Goal: Task Accomplishment & Management: Complete application form

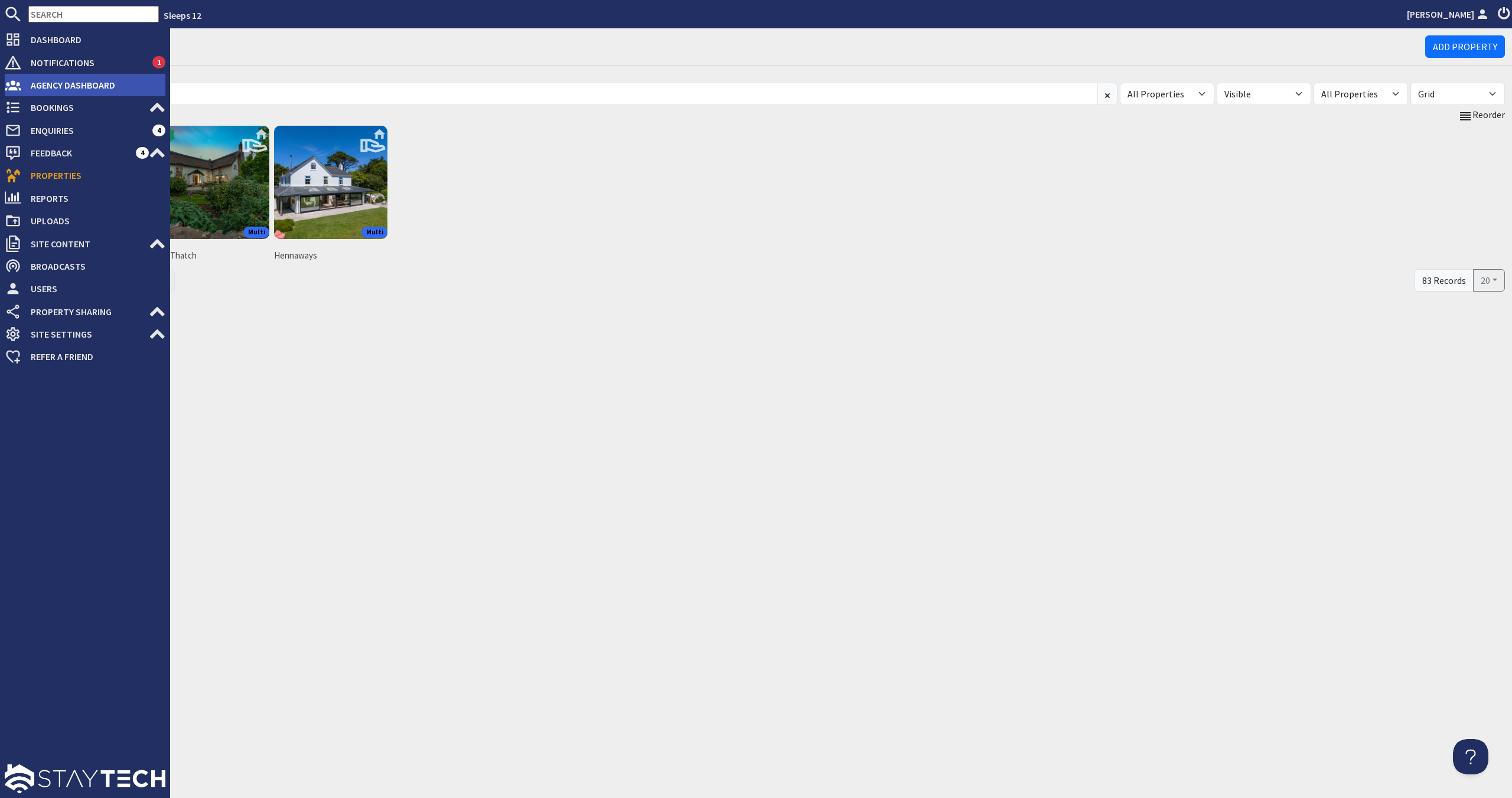
click at [32, 95] on li "Agency Dashboard" at bounding box center [84, 84] width 160 height 22
click at [60, 88] on span "Agency Dashboard" at bounding box center [93, 85] width 144 height 19
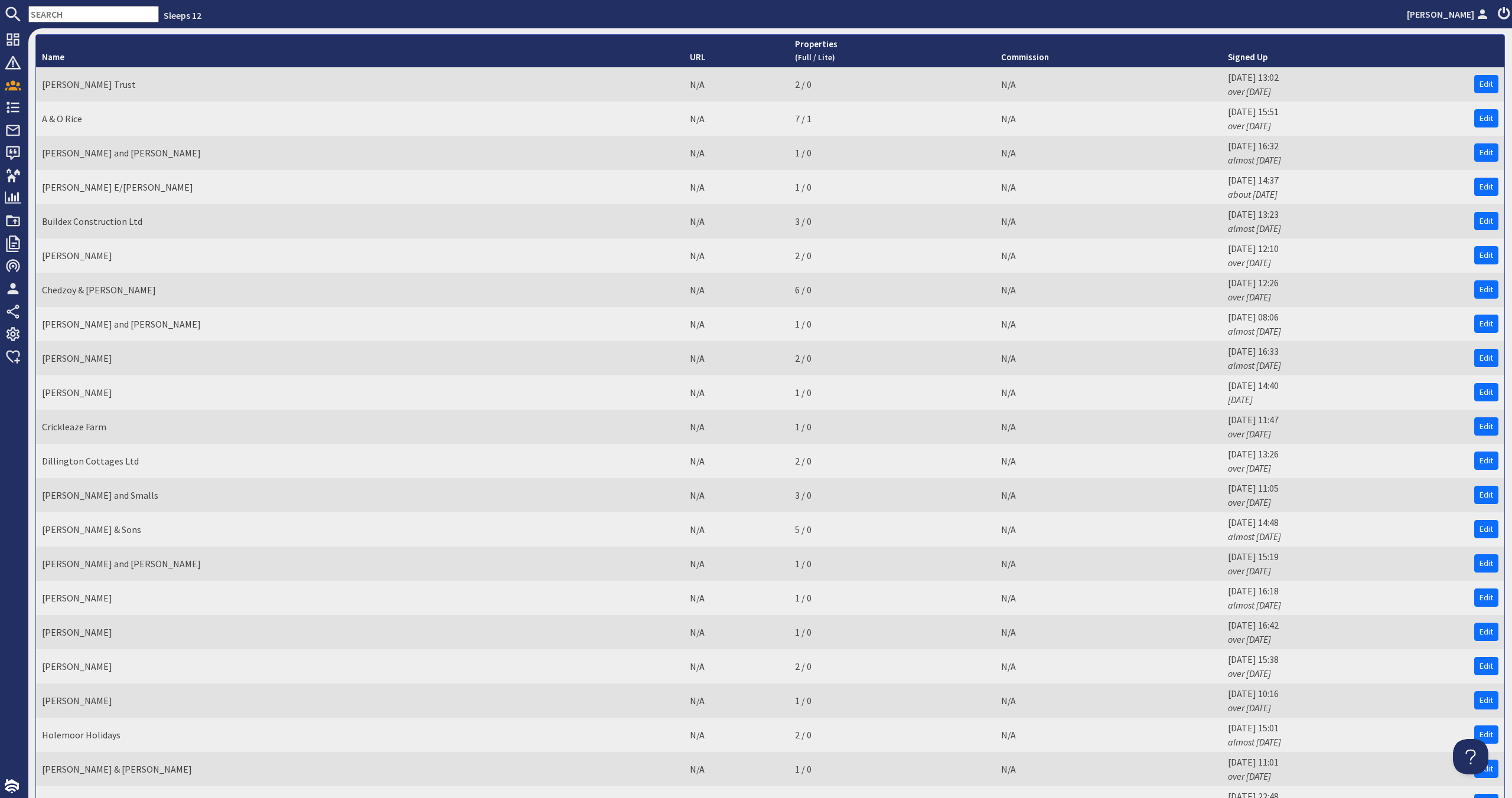
scroll to position [801, 0]
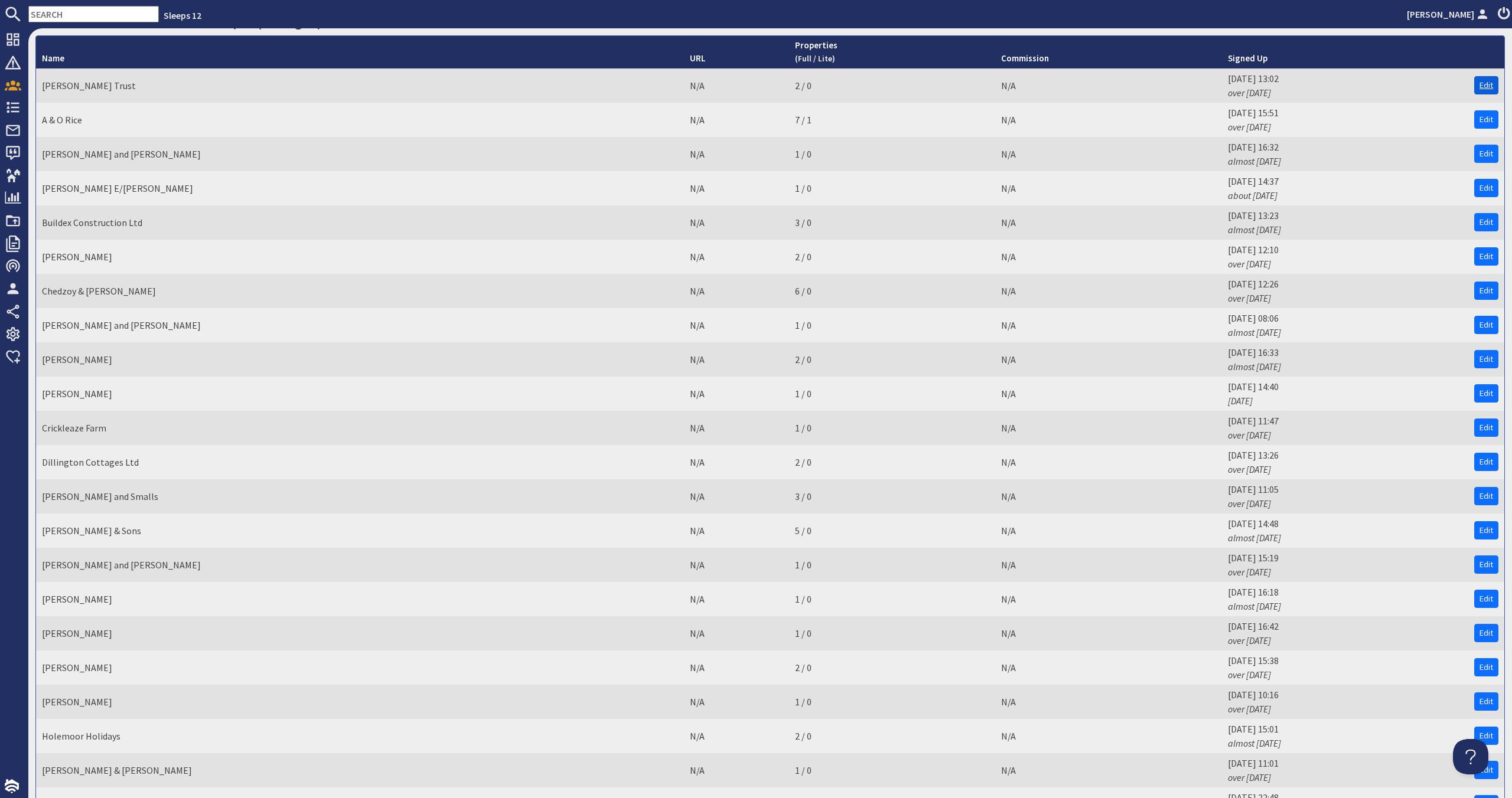
click at [1491, 88] on link "Edit" at bounding box center [1487, 85] width 24 height 18
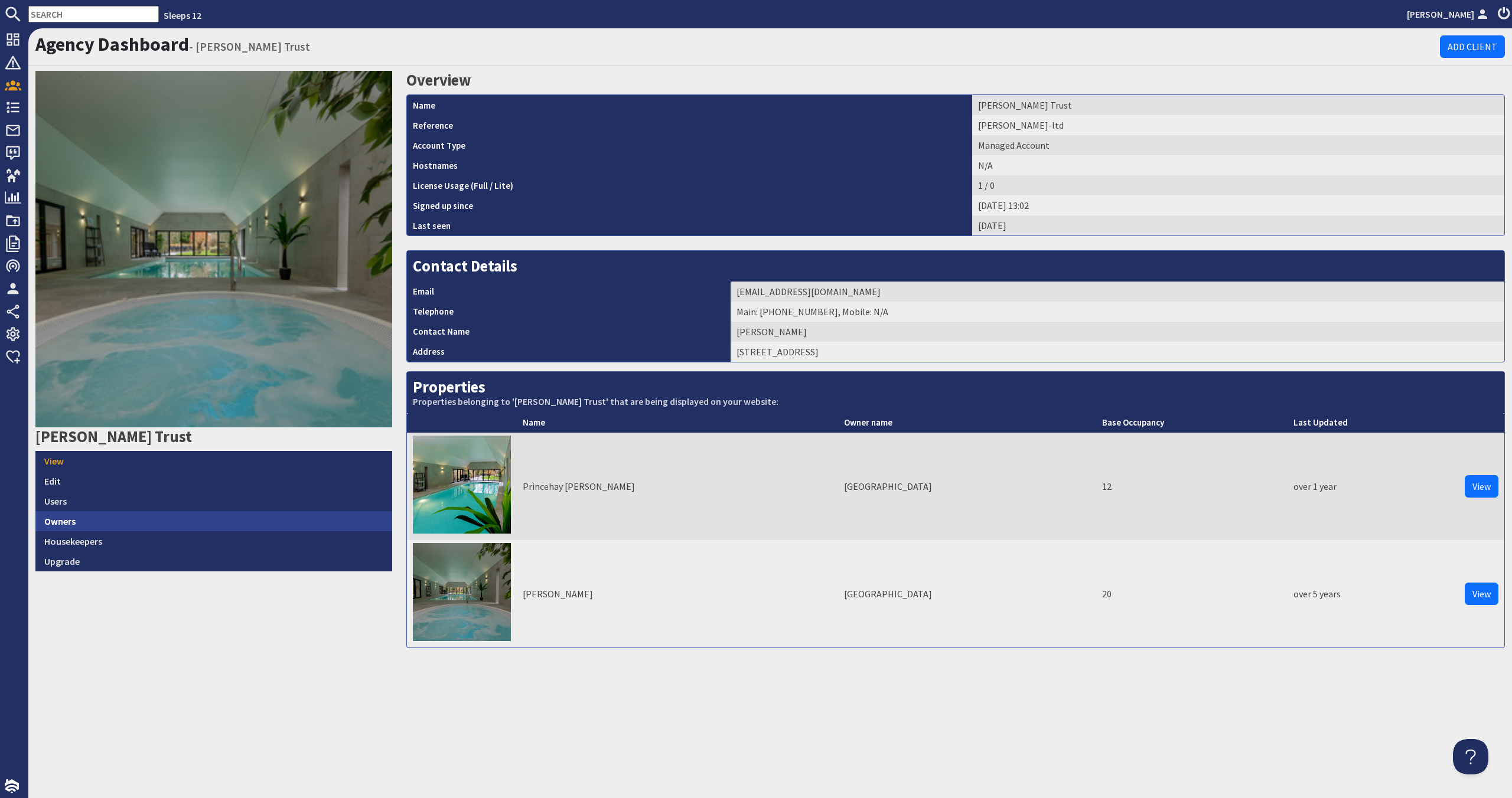
click at [179, 518] on link "Owners" at bounding box center [214, 522] width 357 height 20
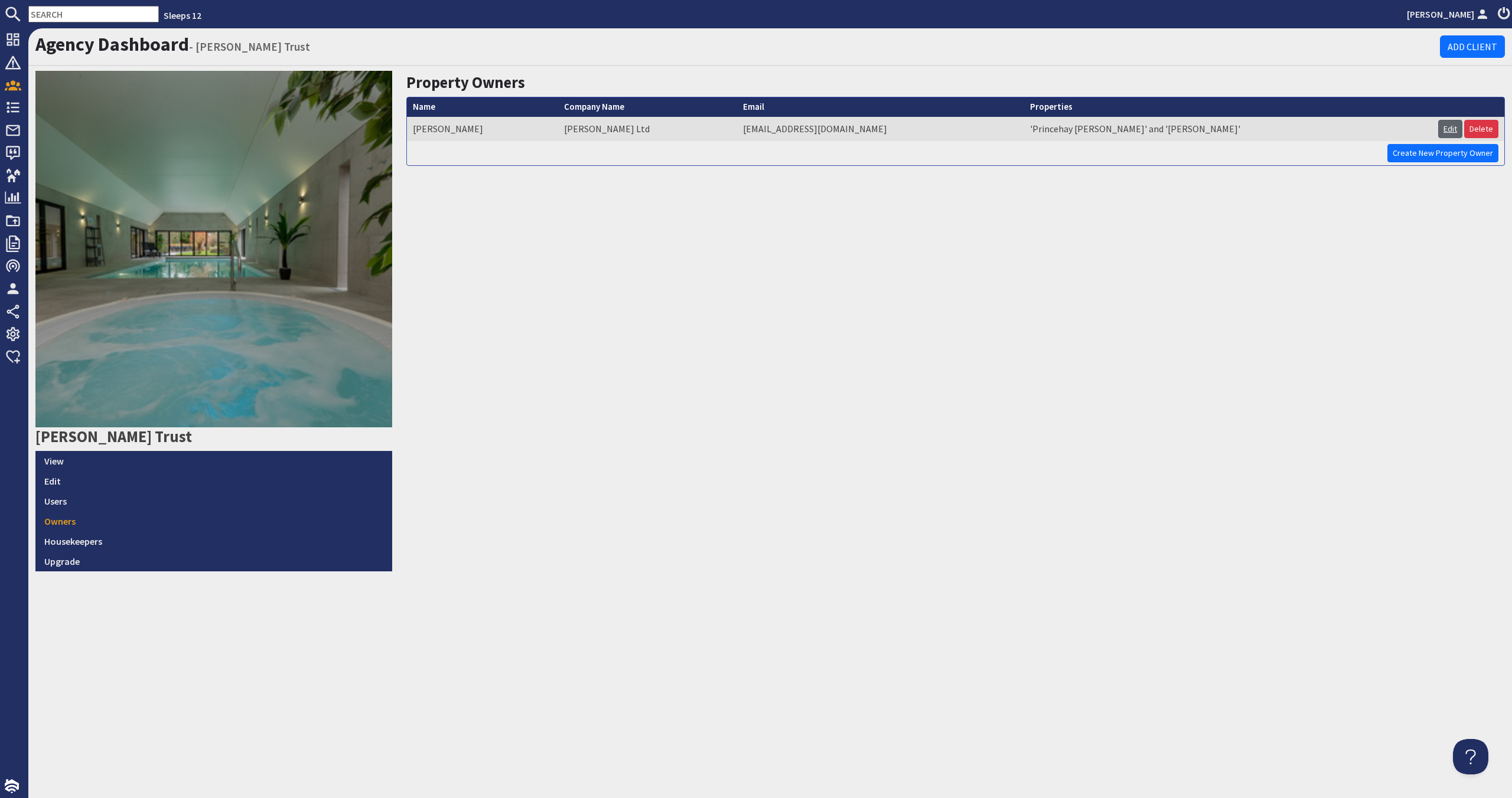
click at [1451, 130] on link "Edit" at bounding box center [1450, 129] width 24 height 18
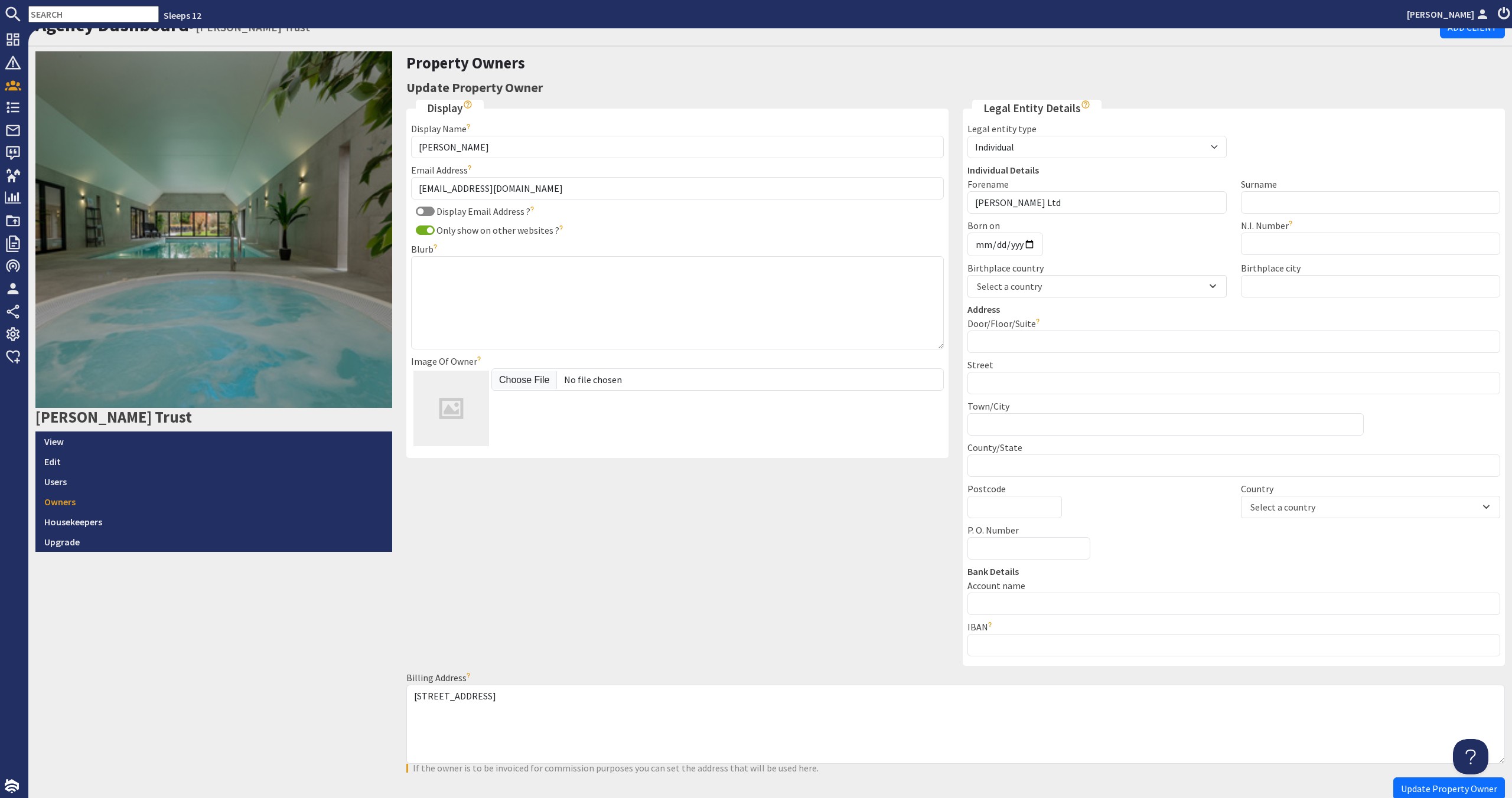
scroll to position [18, 0]
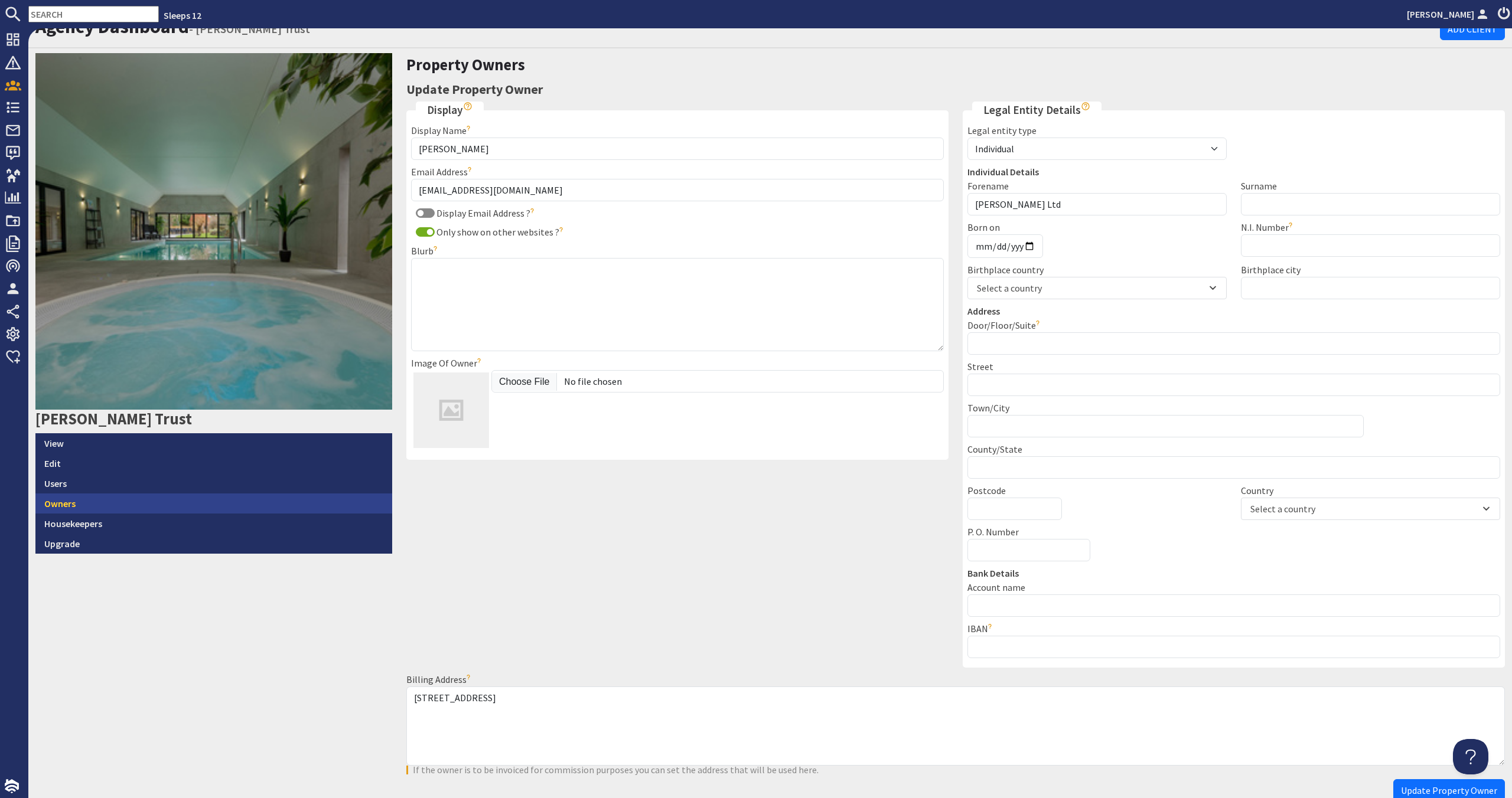
click at [215, 505] on link "Owners" at bounding box center [214, 504] width 357 height 20
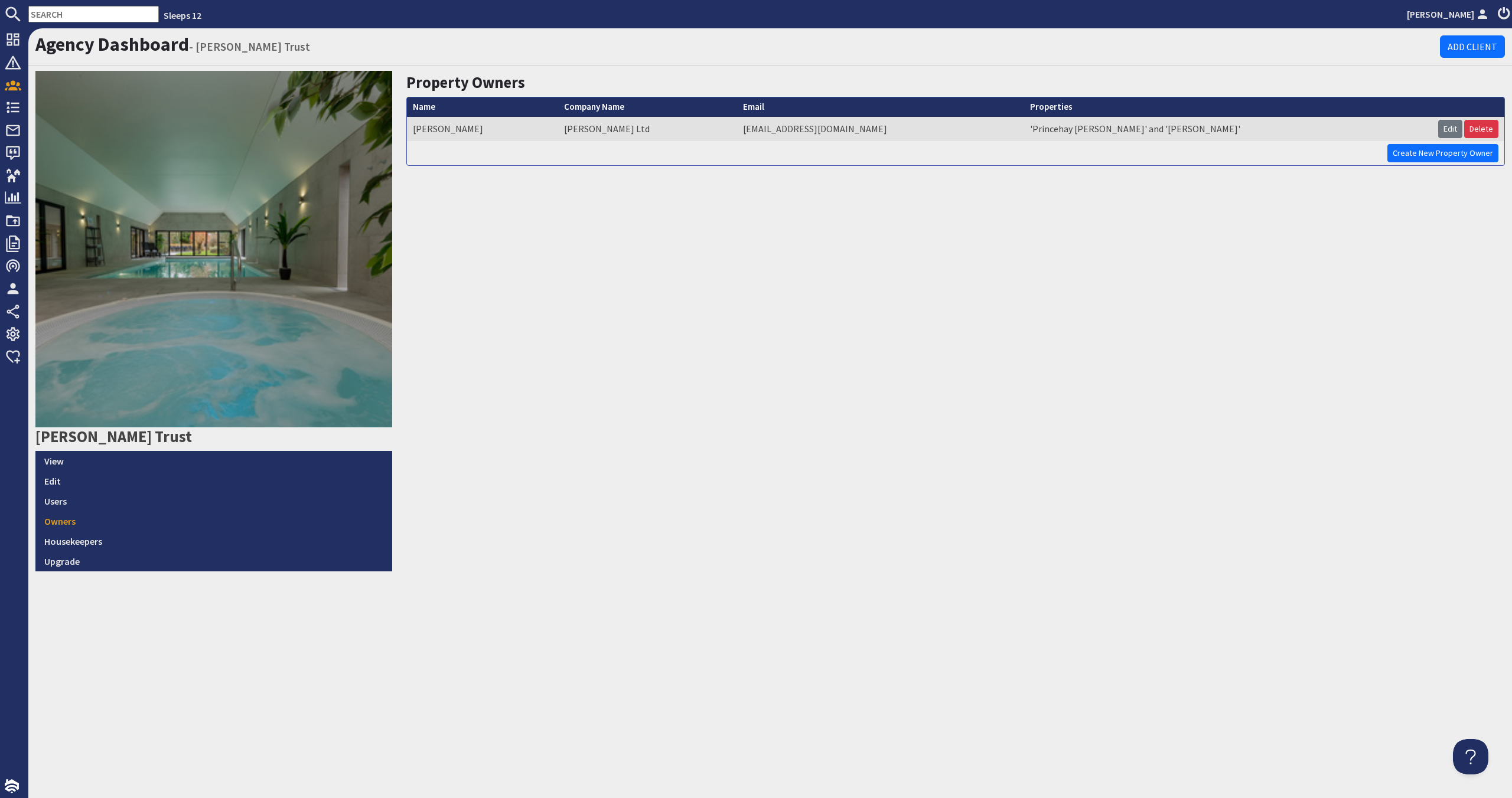
click at [1083, 125] on td "'Princehay [PERSON_NAME]' and '[PERSON_NAME]'" at bounding box center [1228, 129] width 408 height 24
click at [436, 131] on td "[PERSON_NAME]" at bounding box center [483, 129] width 151 height 24
click at [1454, 135] on link "Edit" at bounding box center [1450, 129] width 24 height 18
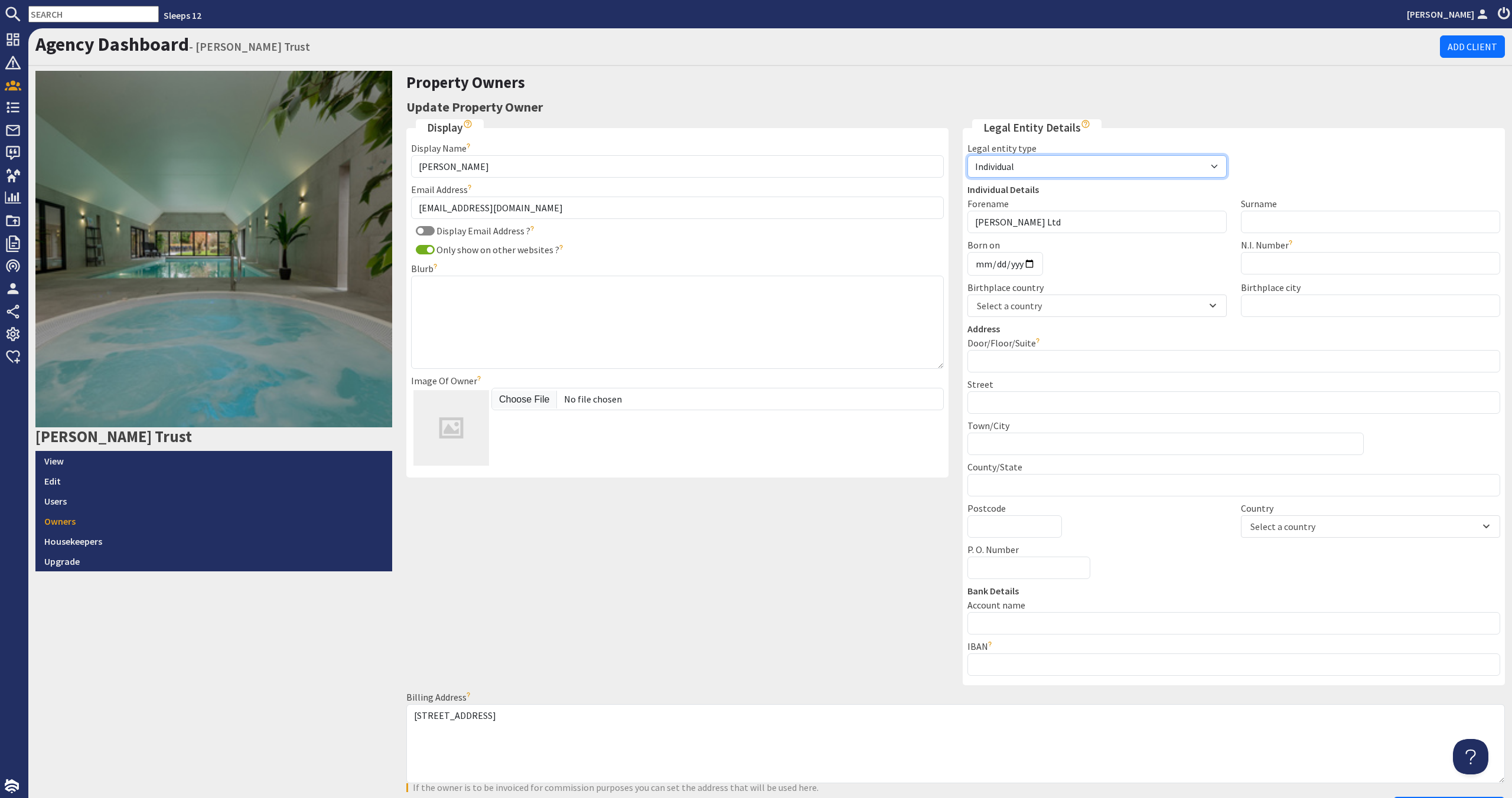
click at [1118, 168] on select "Individual Business Agent" at bounding box center [1097, 166] width 259 height 22
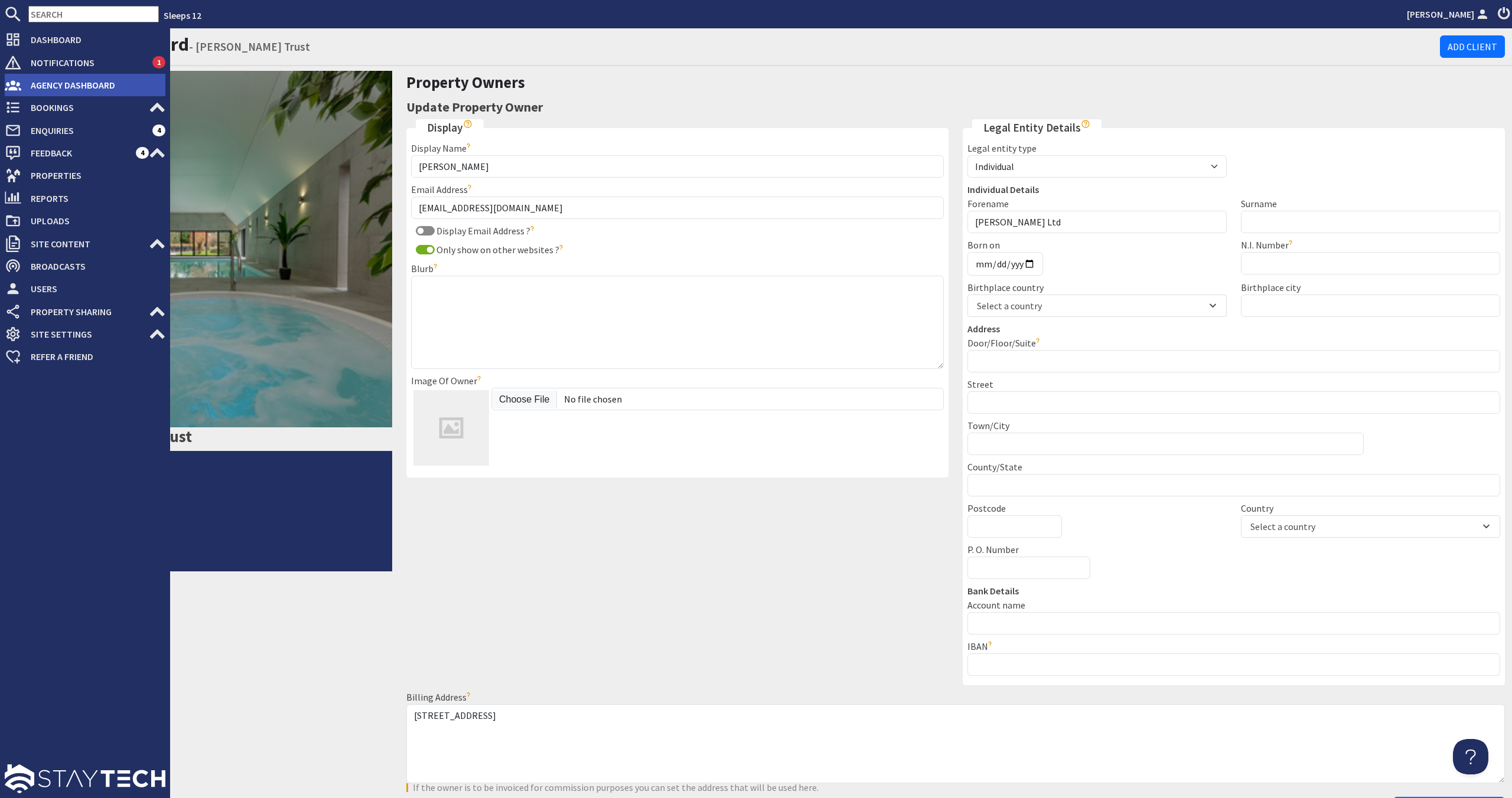
click at [36, 91] on span "Agency Dashboard" at bounding box center [93, 85] width 144 height 19
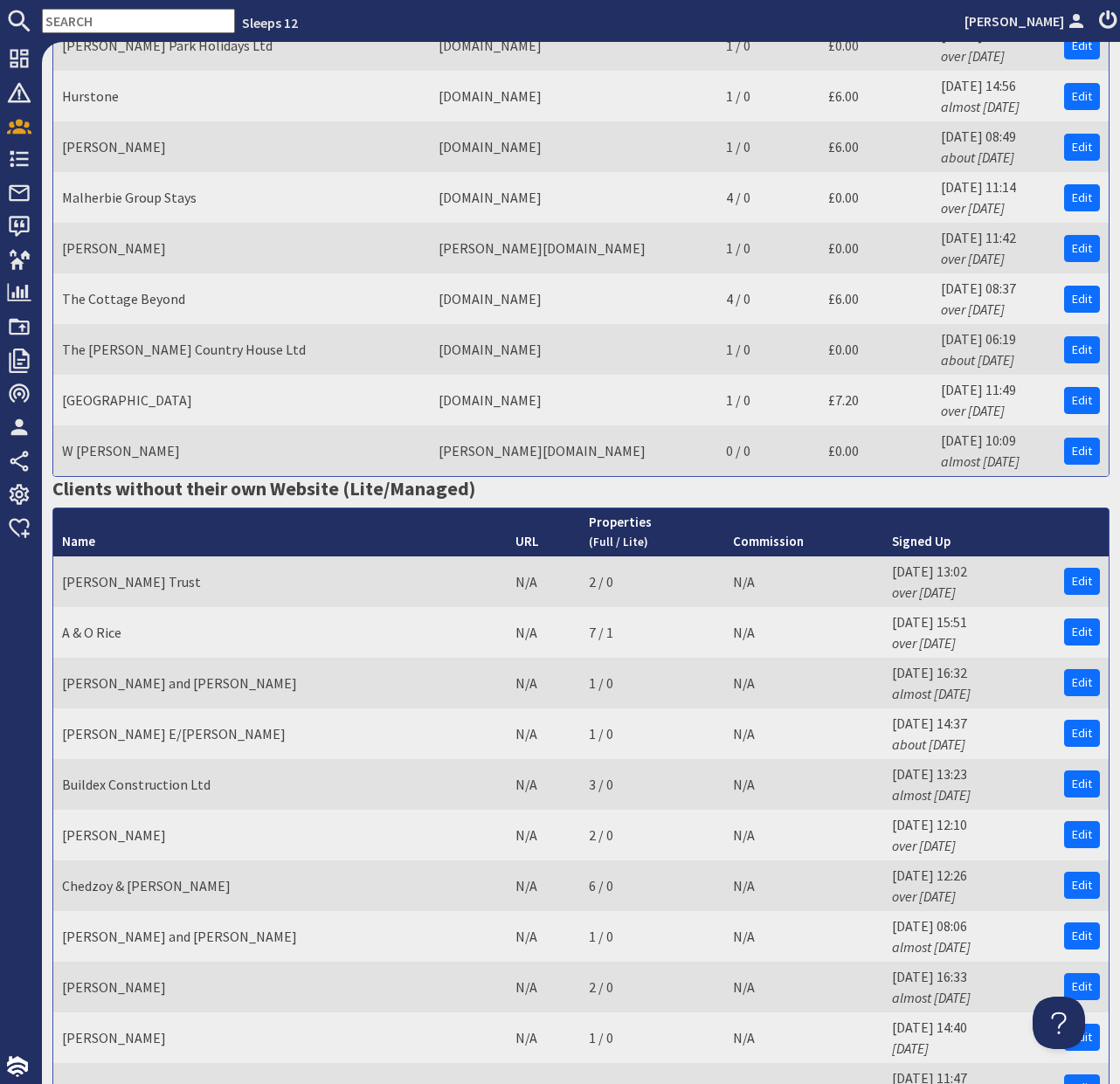
scroll to position [771, 0]
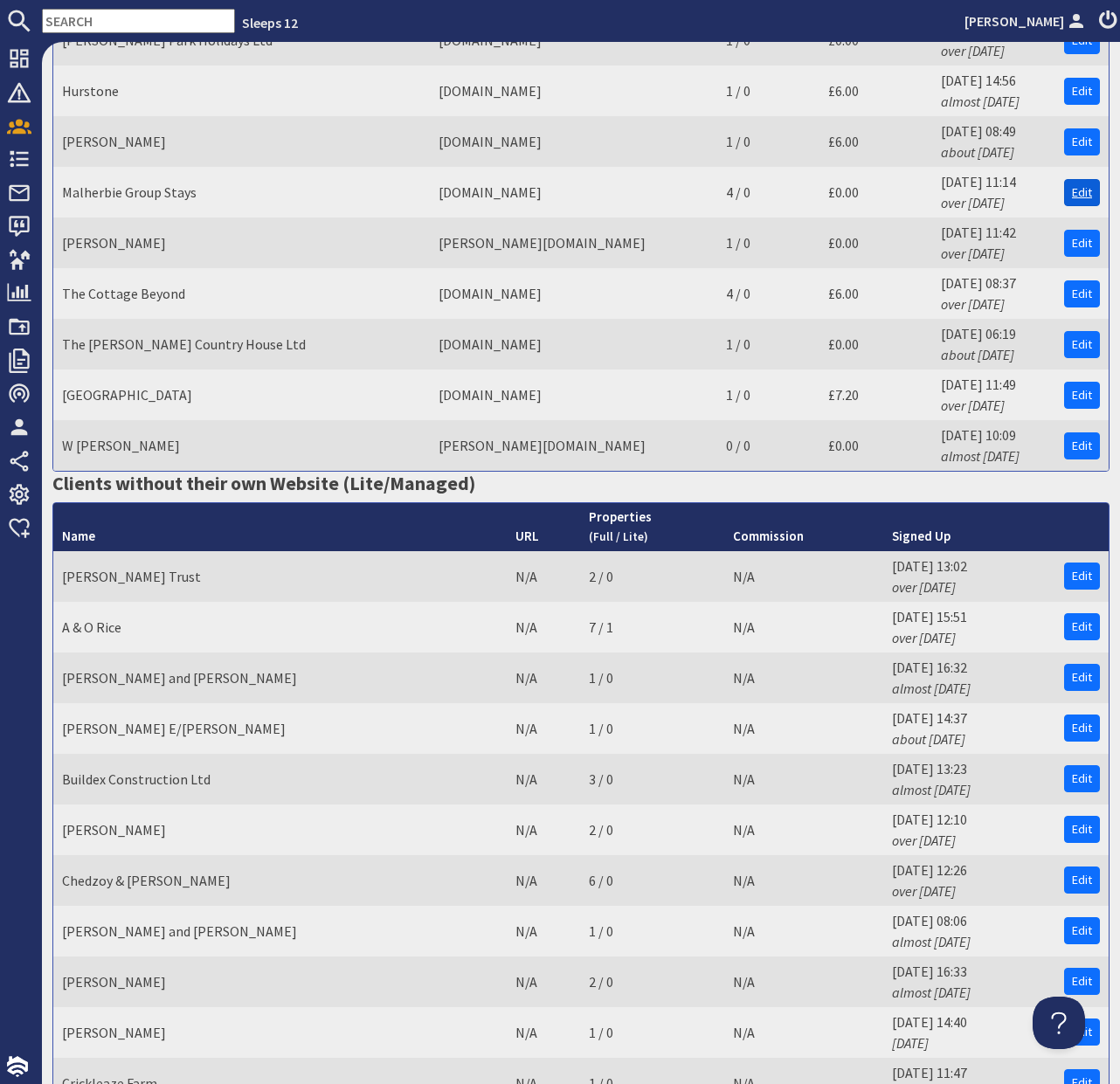
click at [1076, 179] on link "Edit" at bounding box center [1082, 192] width 36 height 27
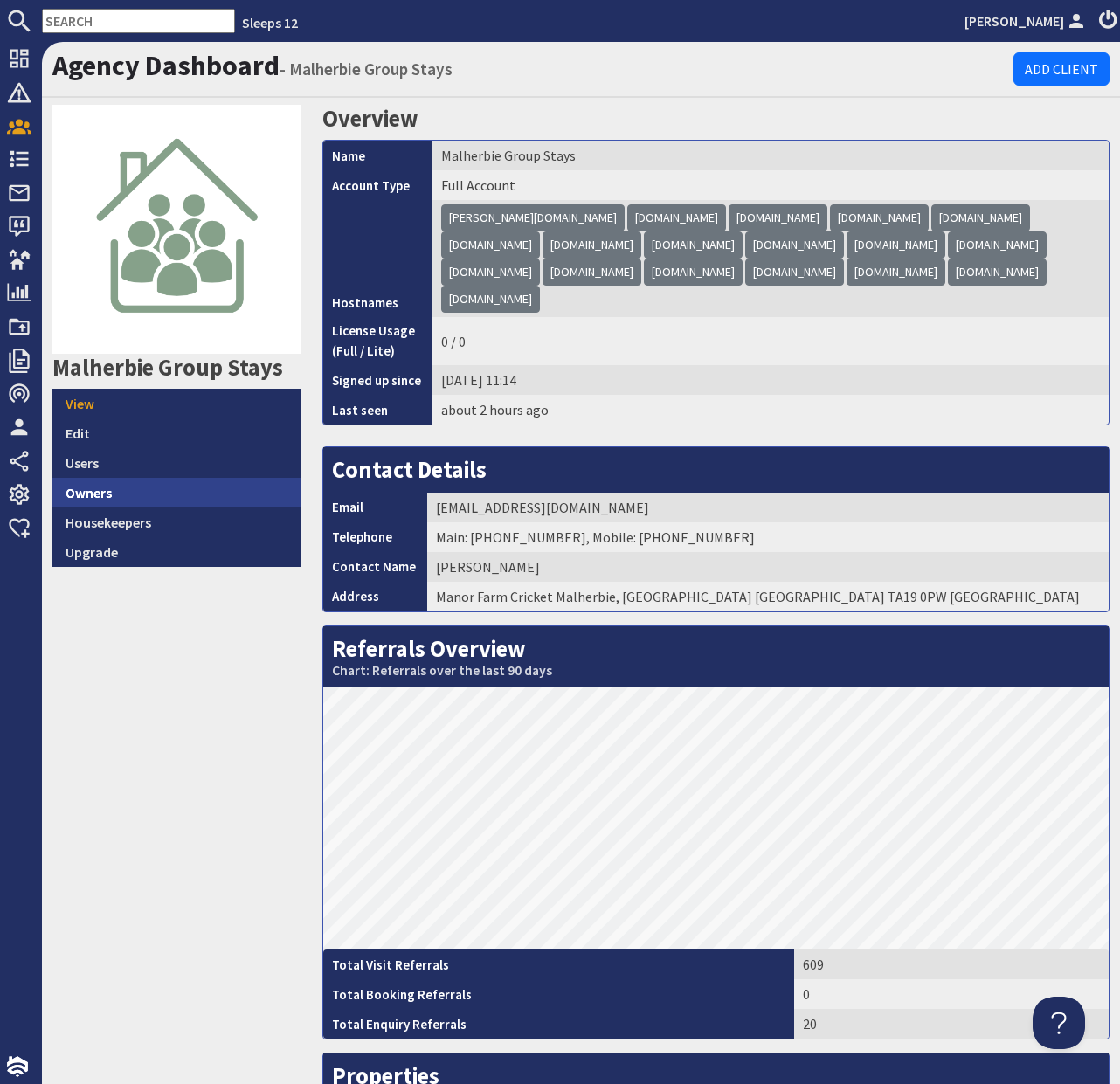
click at [75, 489] on link "Owners" at bounding box center [176, 492] width 249 height 30
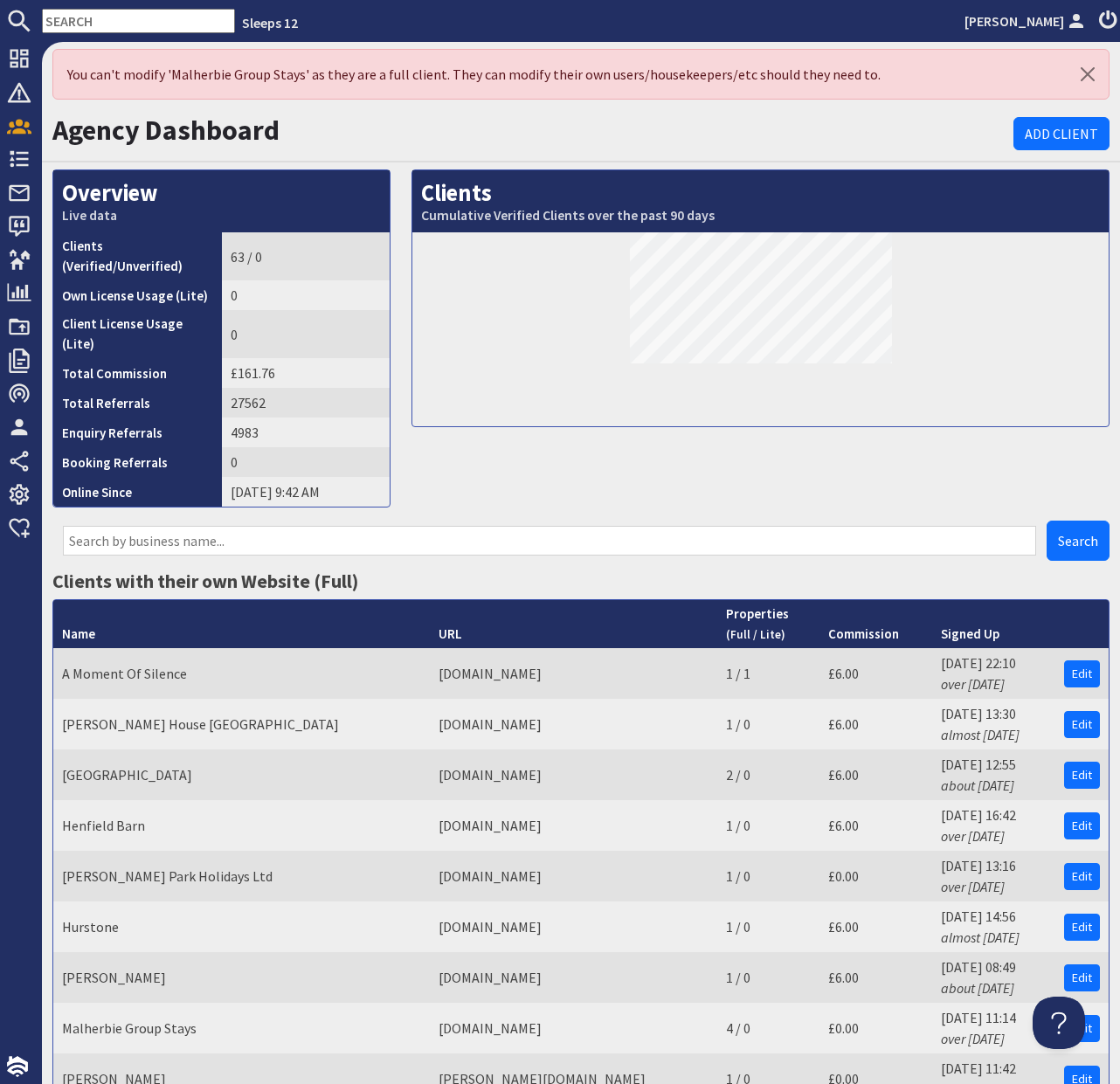
scroll to position [6, 0]
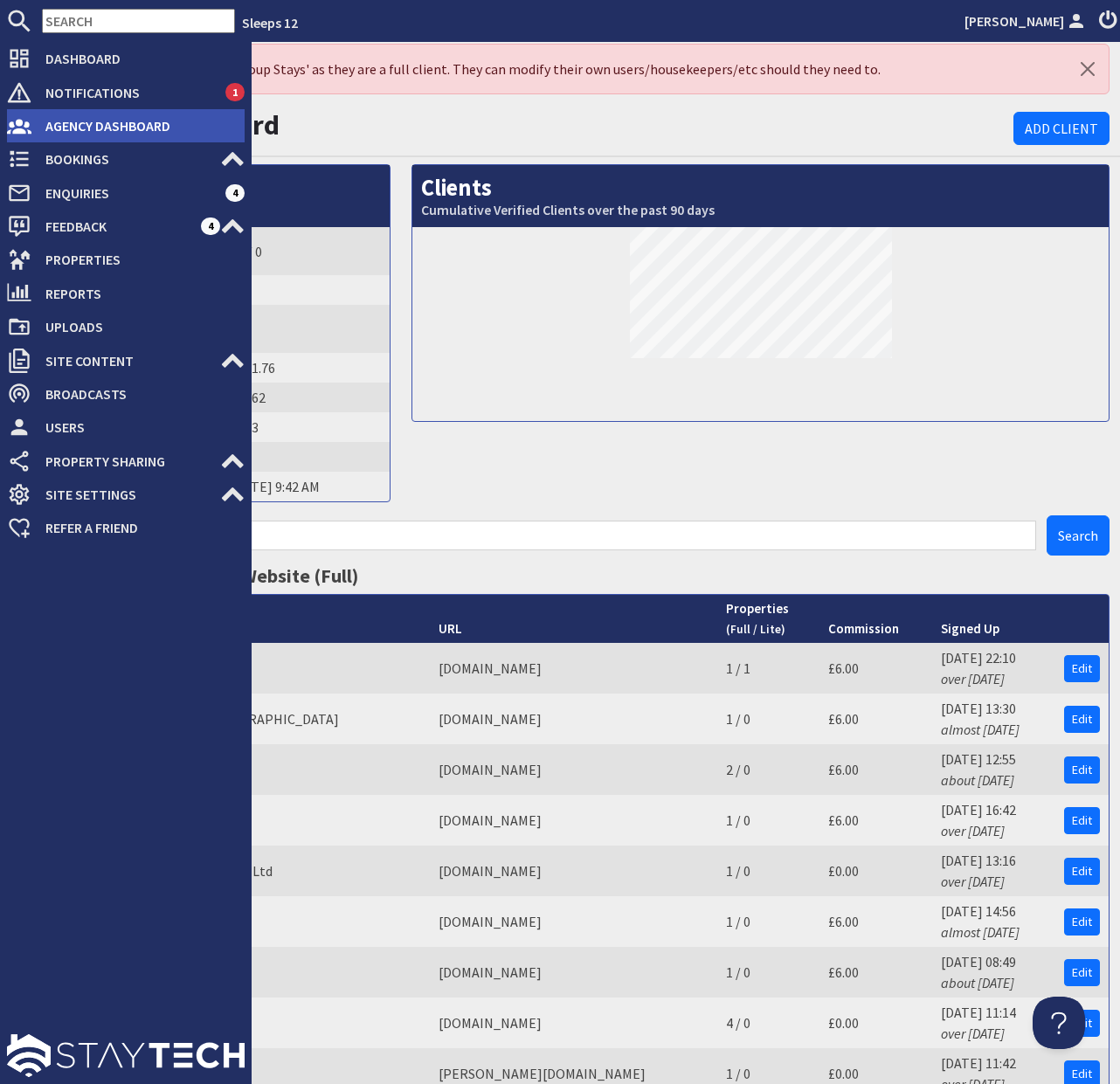
click at [87, 126] on span "Agency Dashboard" at bounding box center [138, 126] width 213 height 28
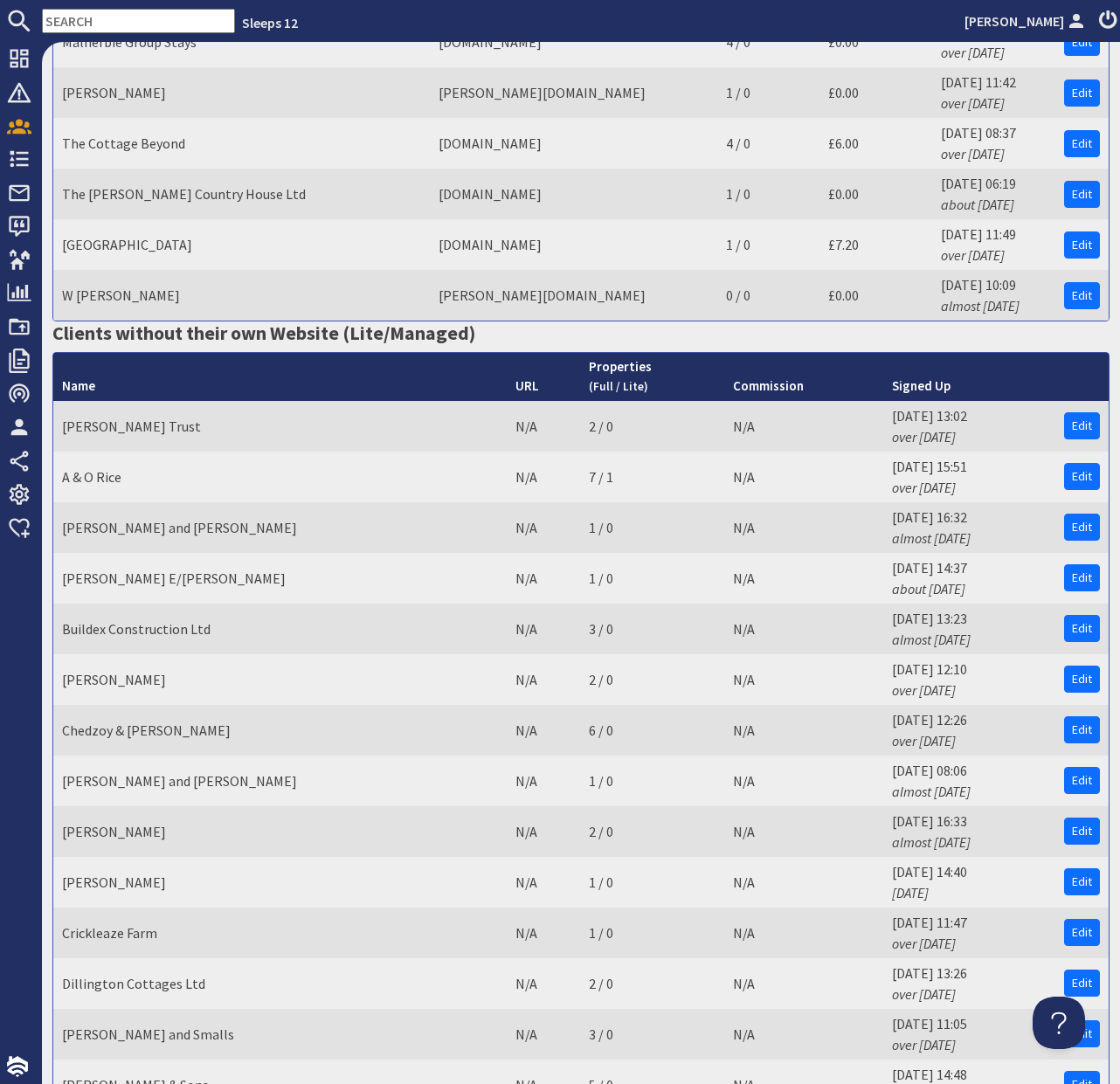
scroll to position [929, 0]
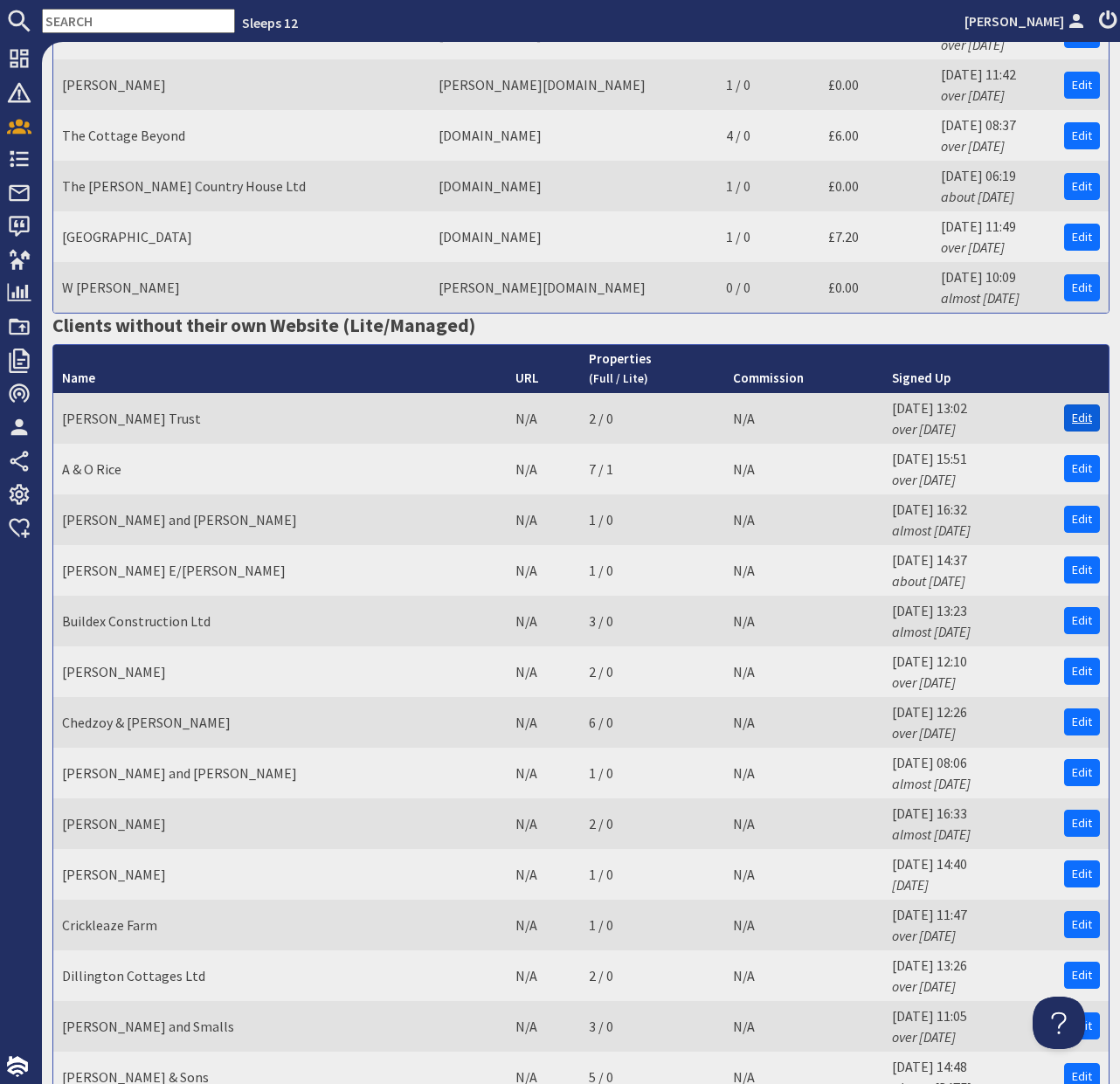
click at [1080, 404] on link "Edit" at bounding box center [1082, 417] width 36 height 27
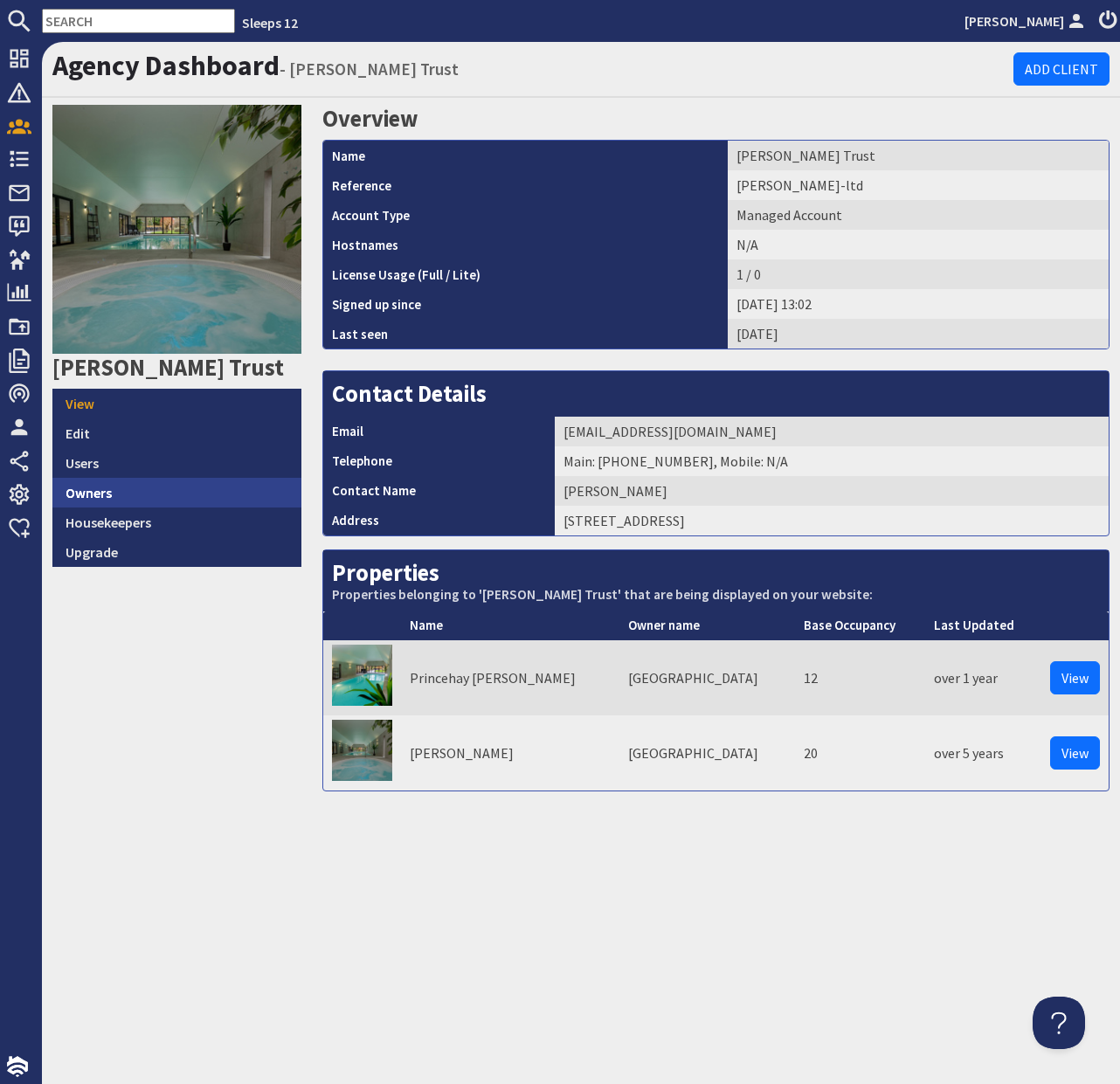
click at [161, 490] on link "Owners" at bounding box center [176, 492] width 249 height 30
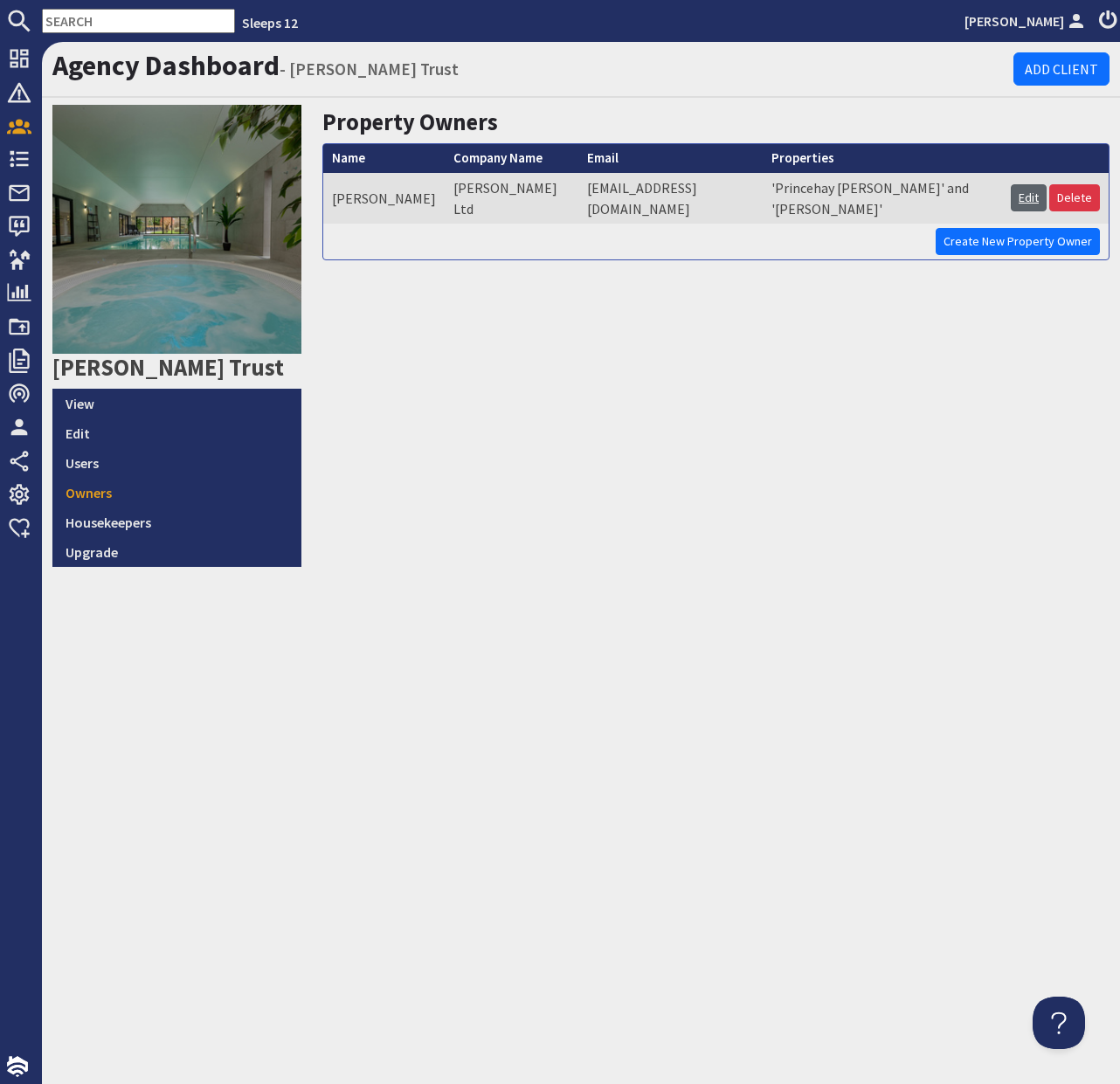
click at [1023, 190] on link "Edit" at bounding box center [1029, 198] width 36 height 27
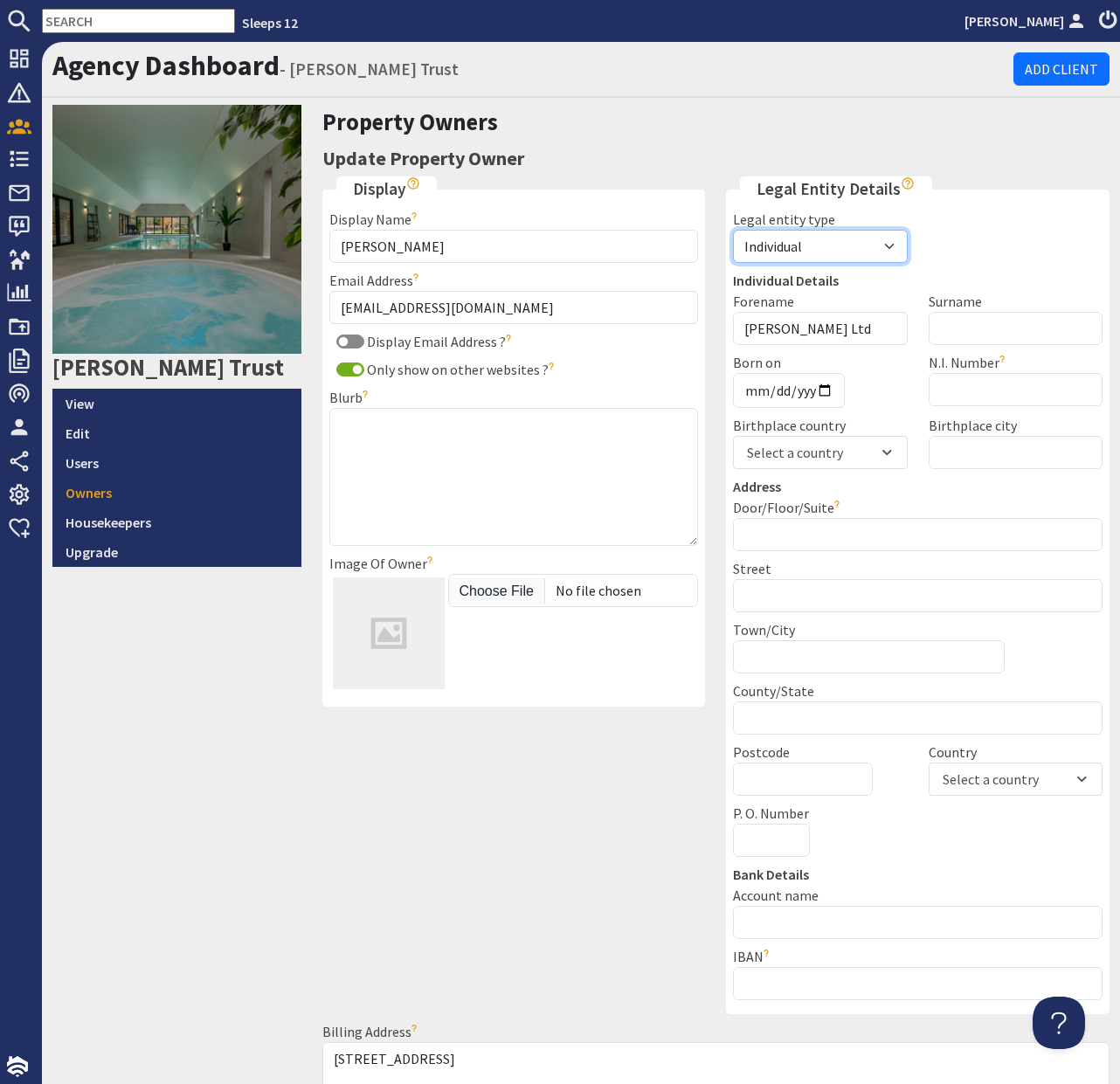
click at [868, 239] on select "Individual Business Agent" at bounding box center [819, 246] width 174 height 33
select select "business"
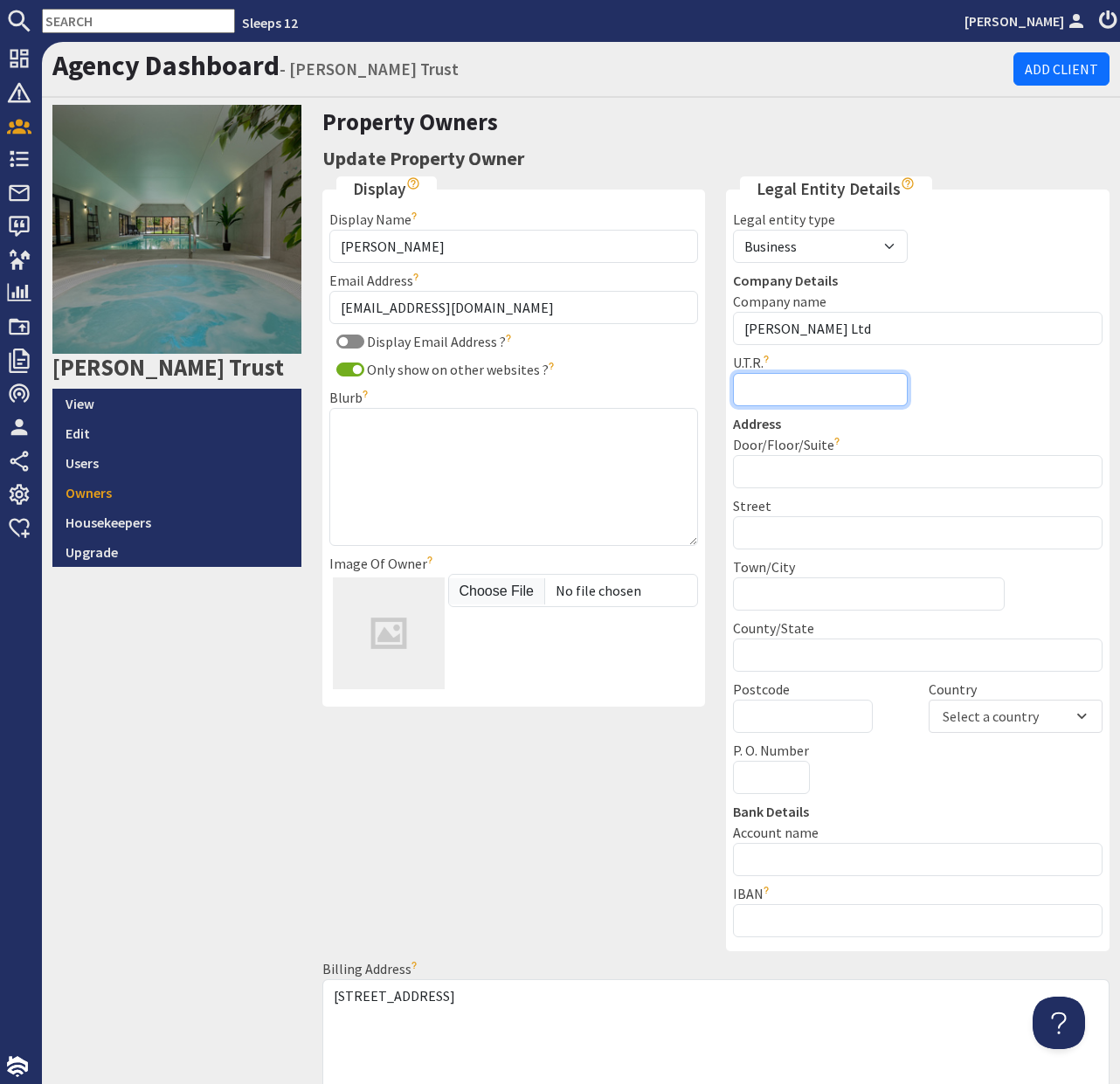
click at [817, 388] on input "U.T.R." at bounding box center [819, 389] width 174 height 33
paste input "UTR 1789000011"
type input "UTR 1789000011"
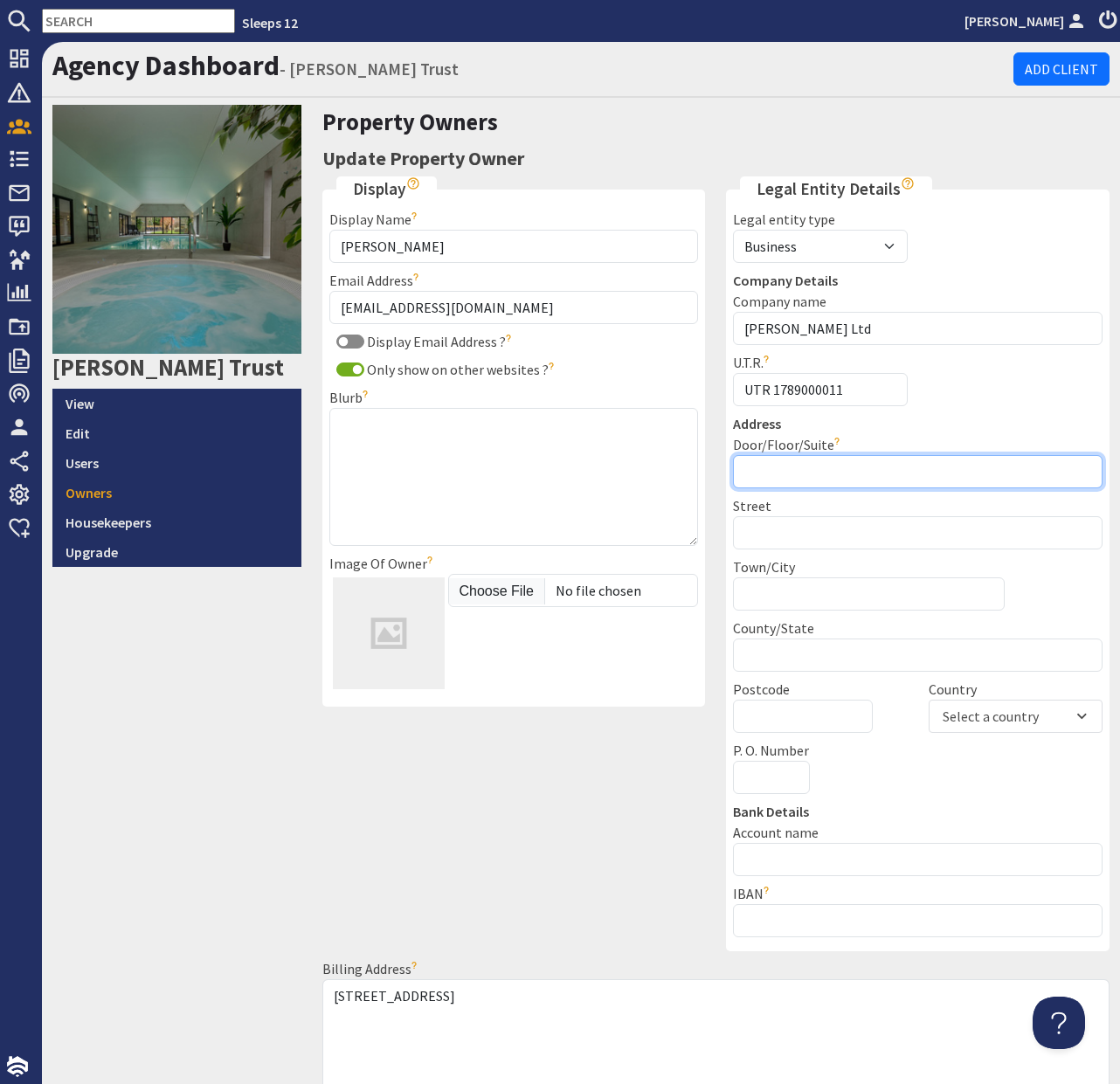
click at [946, 476] on input "Door/Floor/Suite" at bounding box center [917, 471] width 370 height 33
type input "[GEOGRAPHIC_DATA]"
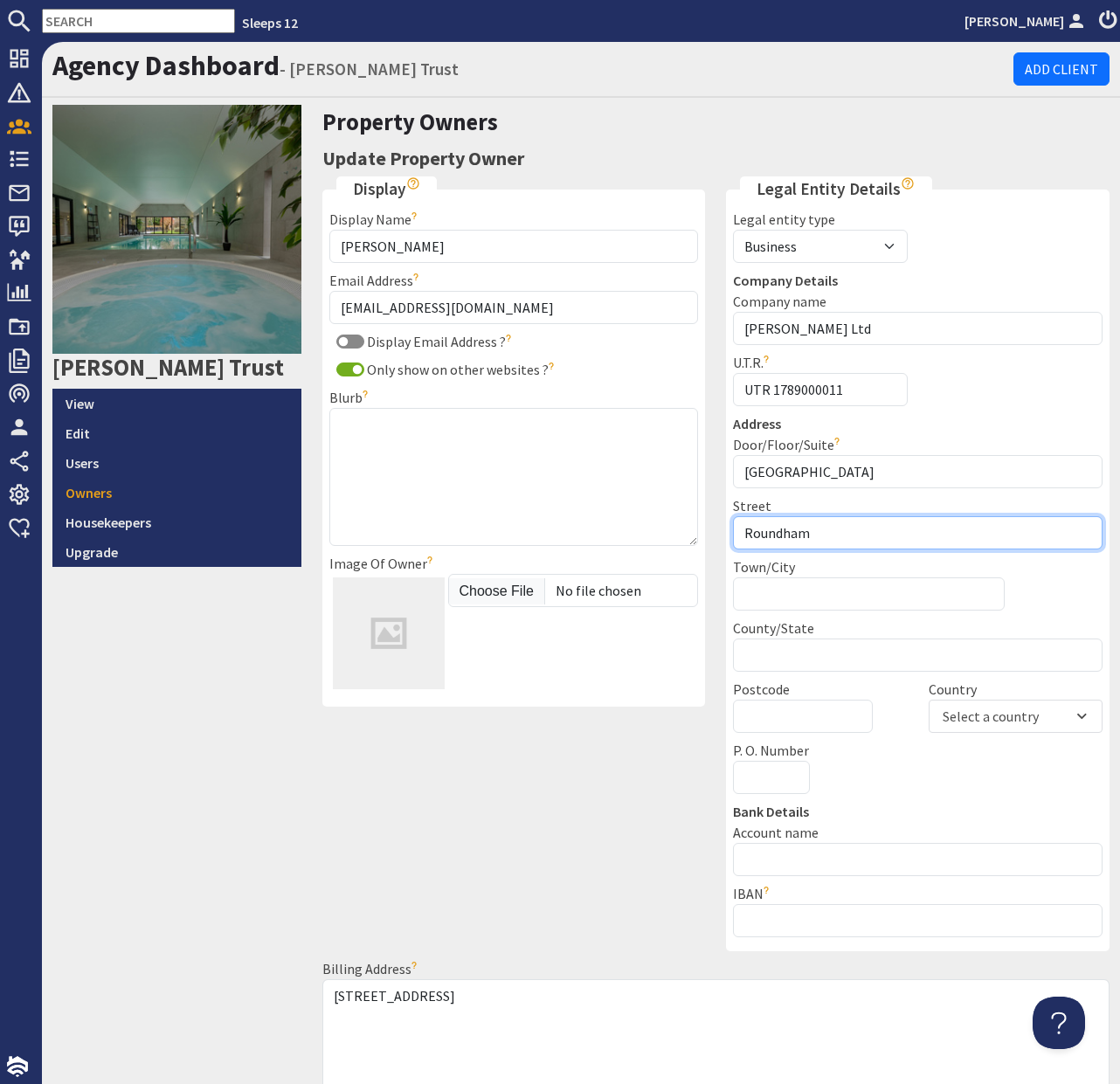
type input "Roundham"
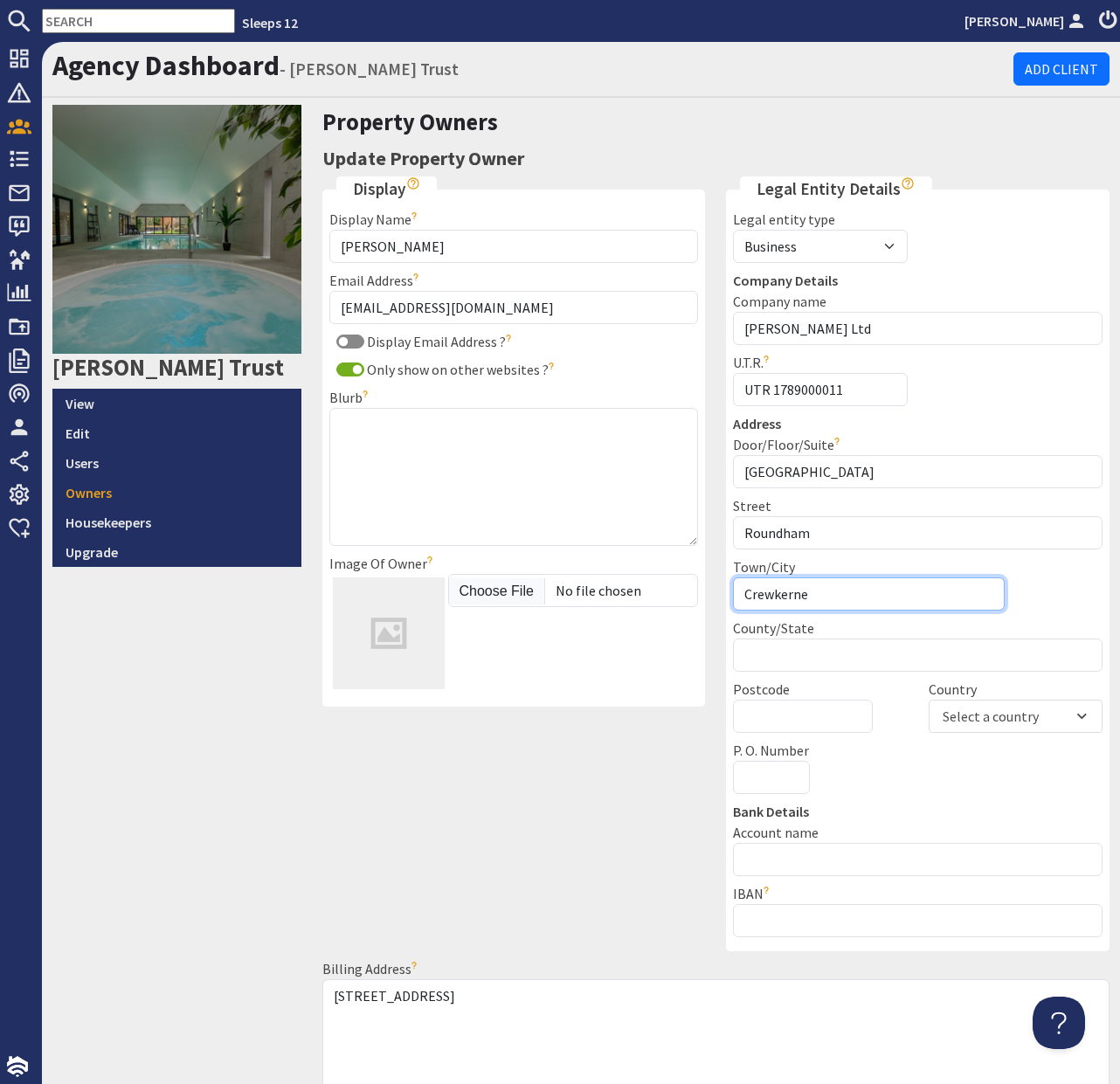
type input "Crewkerne"
type input "TA18 8RR"
click at [1037, 724] on div "Select a country" at bounding box center [1006, 716] width 134 height 21
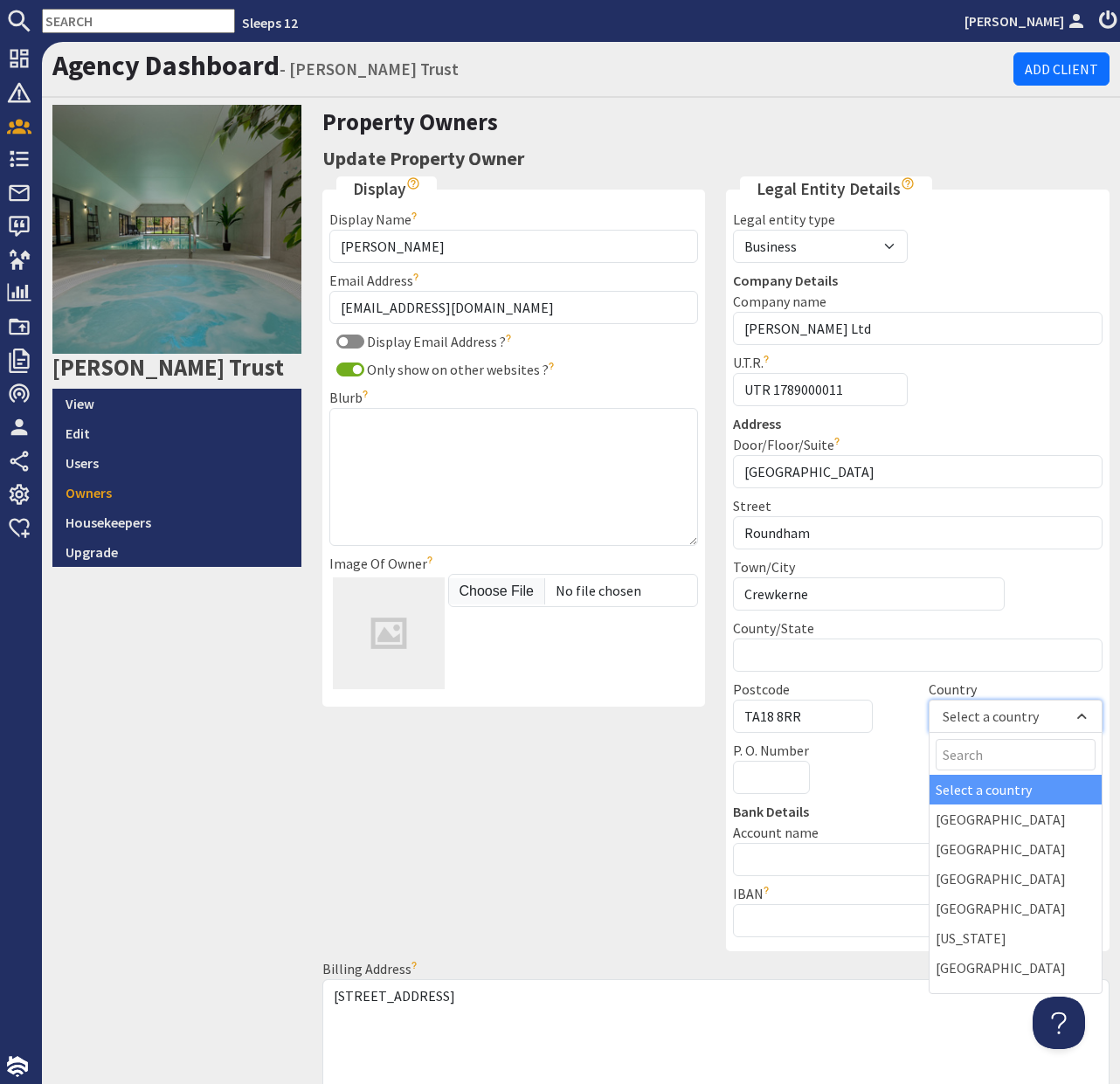
click at [1037, 723] on div "Select a country" at bounding box center [1006, 716] width 134 height 21
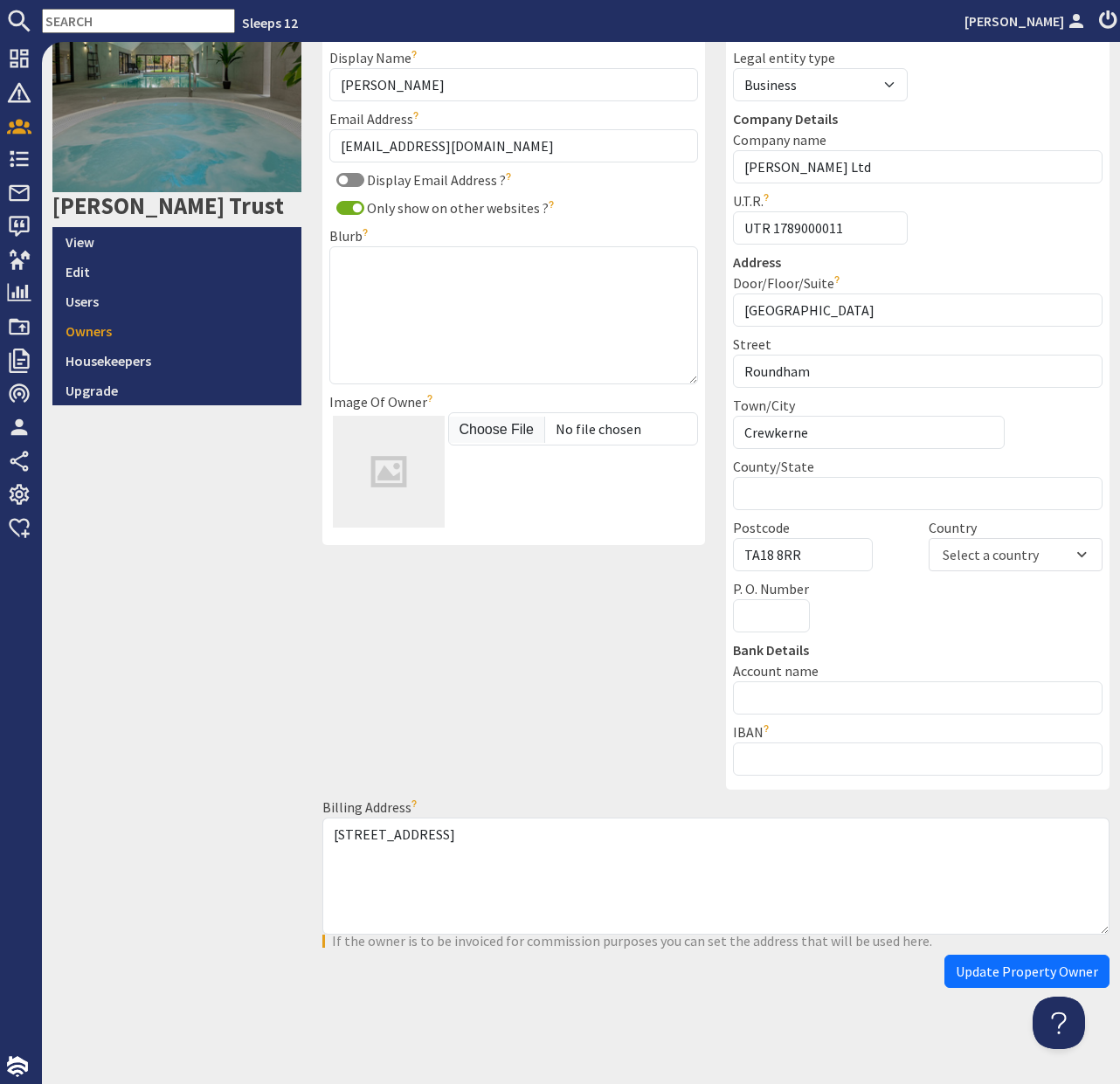
scroll to position [160, 0]
click at [988, 973] on span "Update Property Owner" at bounding box center [1027, 971] width 143 height 18
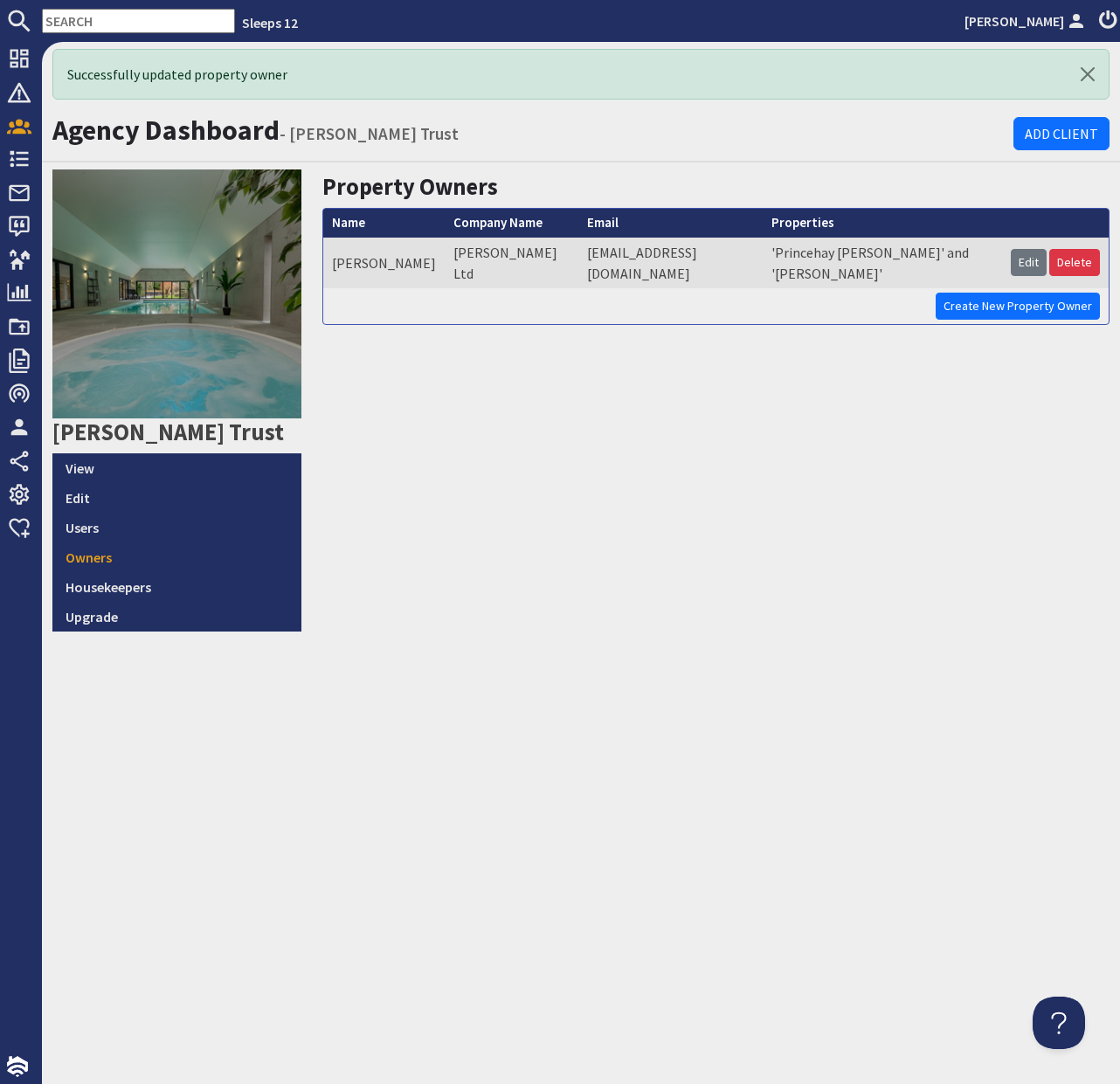
click at [966, 256] on td "'Princehay [PERSON_NAME]' and '[PERSON_NAME]'" at bounding box center [882, 263] width 239 height 51
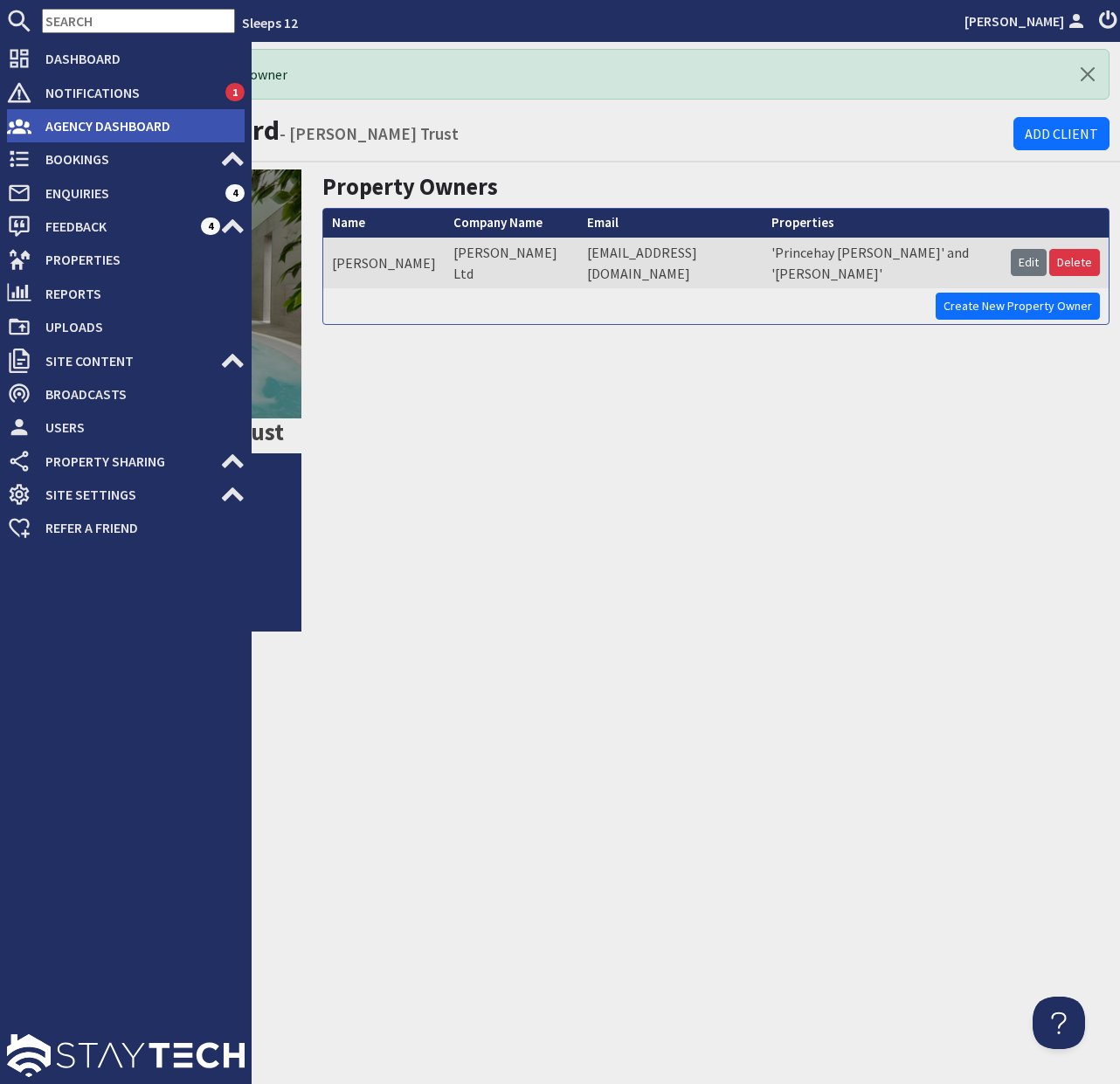
click at [52, 128] on span "Agency Dashboard" at bounding box center [138, 126] width 213 height 28
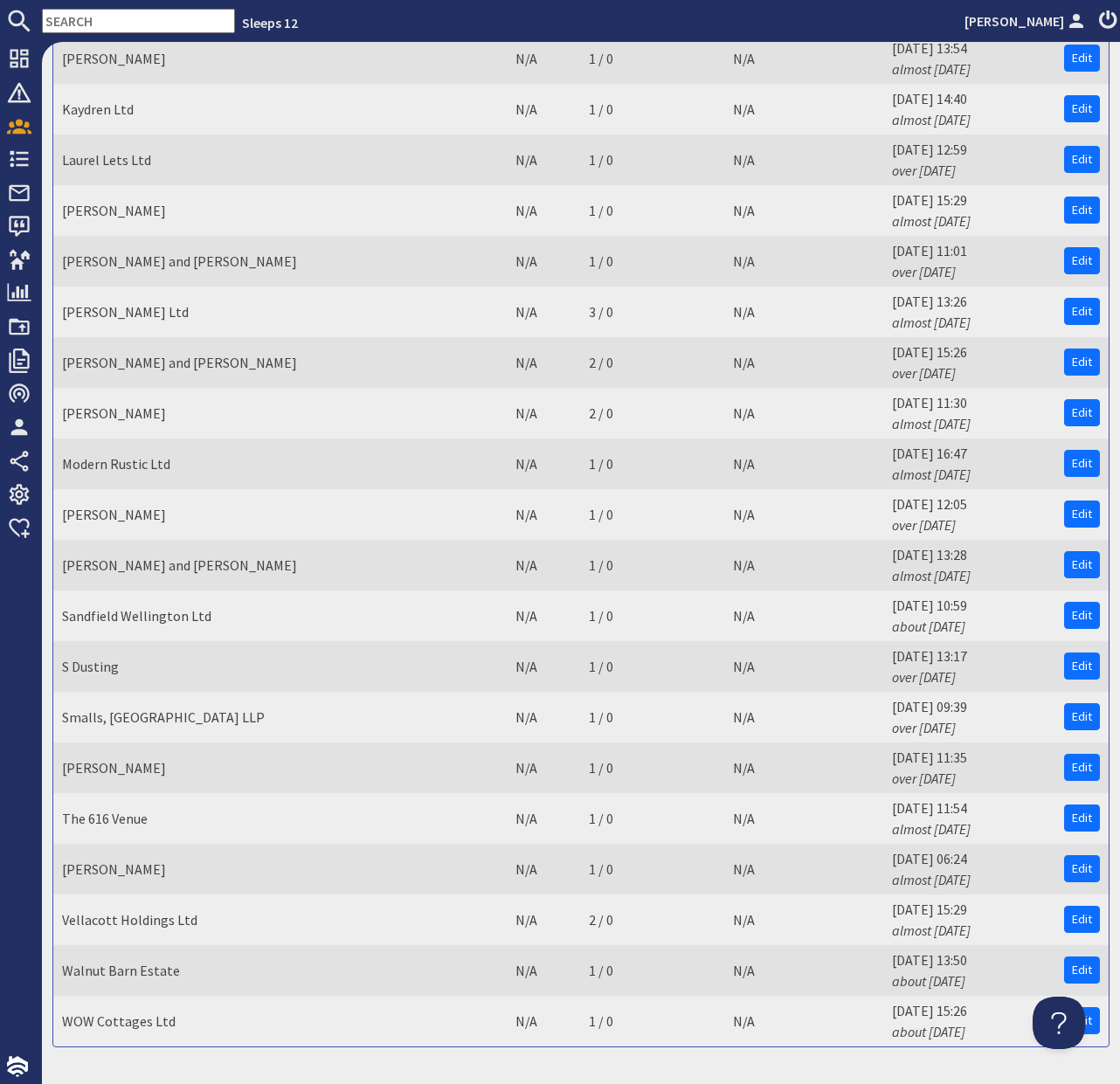
scroll to position [2809, 0]
click at [1075, 702] on link "Edit" at bounding box center [1082, 715] width 36 height 27
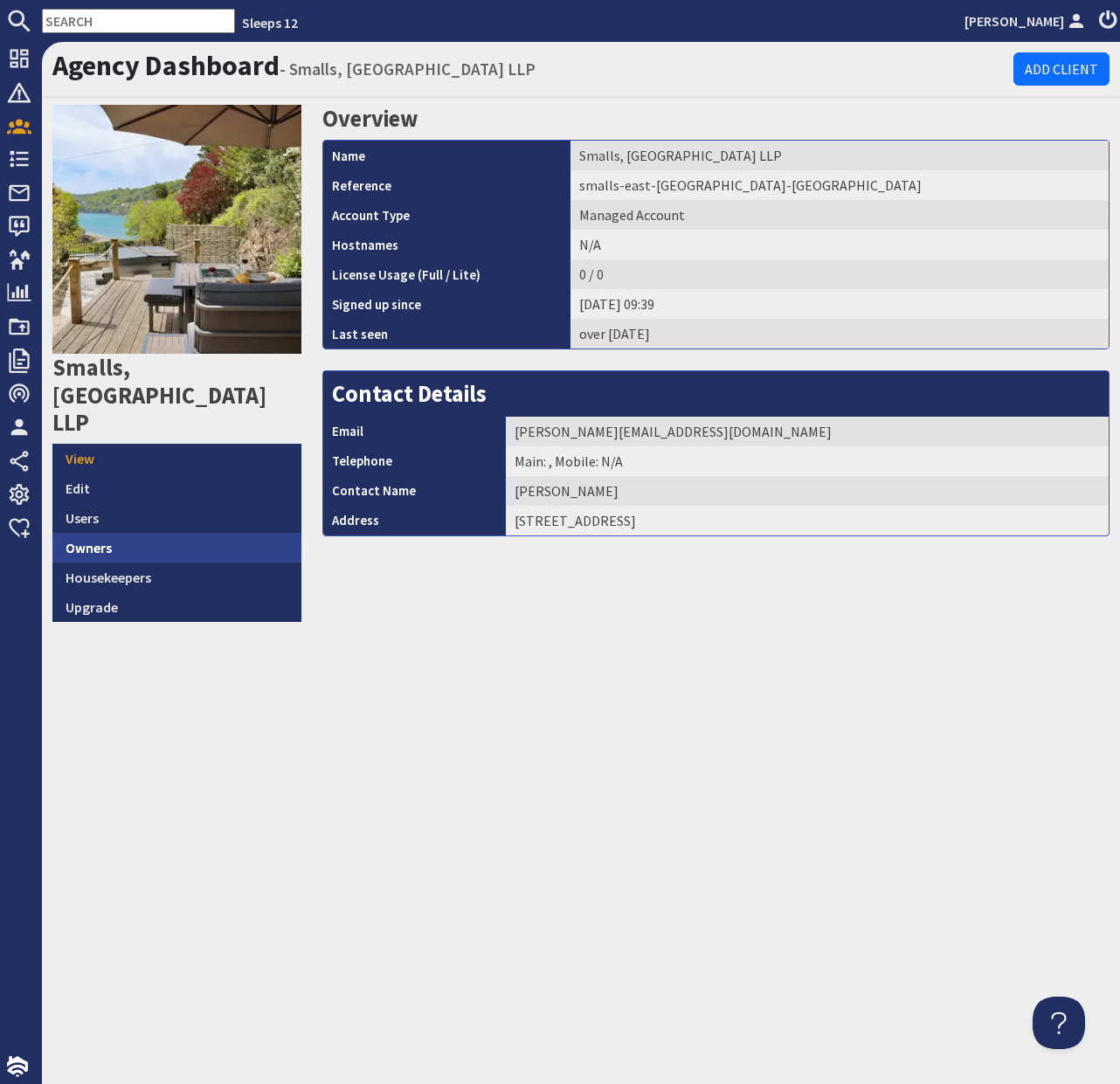
click at [172, 533] on link "Owners" at bounding box center [176, 548] width 249 height 30
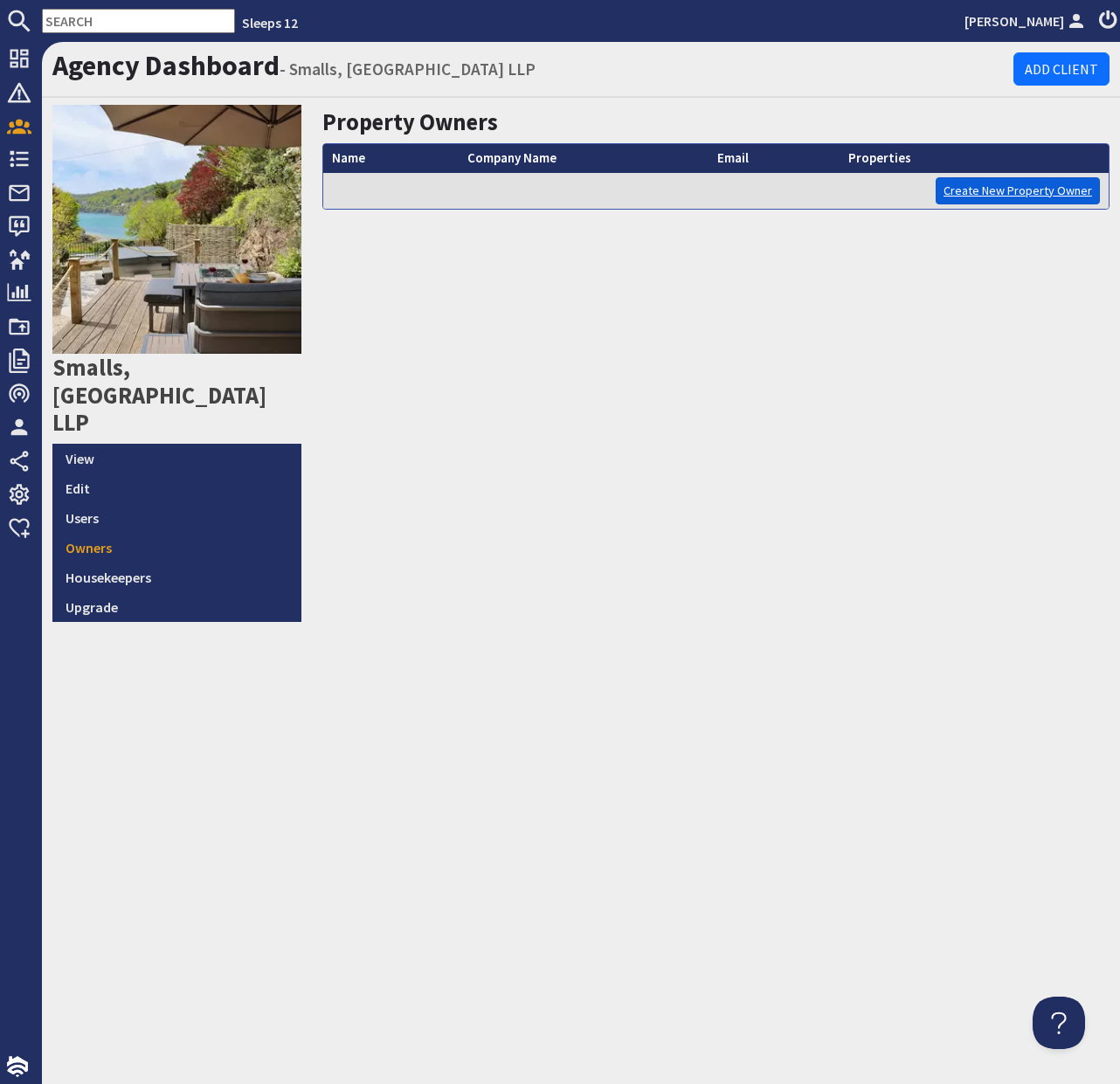
click at [1016, 195] on link "Create New Property Owner" at bounding box center [1018, 190] width 164 height 27
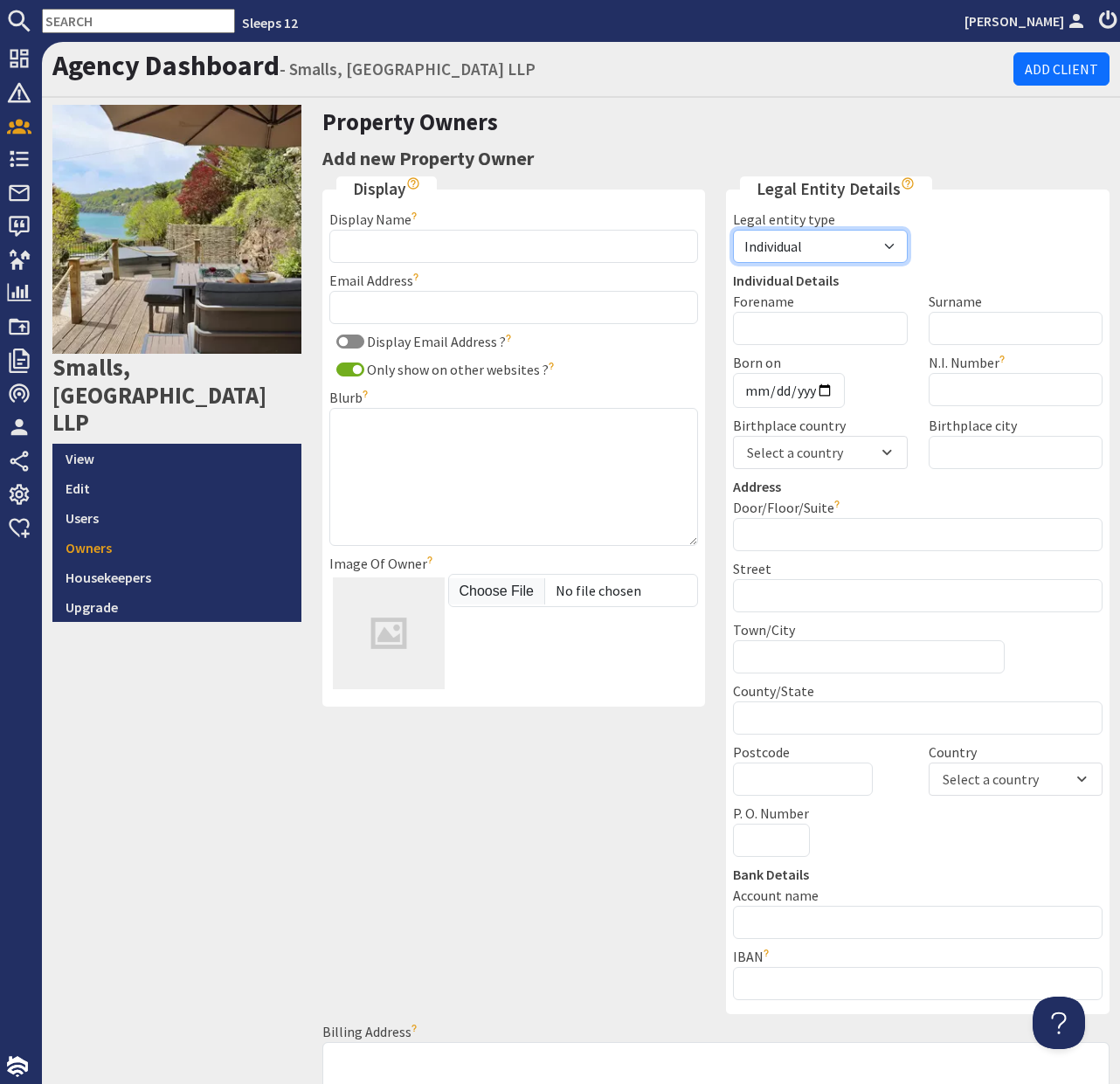
click at [841, 248] on select "Individual Business Agent" at bounding box center [819, 246] width 174 height 33
select select "business"
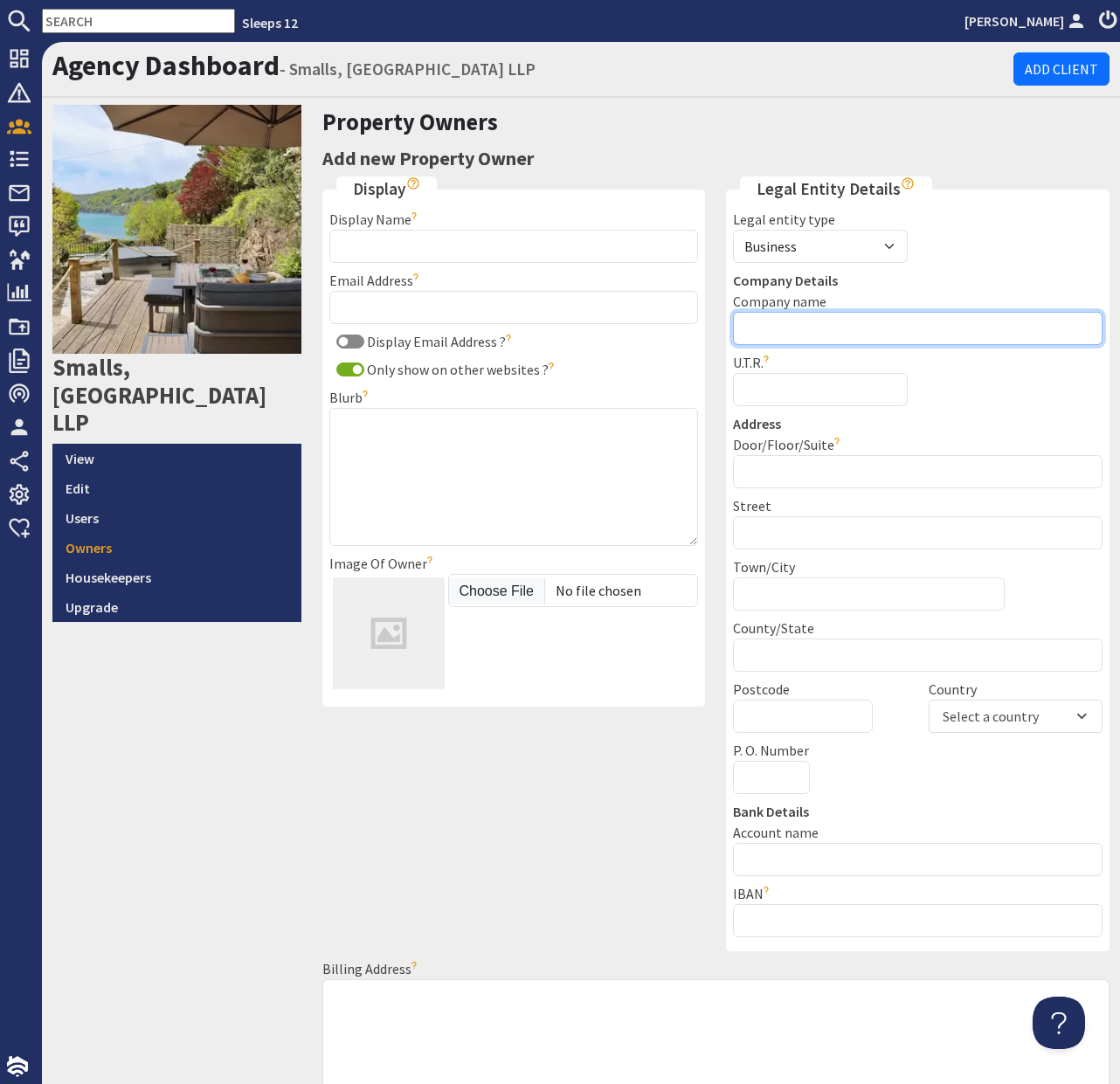
click at [833, 338] on input "Company name" at bounding box center [917, 328] width 370 height 33
paste input "Smalls [GEOGRAPHIC_DATA] LLP"
type input "Smalls [GEOGRAPHIC_DATA] LLP"
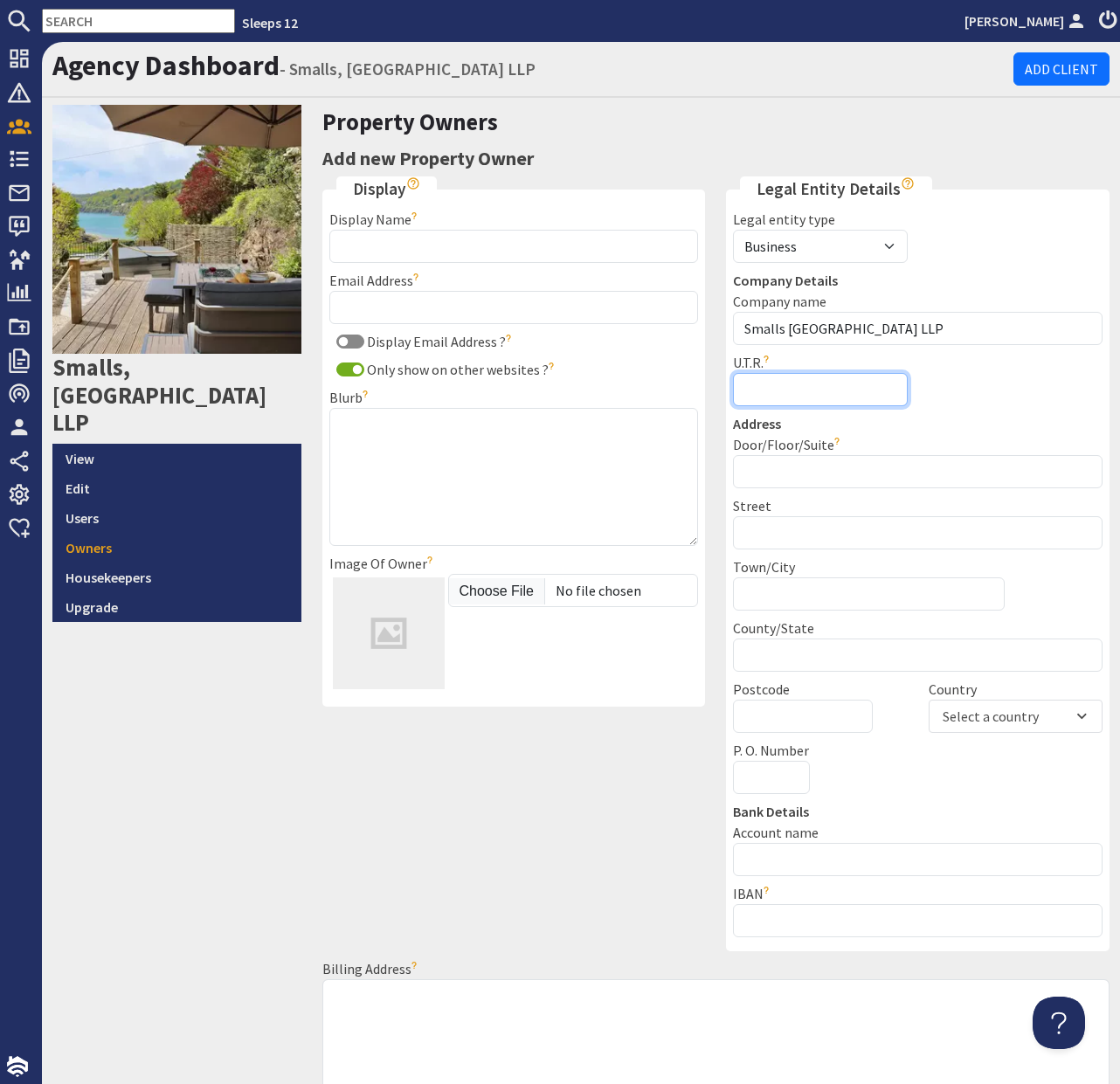
click at [786, 398] on input "U.T.R." at bounding box center [819, 389] width 174 height 33
paste input "UTR 6531460534"
type input "UTR 6531460534"
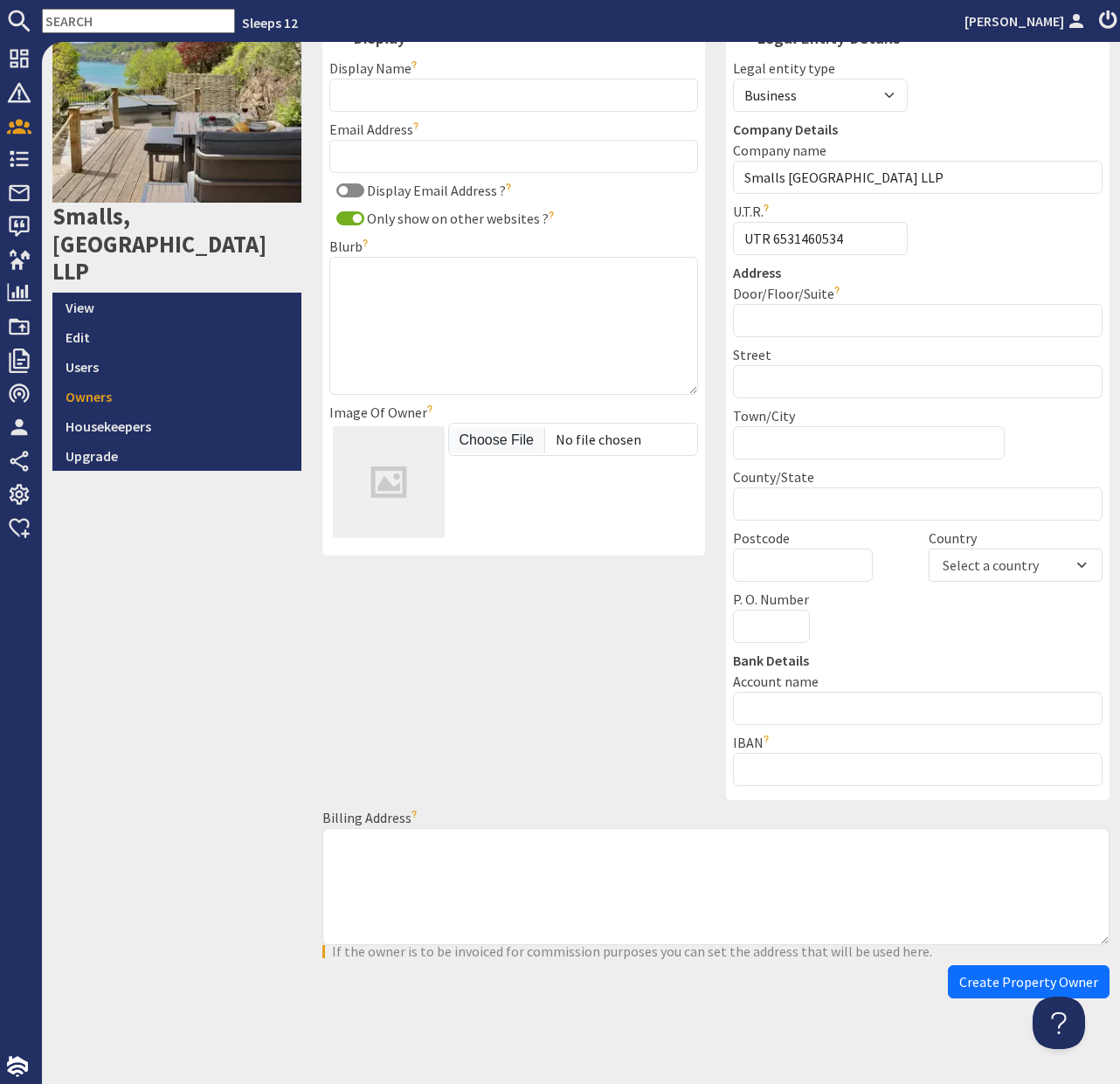
scroll to position [161, 0]
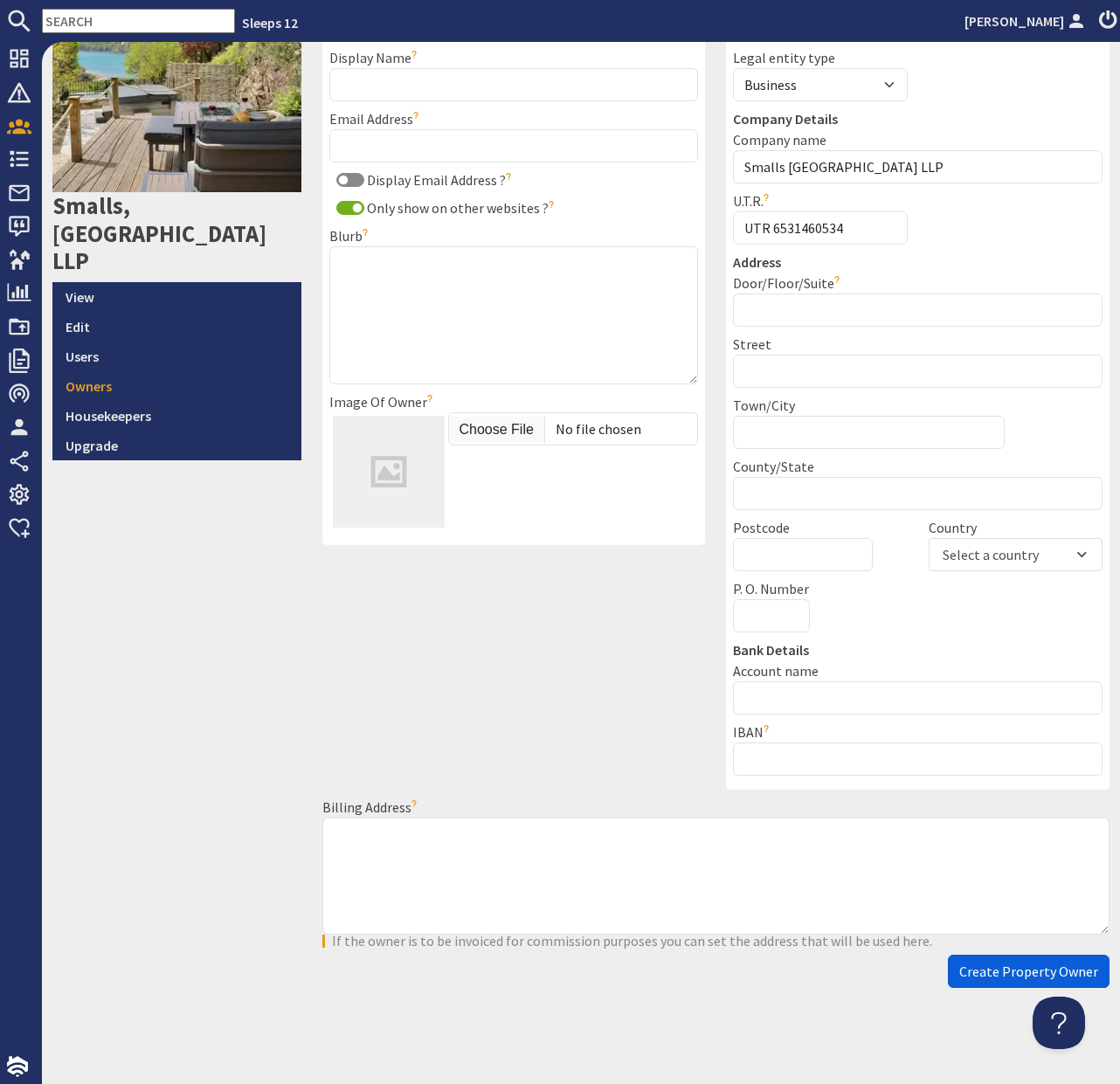
click at [1017, 974] on span "Create Property Owner" at bounding box center [1029, 971] width 139 height 18
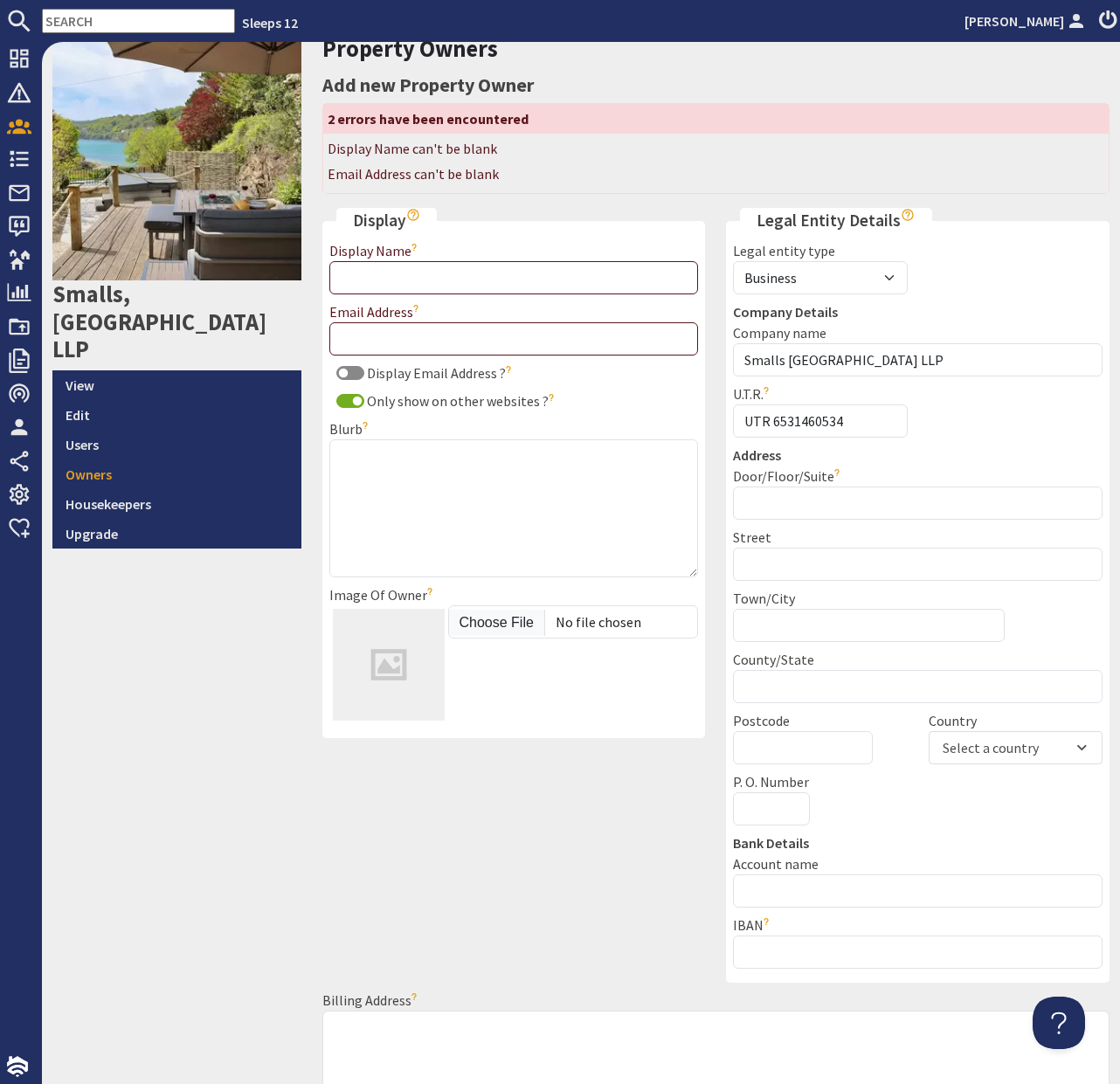
scroll to position [78, 0]
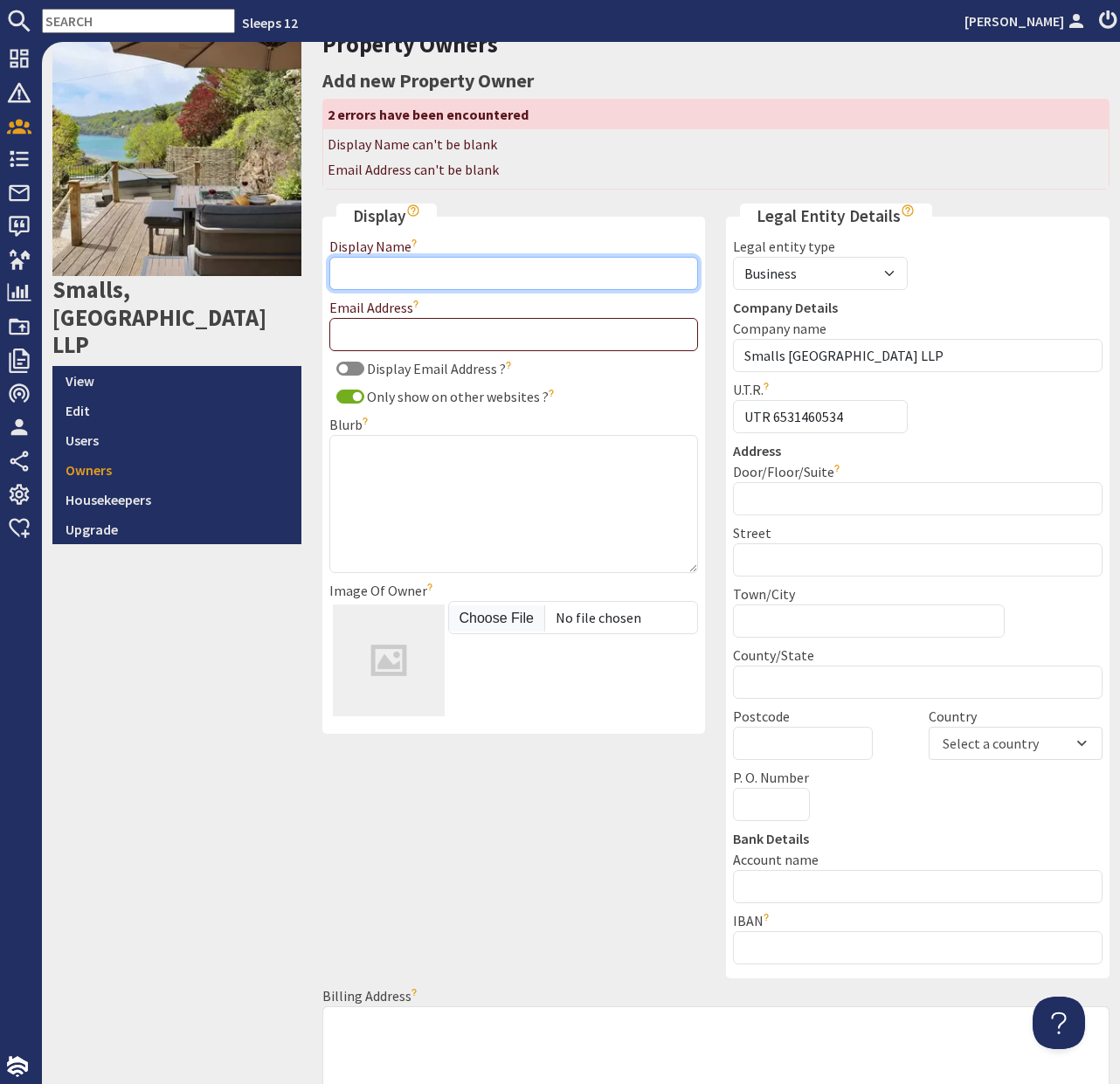
click at [457, 275] on input "Display Name" at bounding box center [514, 273] width 370 height 33
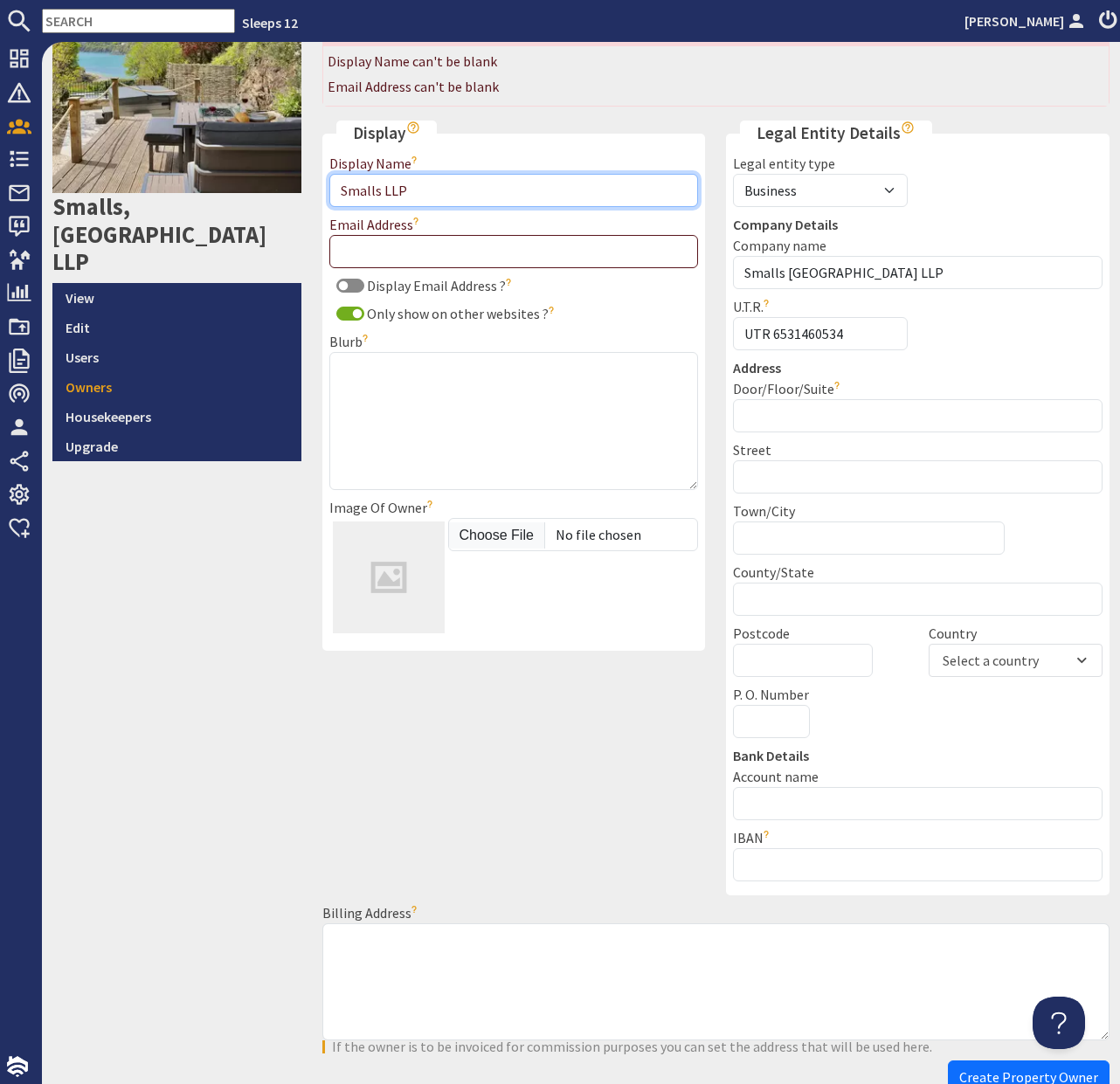
scroll to position [266, 0]
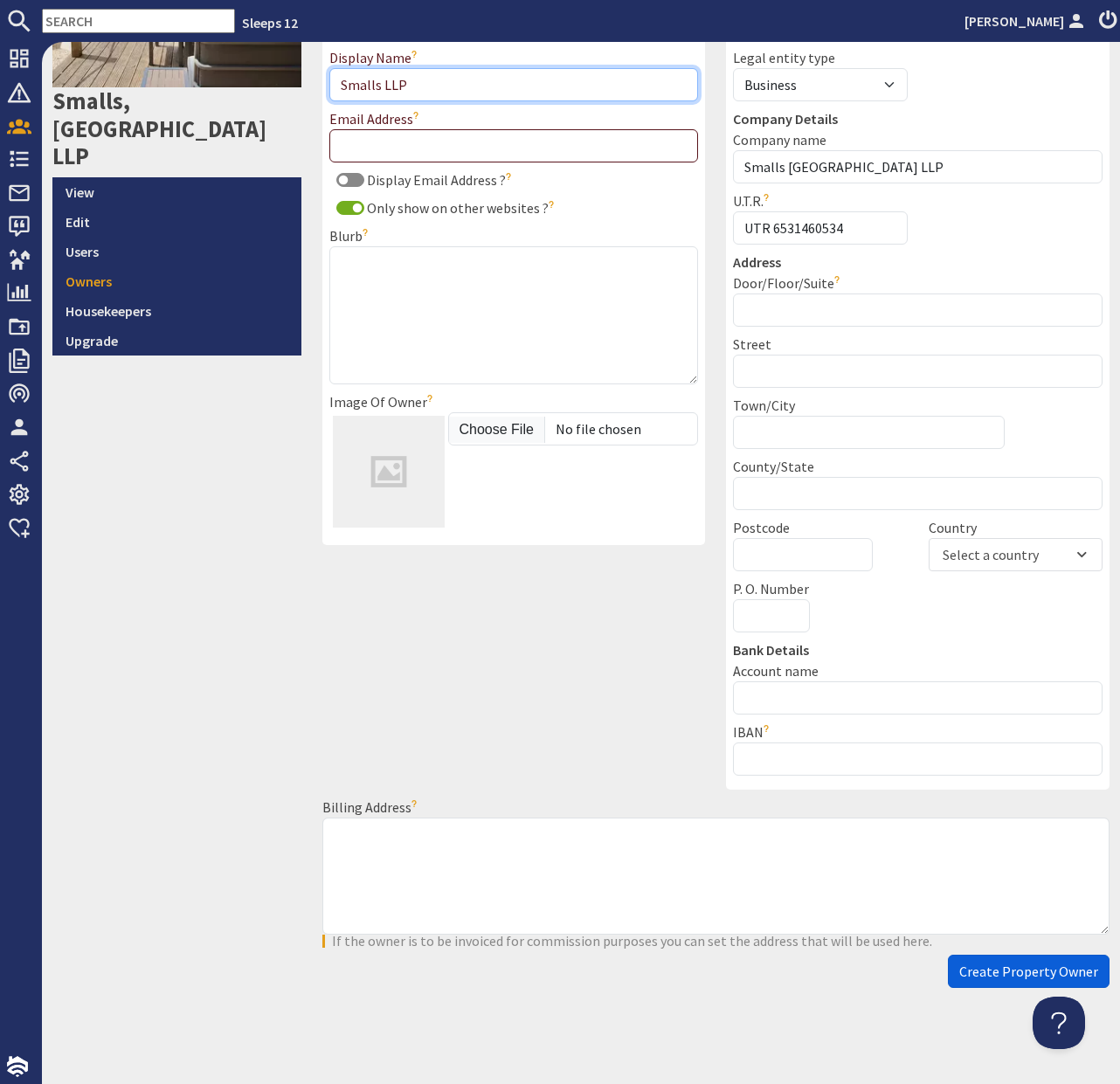
type input "Smalls LLP"
click at [988, 981] on button "Create Property Owner" at bounding box center [1029, 971] width 161 height 33
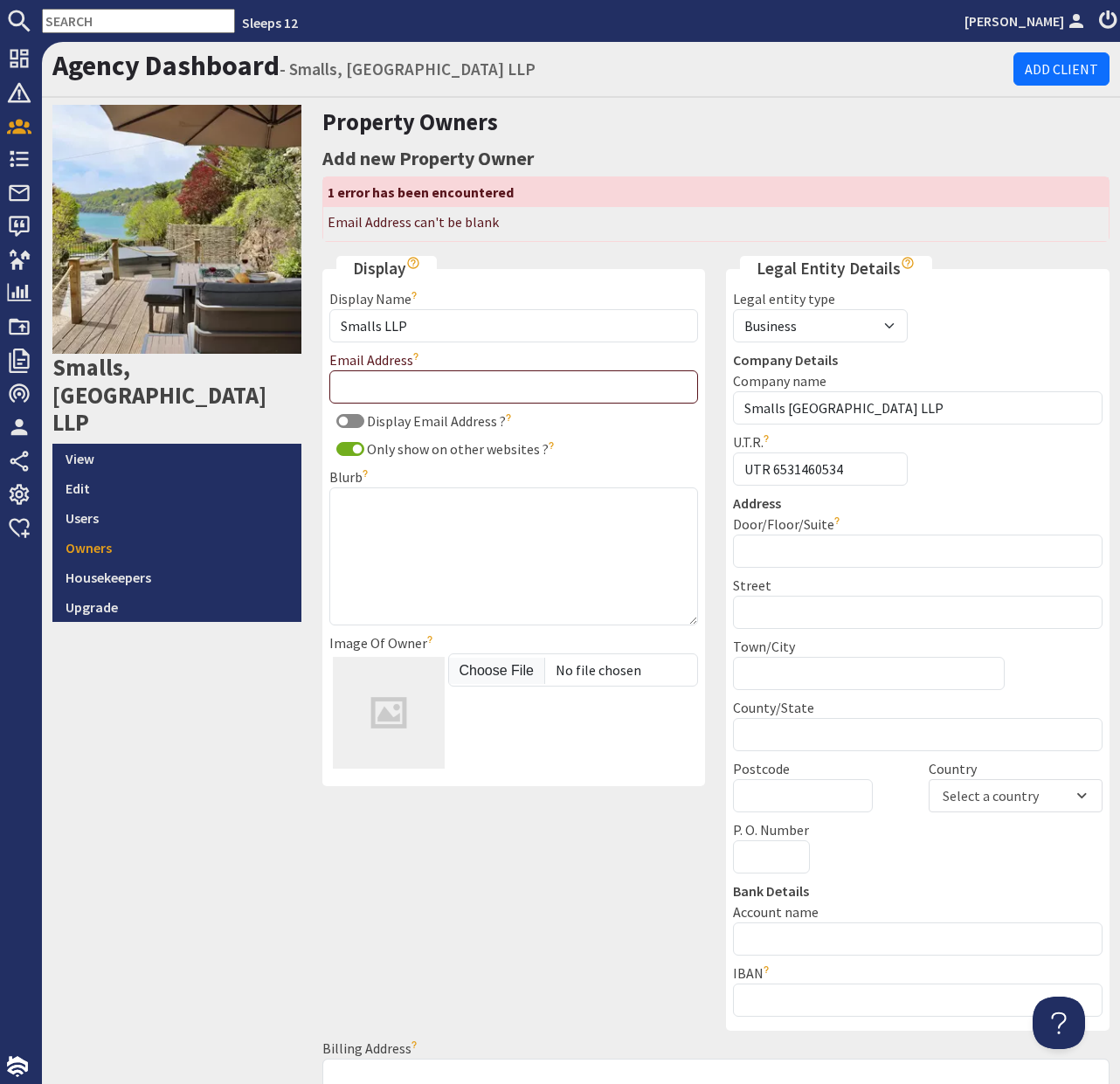
scroll to position [0, 0]
click at [476, 326] on input "Smalls LLP" at bounding box center [514, 325] width 370 height 33
type input "S"
type input "[PERSON_NAME]"
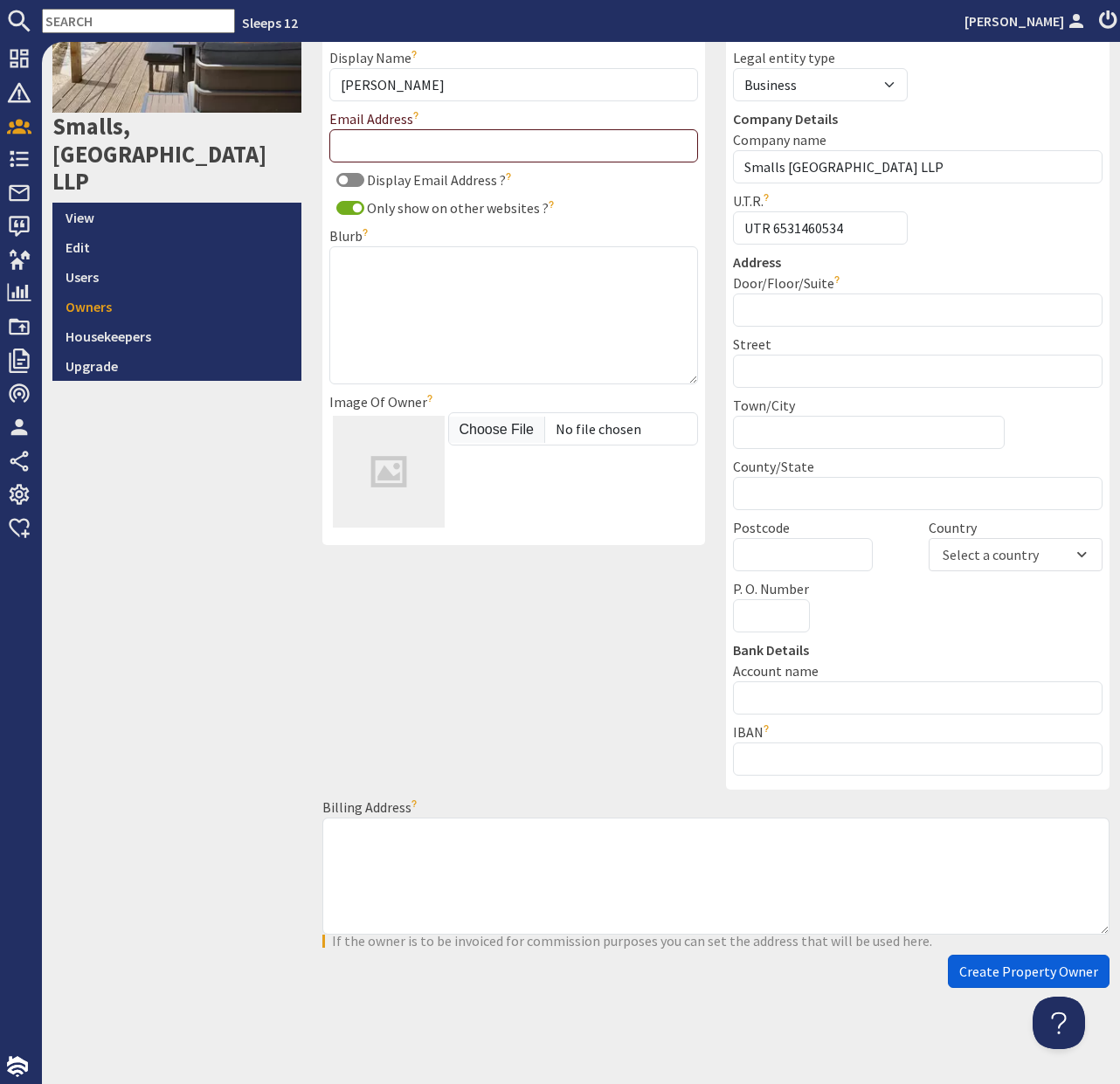
click at [971, 974] on span "Create Property Owner" at bounding box center [1029, 971] width 139 height 18
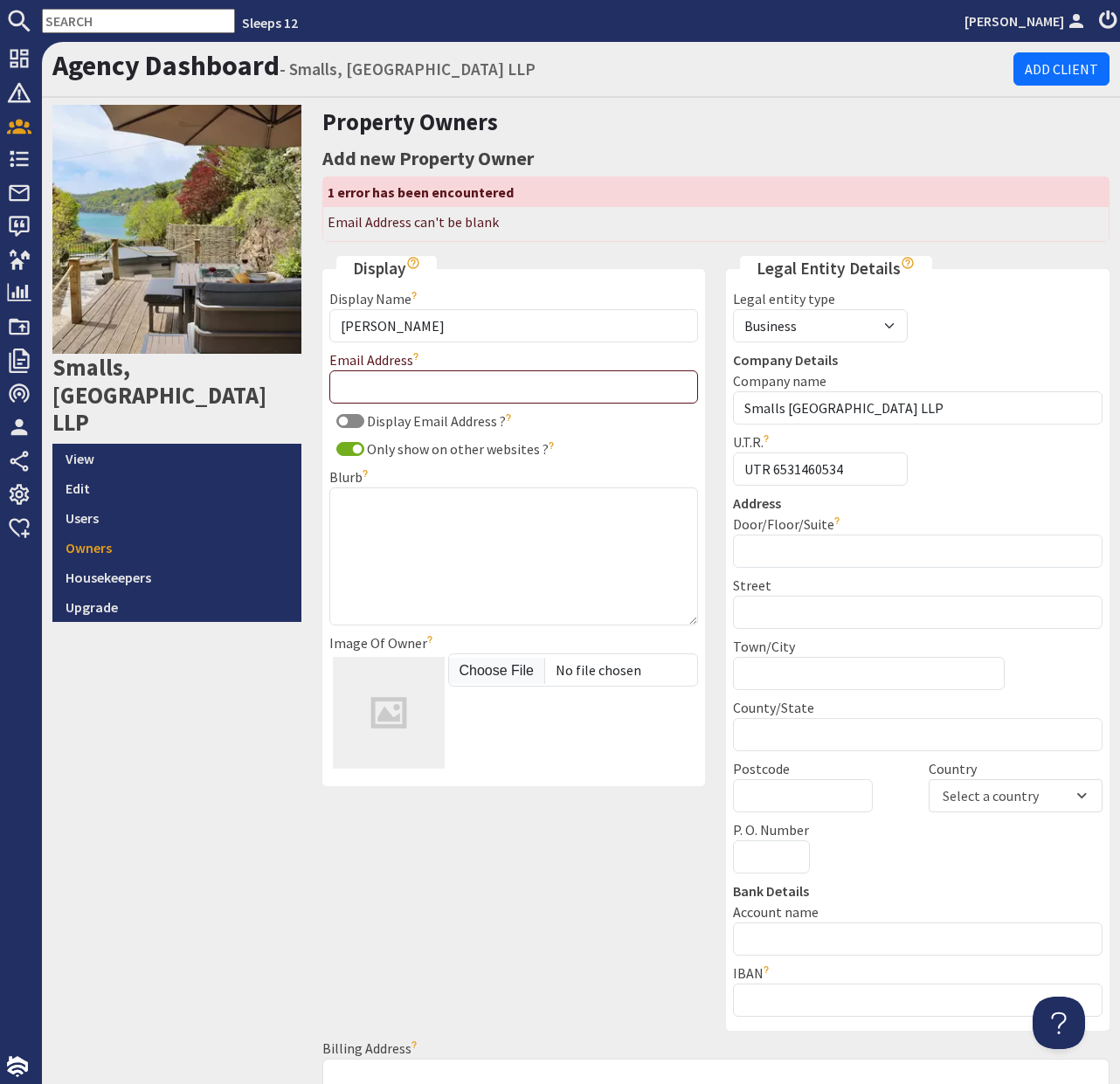
scroll to position [0, 0]
click at [573, 399] on input "Email Address" at bounding box center [514, 386] width 370 height 33
click at [601, 325] on input "[PERSON_NAME]" at bounding box center [514, 325] width 370 height 33
drag, startPoint x: 445, startPoint y: 322, endPoint x: 328, endPoint y: 323, distance: 117.0
click at [329, 323] on input "[PERSON_NAME]" at bounding box center [514, 325] width 370 height 33
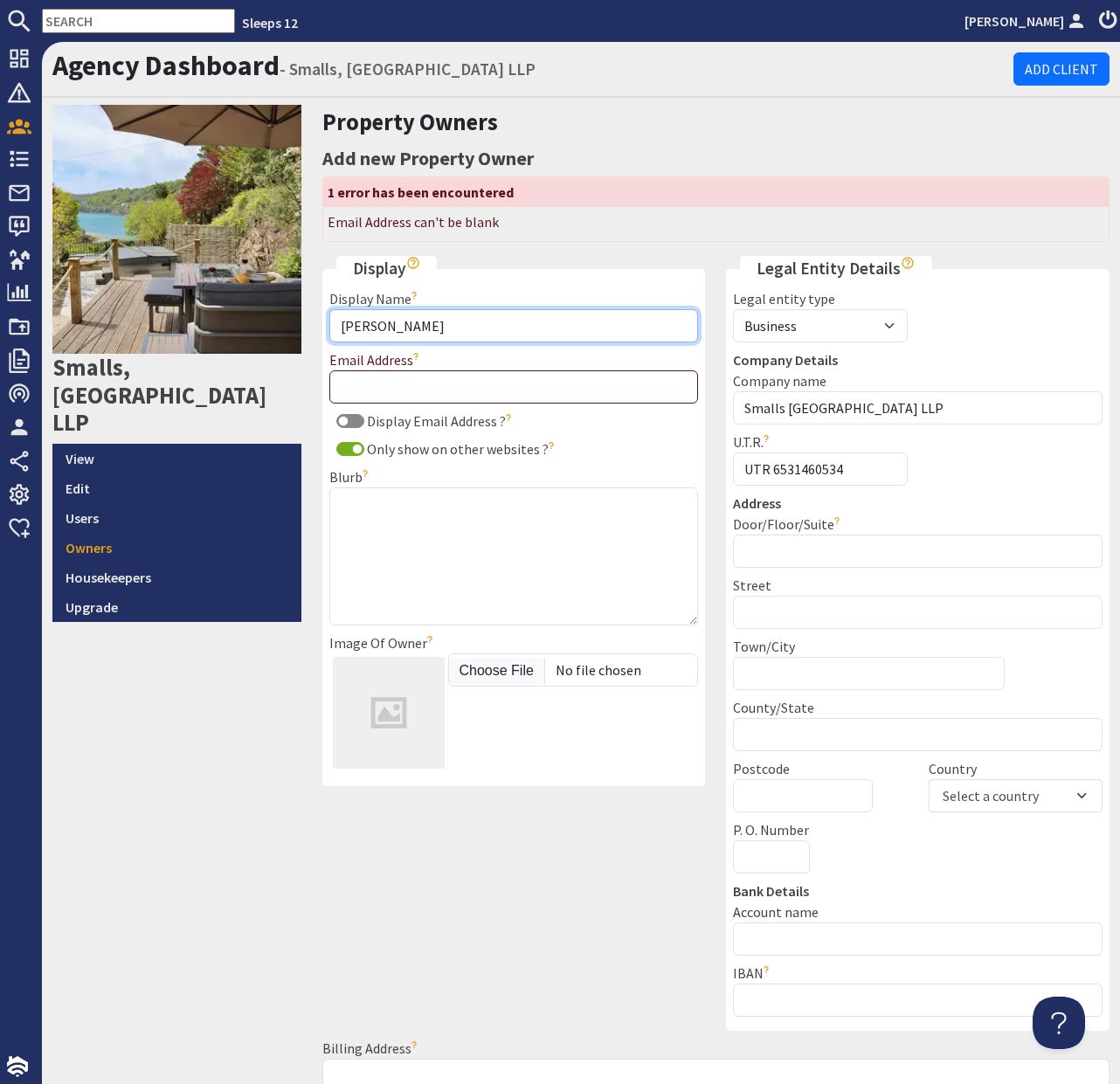
type input "[PERSON_NAME]"
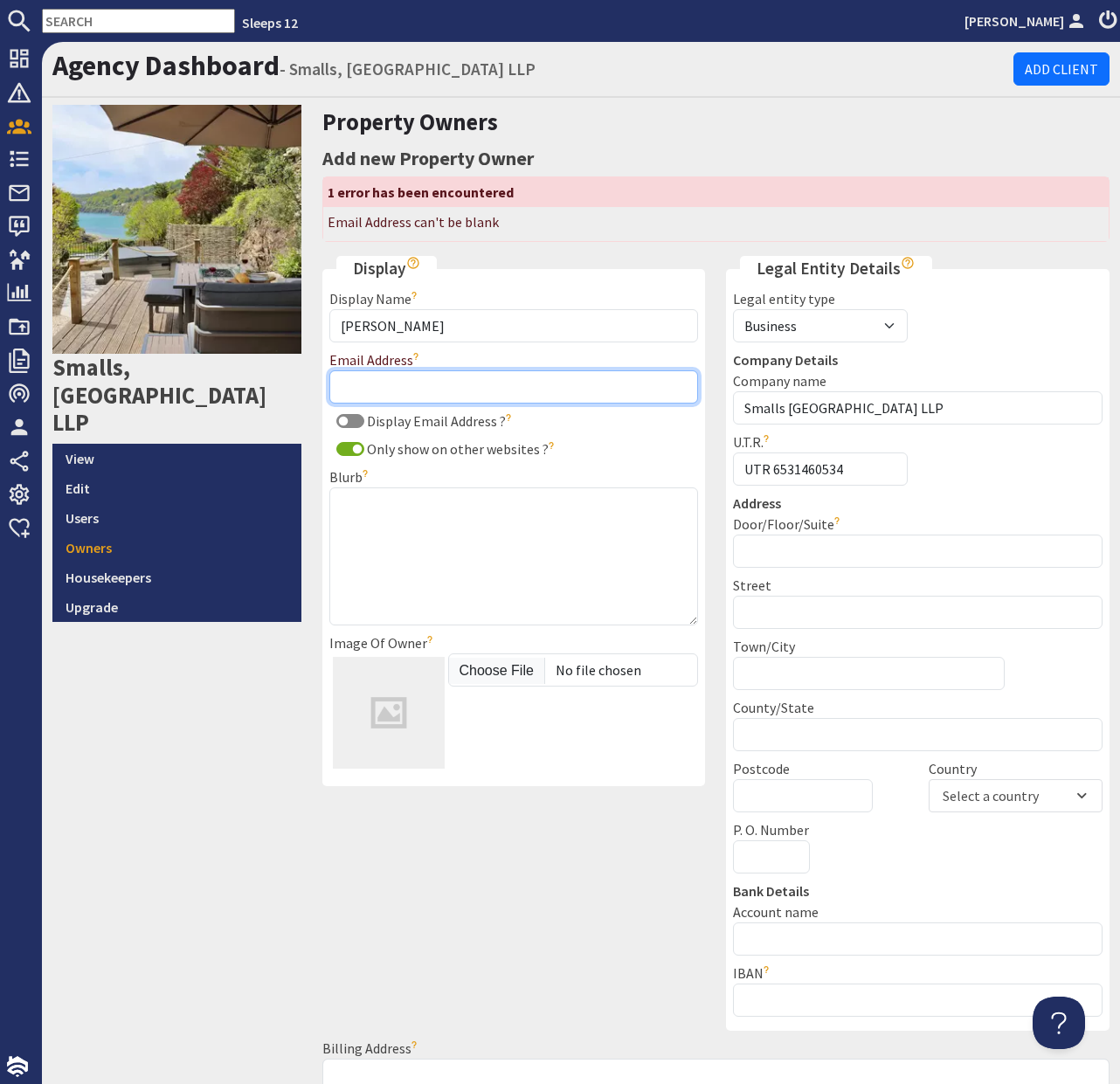
click at [370, 388] on input "Email Address" at bounding box center [514, 386] width 370 height 33
paste input "[EMAIL_ADDRESS][DOMAIN_NAME]"
type input "[EMAIL_ADDRESS][DOMAIN_NAME]"
click at [399, 274] on legend "Display" at bounding box center [386, 268] width 100 height 25
click at [414, 265] on icon "Show hints" at bounding box center [413, 263] width 14 height 14
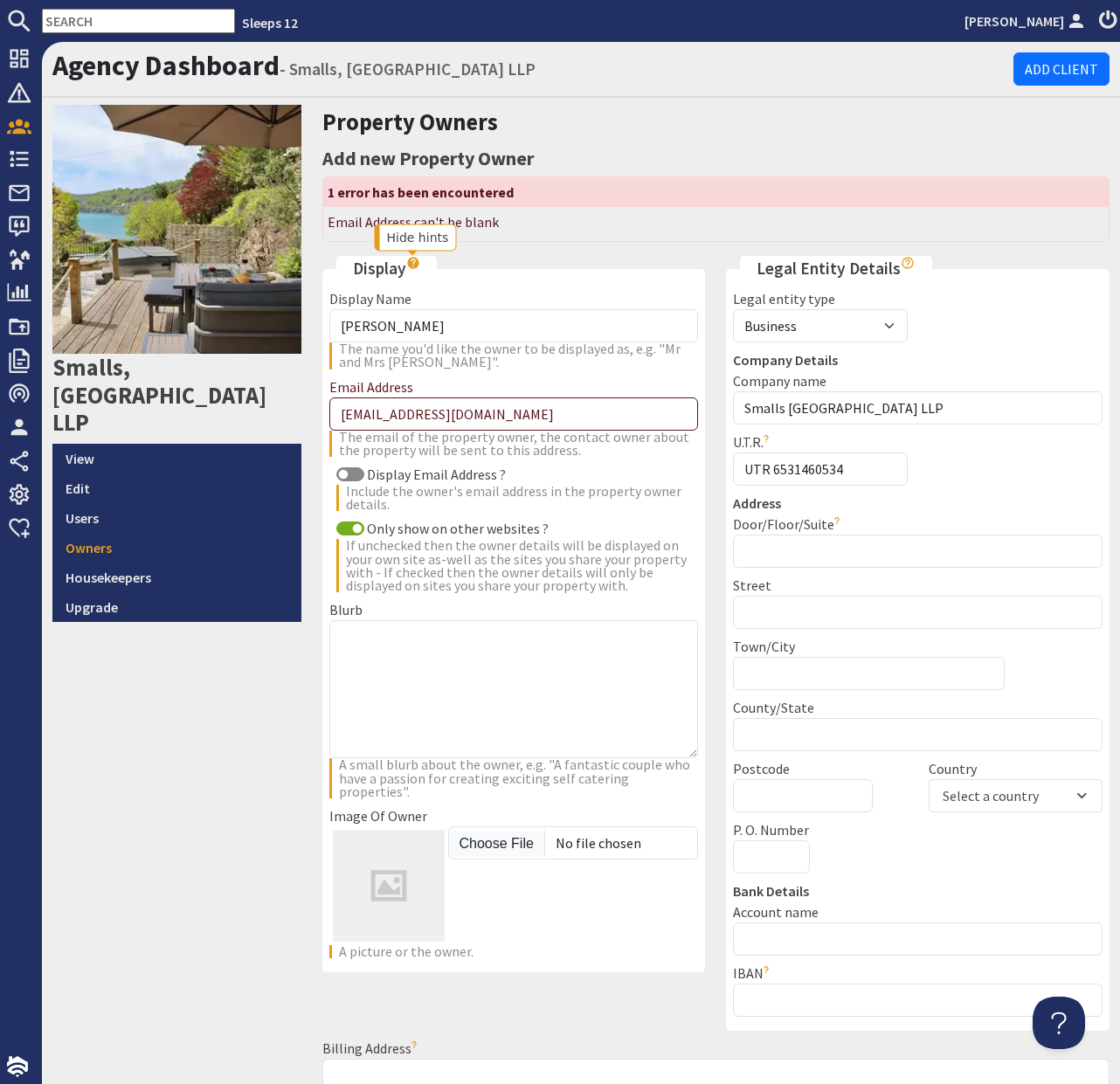
click at [414, 265] on use "Hide hints" at bounding box center [413, 263] width 11 height 11
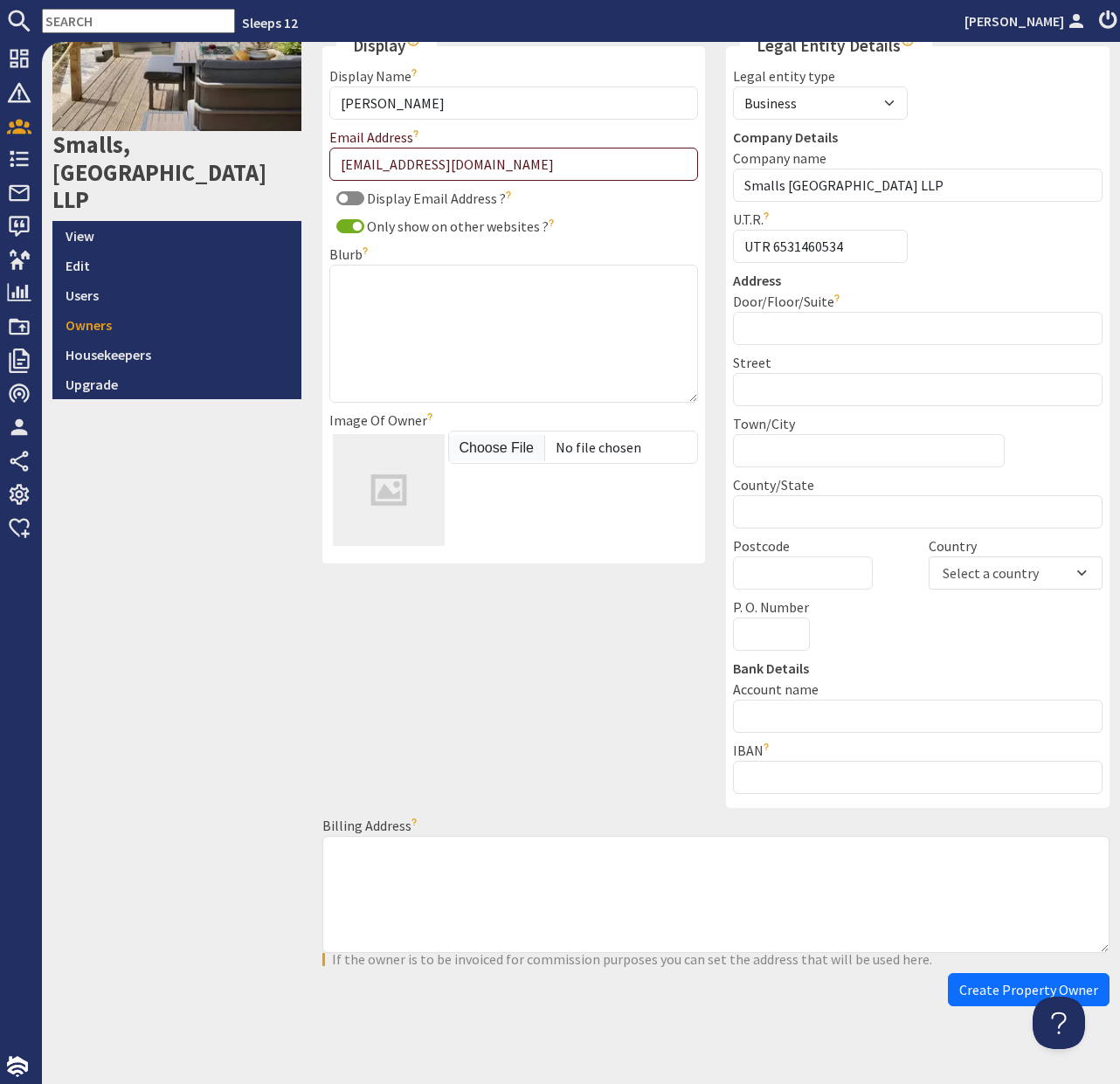
scroll to position [241, 0]
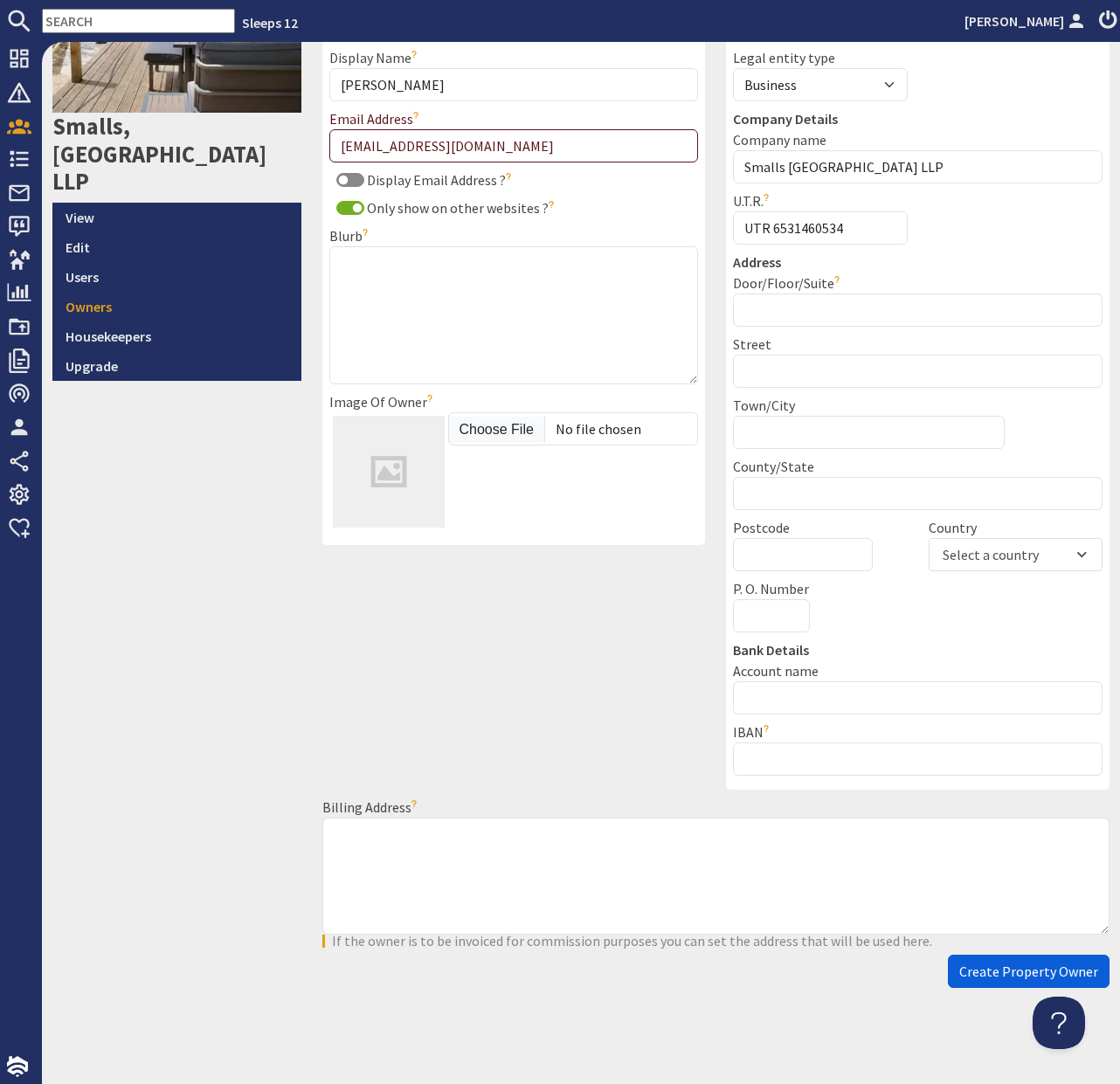
click at [1000, 975] on span "Create Property Owner" at bounding box center [1029, 971] width 139 height 18
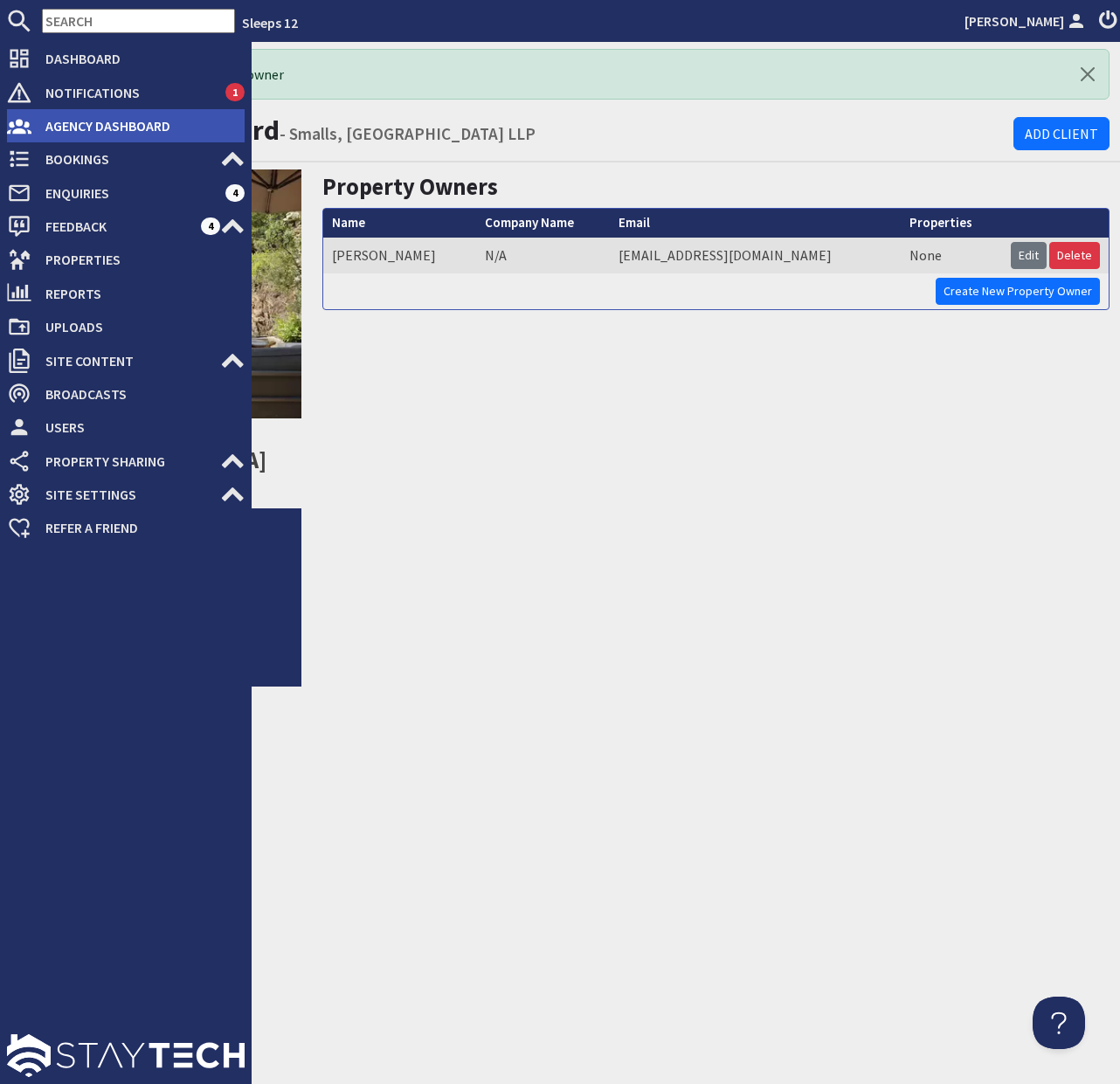
click at [67, 124] on span "Agency Dashboard" at bounding box center [138, 126] width 213 height 28
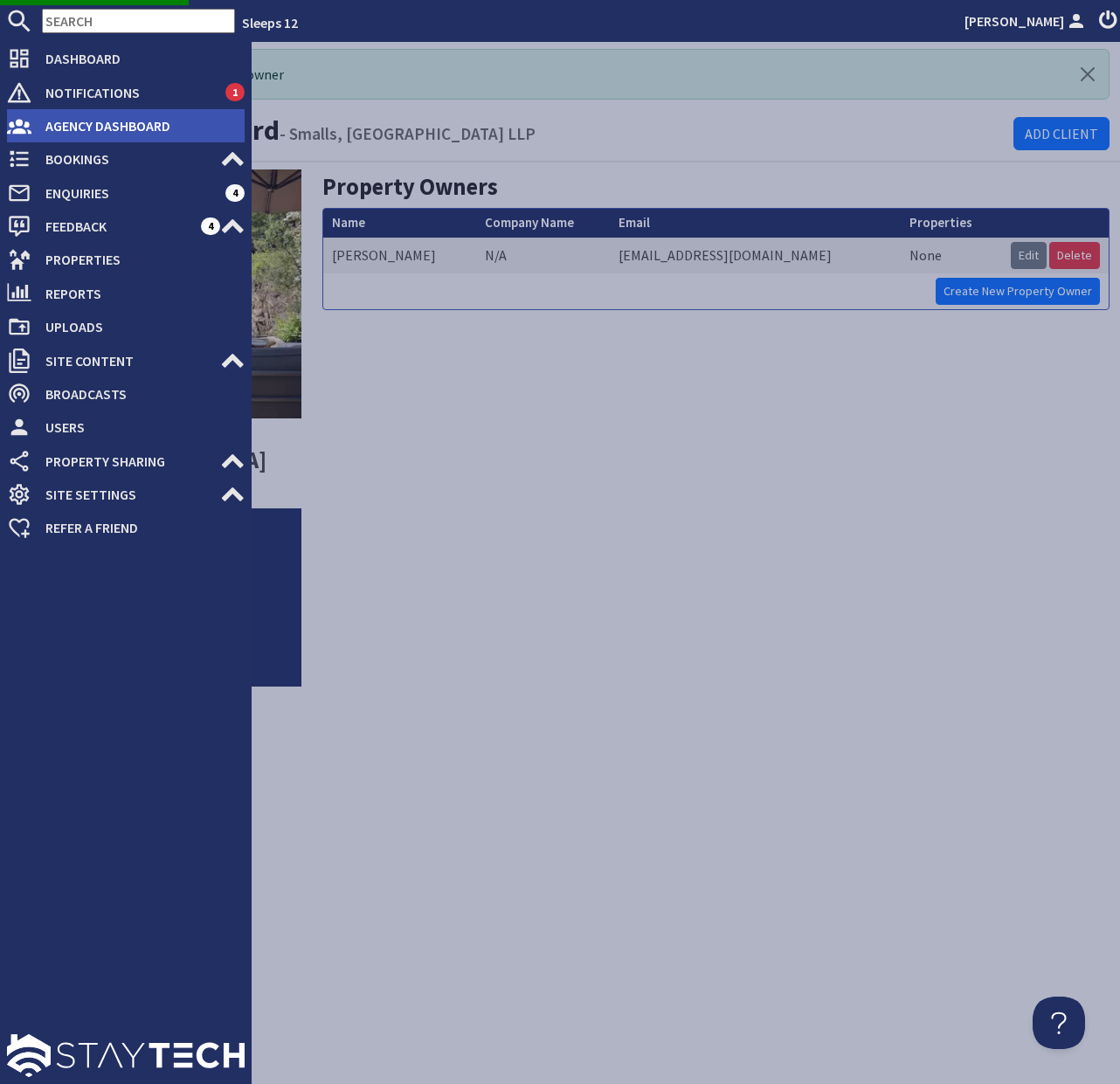
click at [67, 124] on span "Agency Dashboard" at bounding box center [138, 126] width 213 height 28
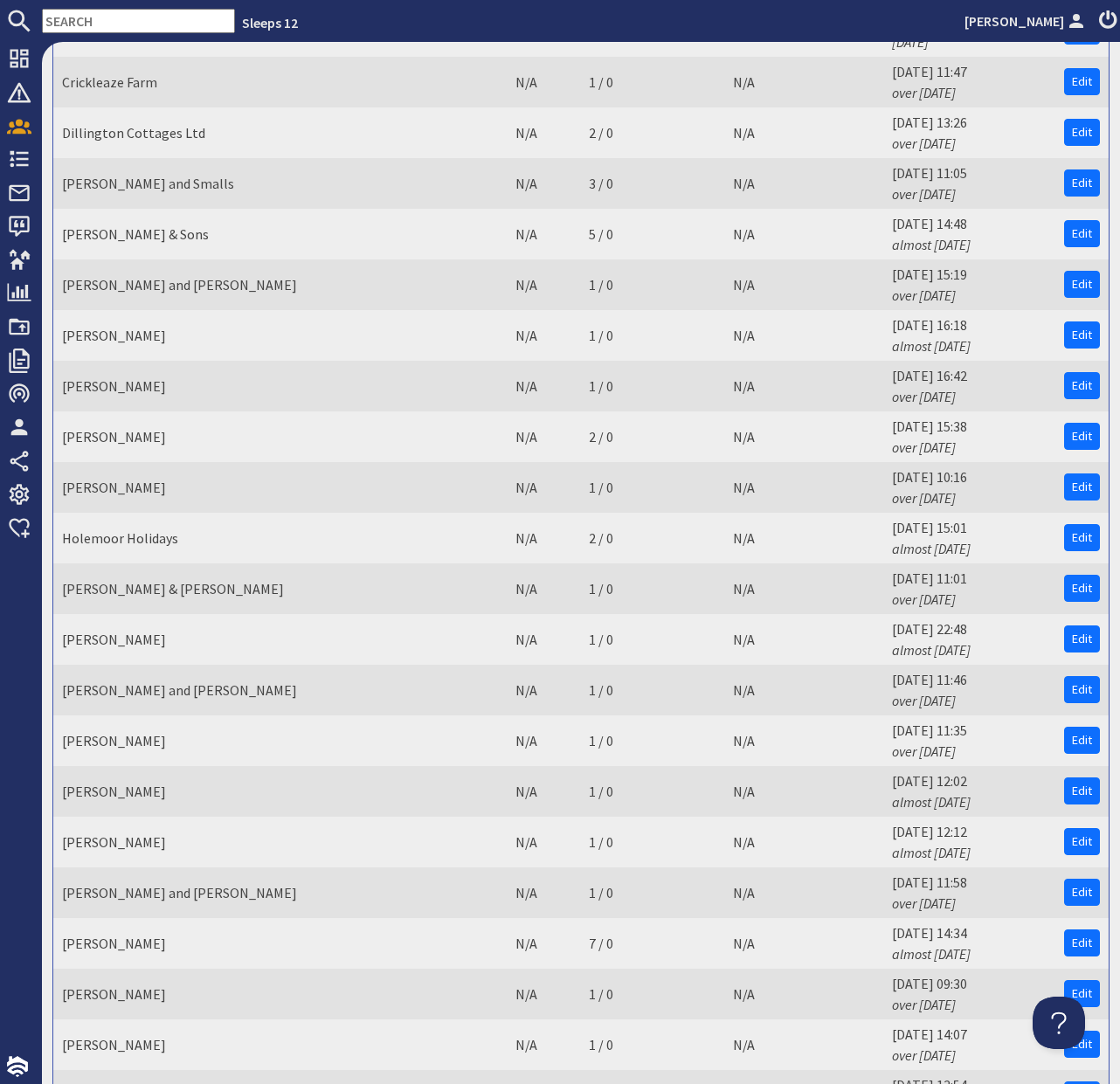
scroll to position [1774, 0]
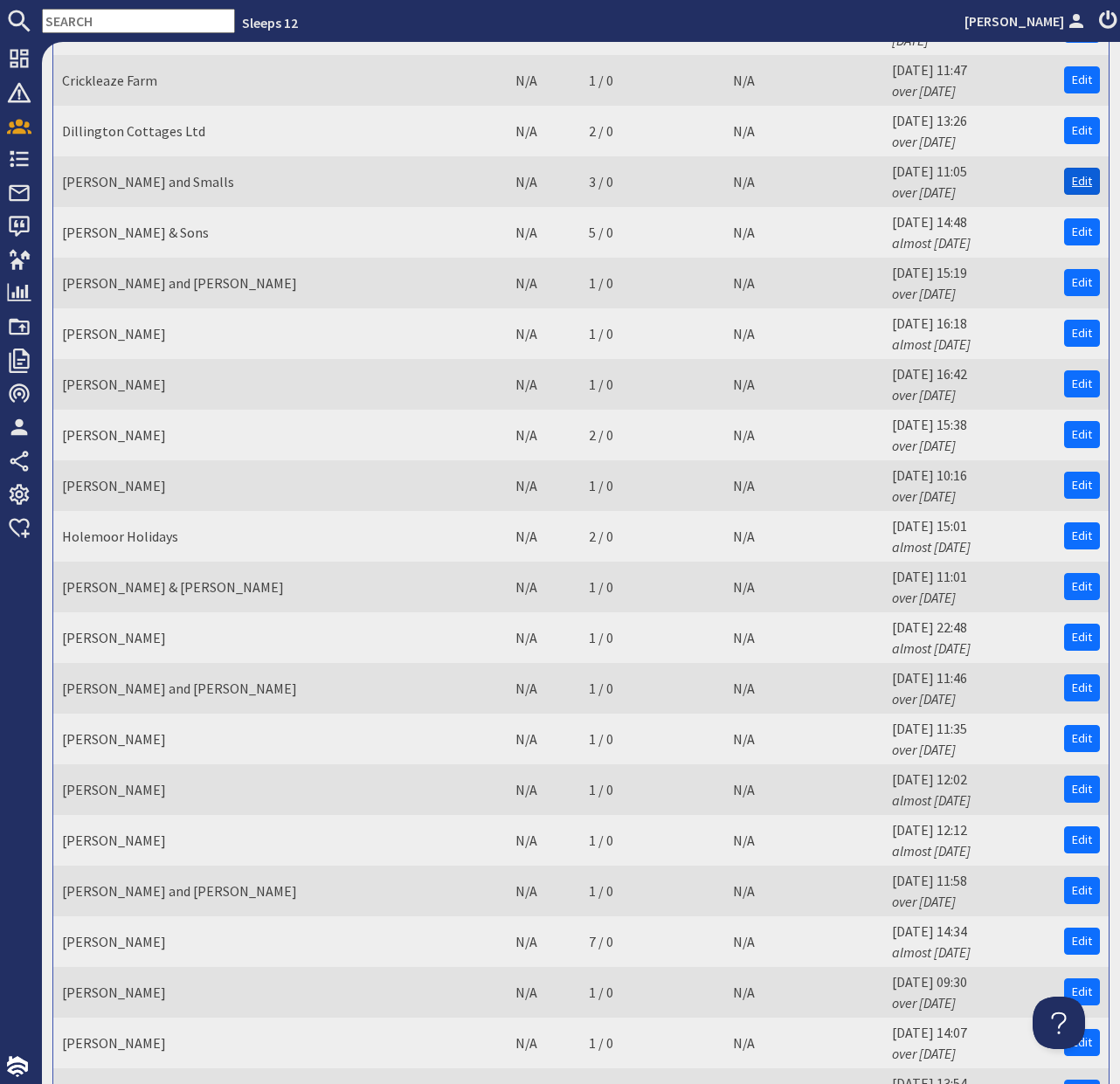
click at [1080, 168] on link "Edit" at bounding box center [1082, 181] width 36 height 27
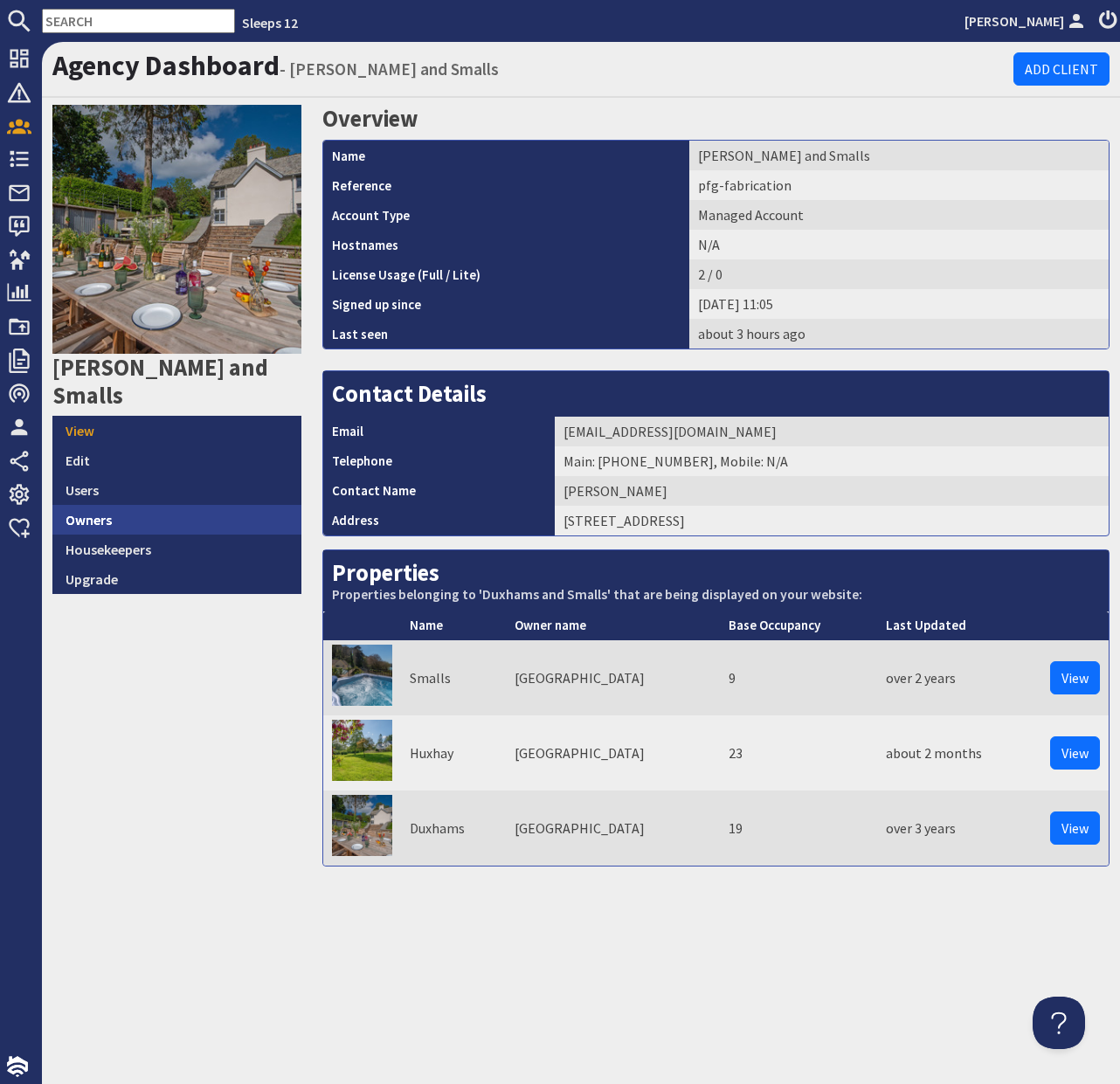
click at [219, 504] on link "Owners" at bounding box center [176, 519] width 249 height 30
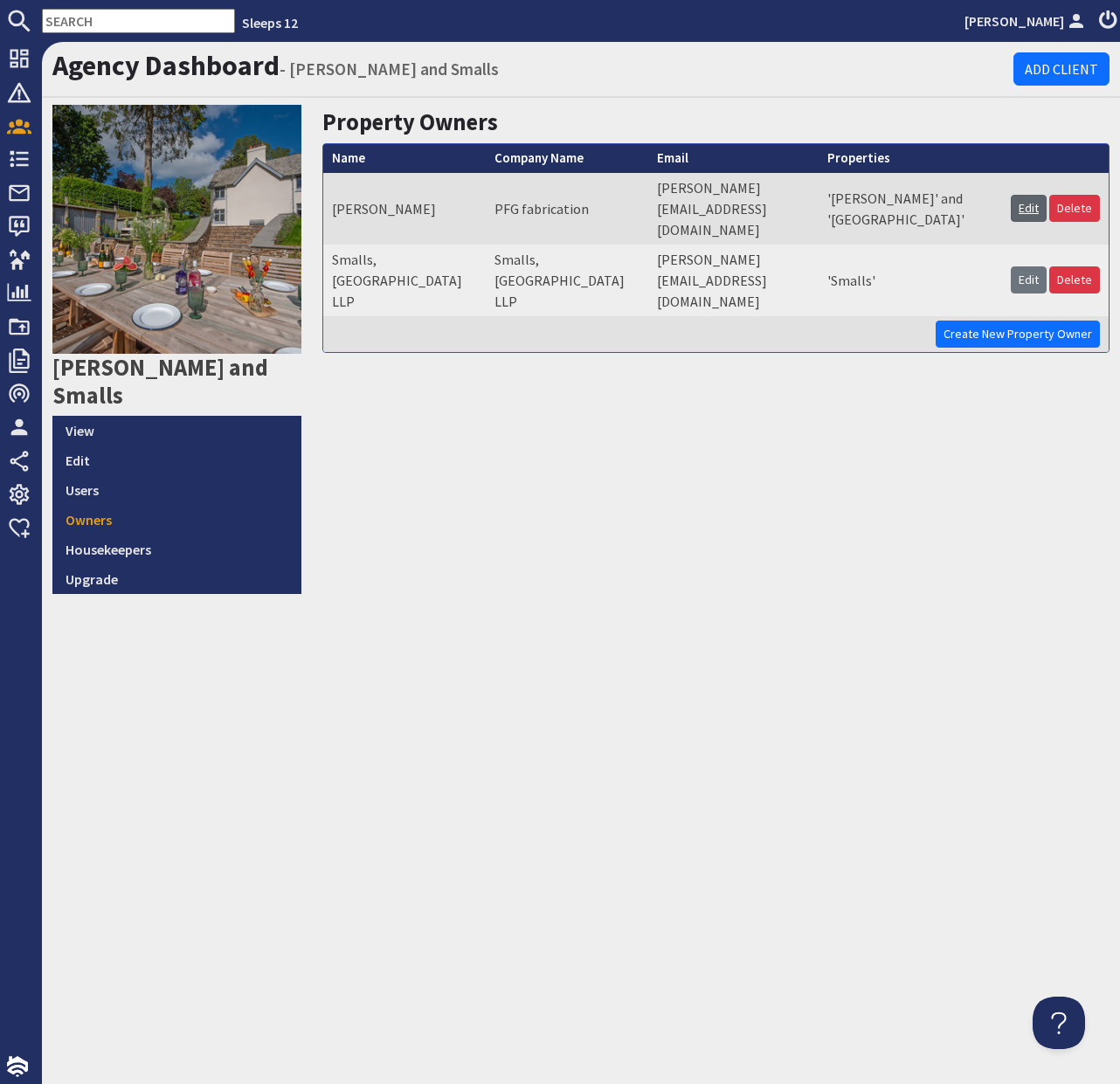
click at [1023, 202] on link "Edit" at bounding box center [1029, 208] width 36 height 27
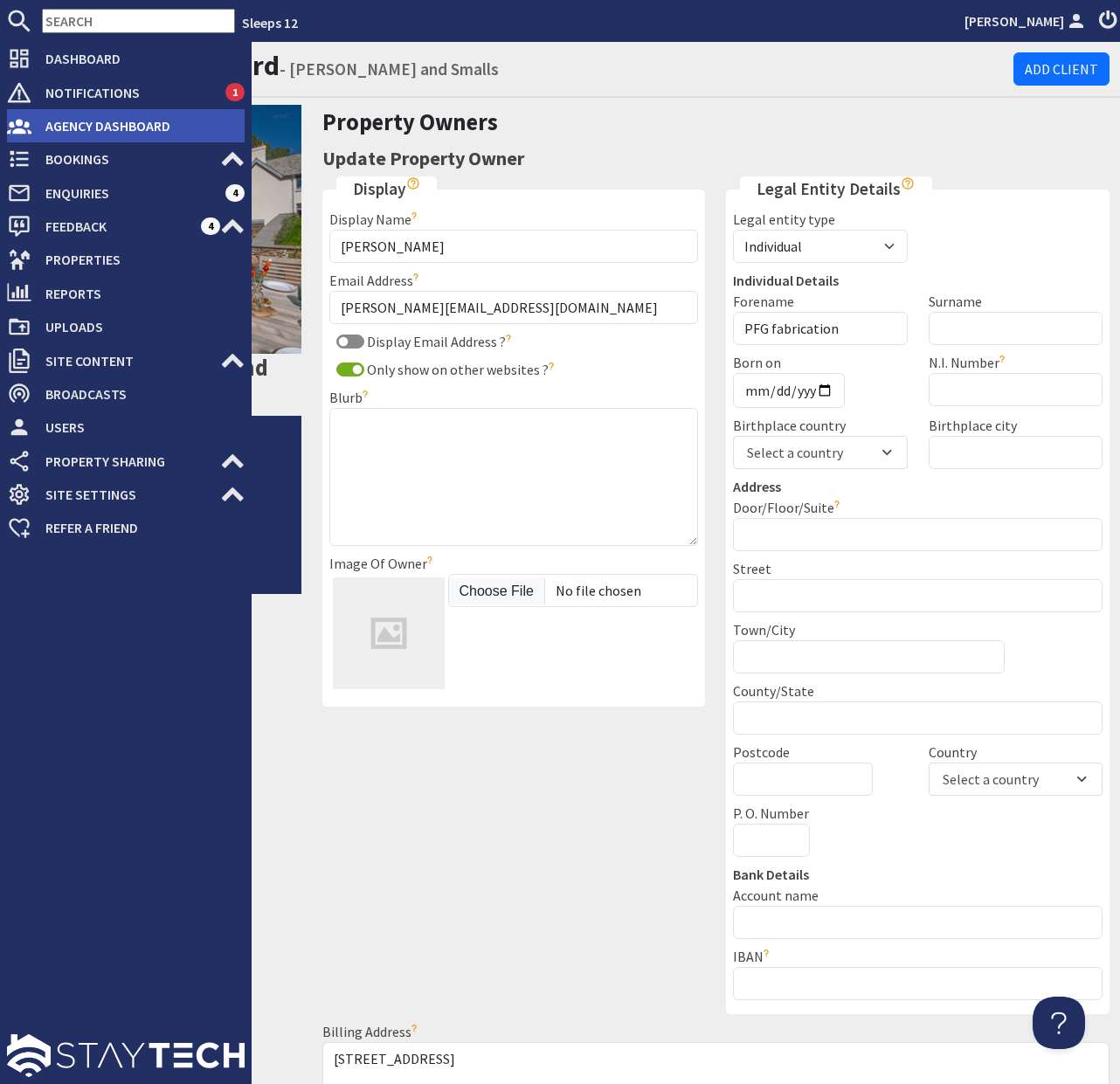
click at [114, 129] on span "Agency Dashboard" at bounding box center [138, 126] width 213 height 28
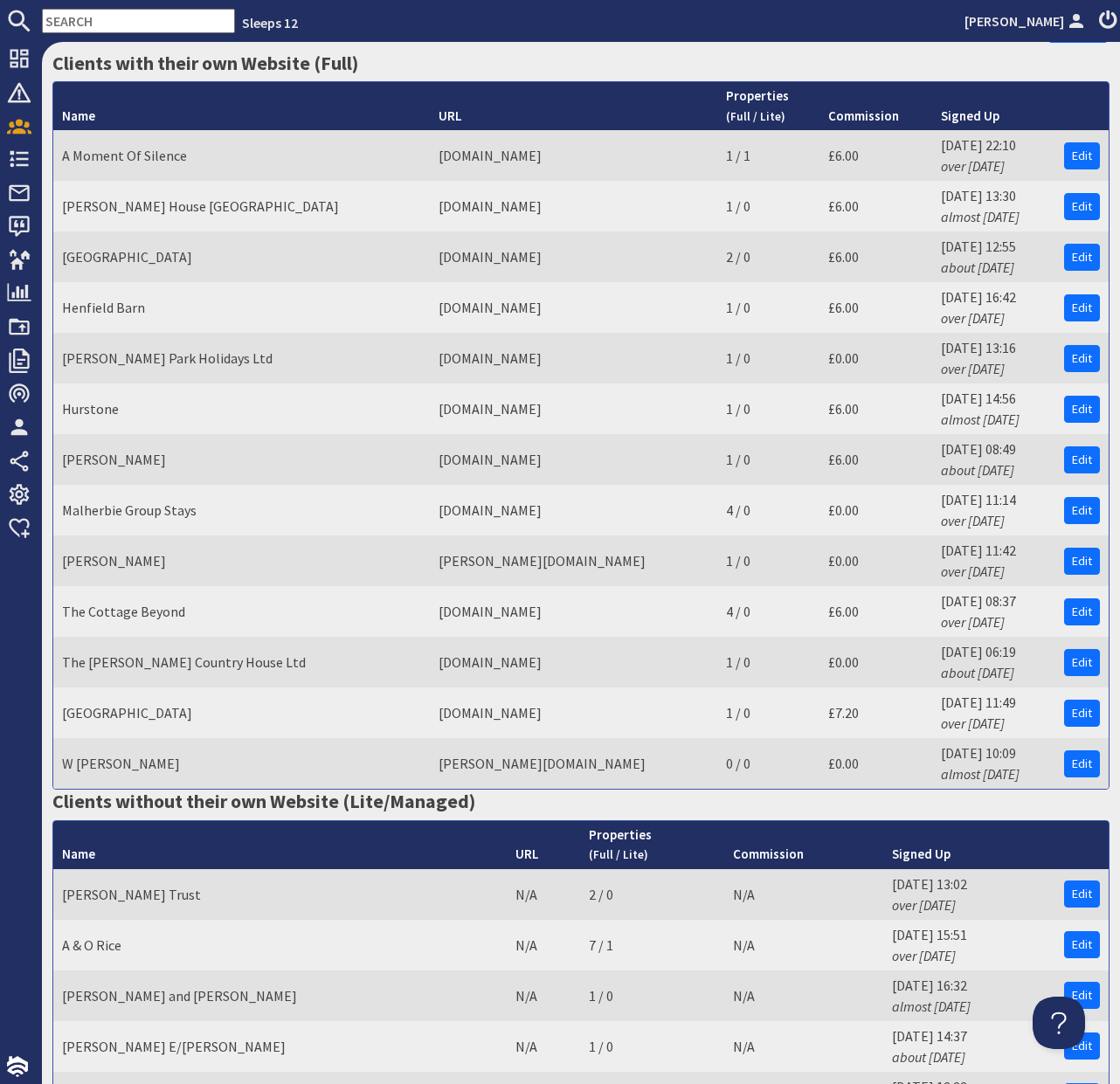
scroll to position [426, 0]
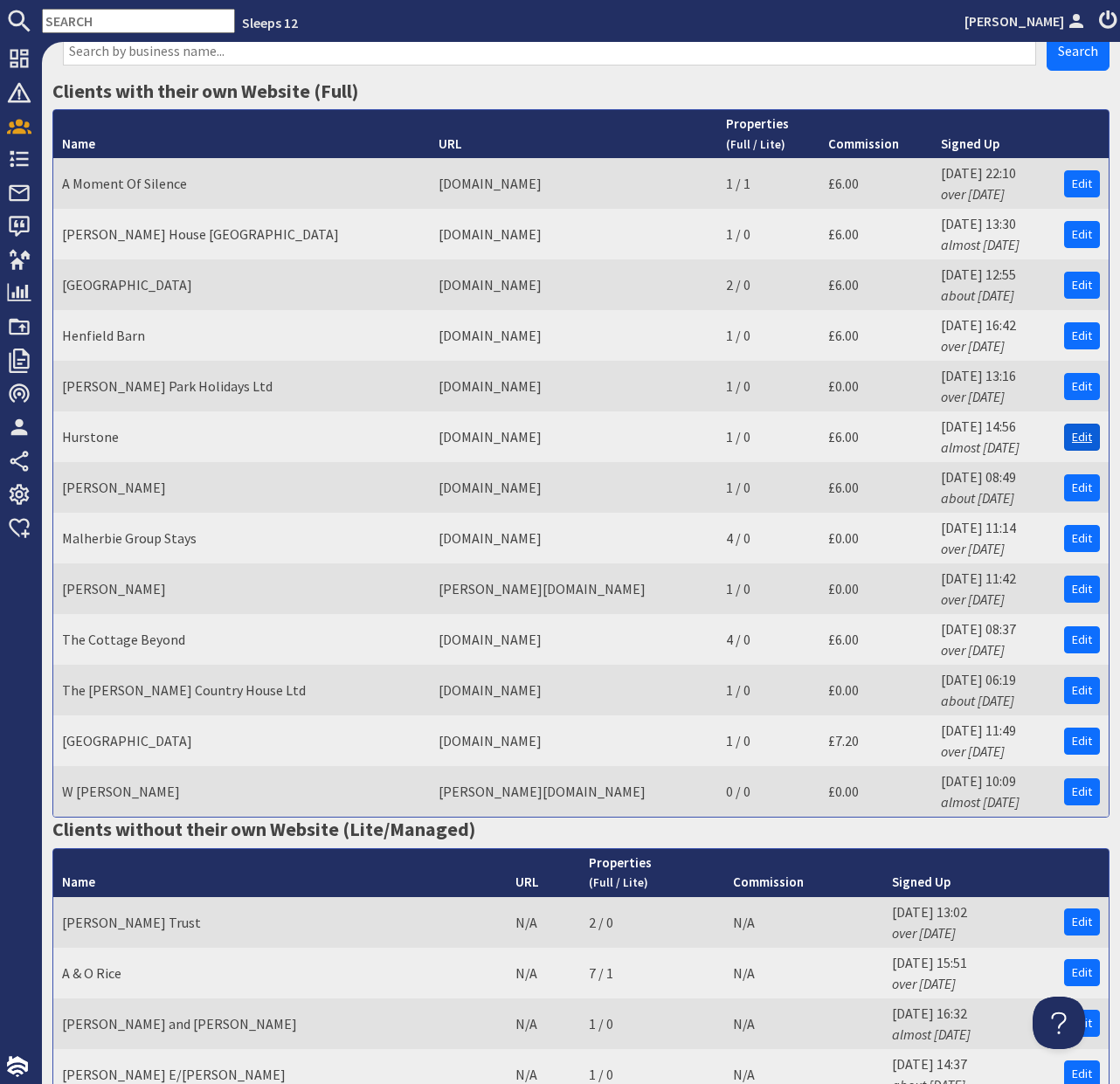
click at [1080, 424] on link "Edit" at bounding box center [1082, 437] width 36 height 27
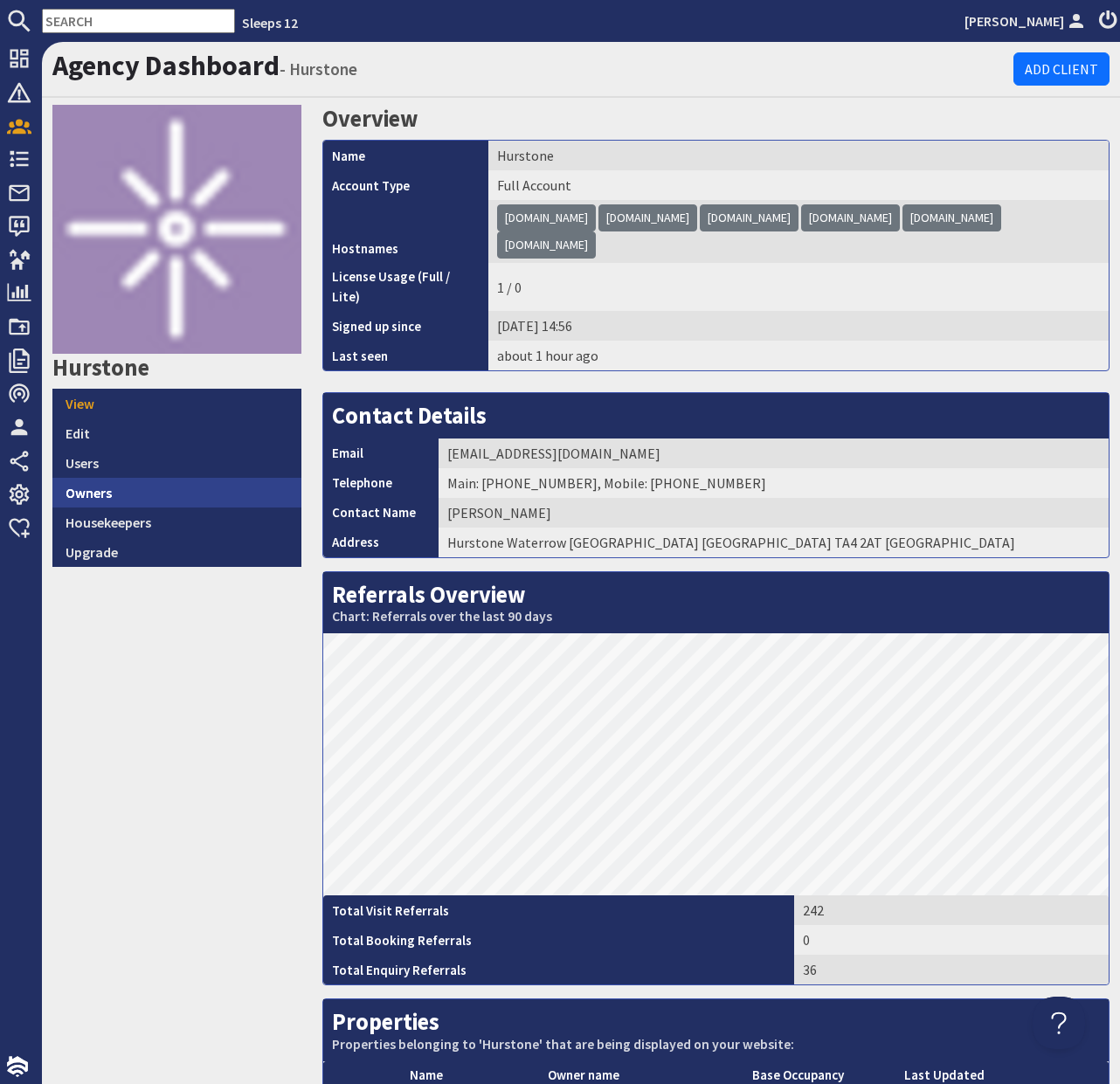
click at [149, 486] on link "Owners" at bounding box center [176, 492] width 249 height 30
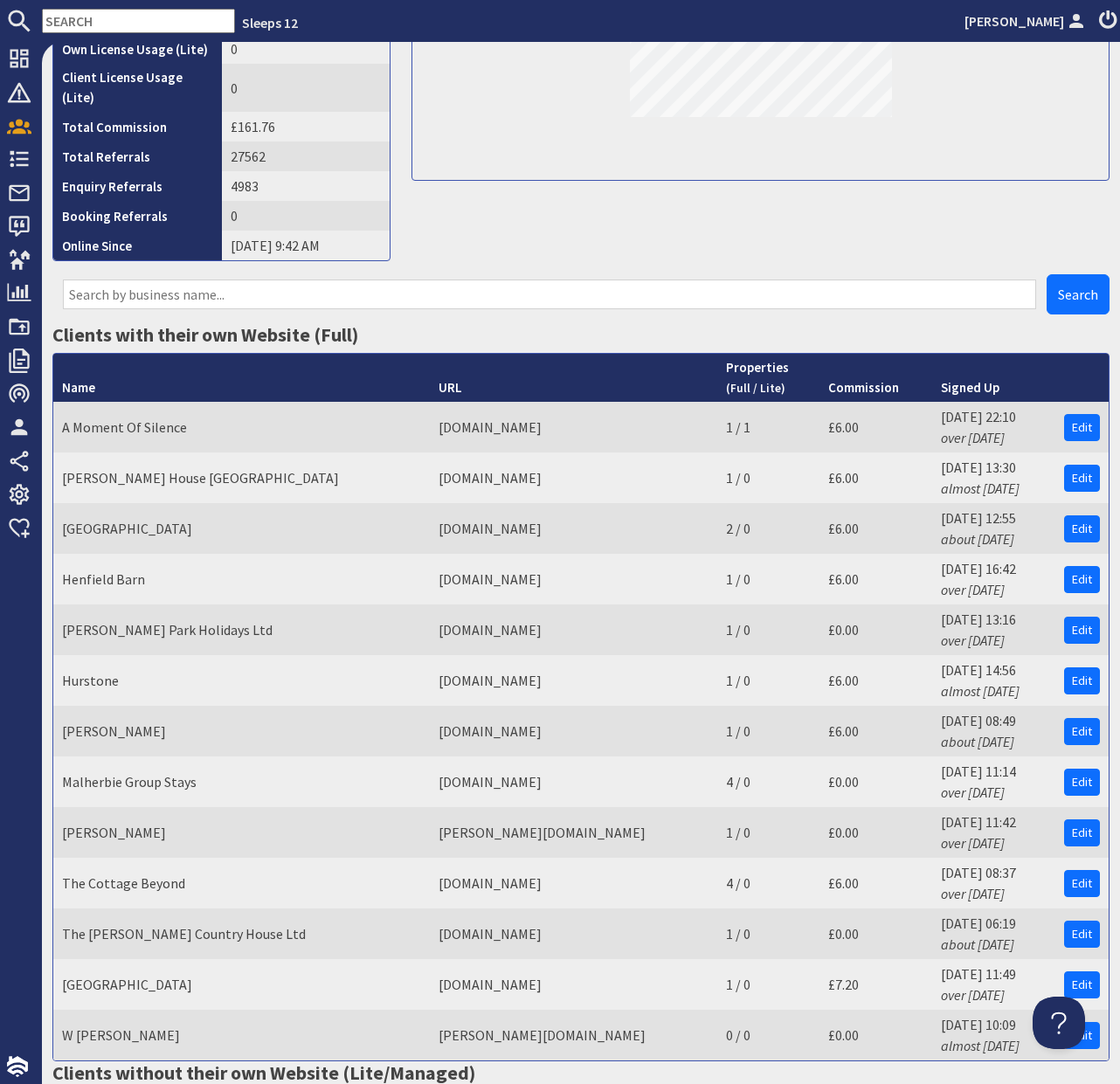
scroll to position [338, 0]
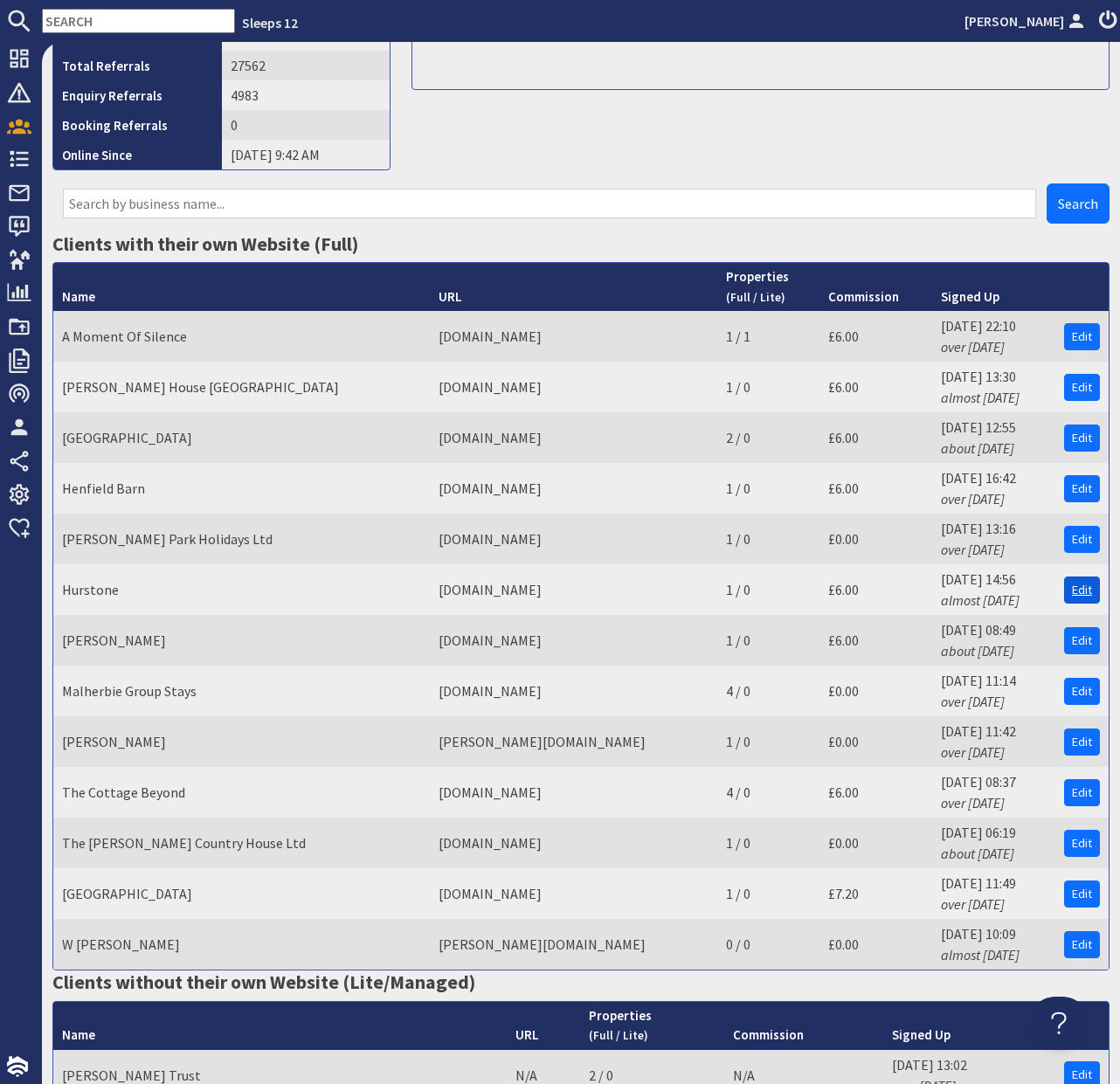
click at [1081, 579] on link "Edit" at bounding box center [1082, 590] width 36 height 27
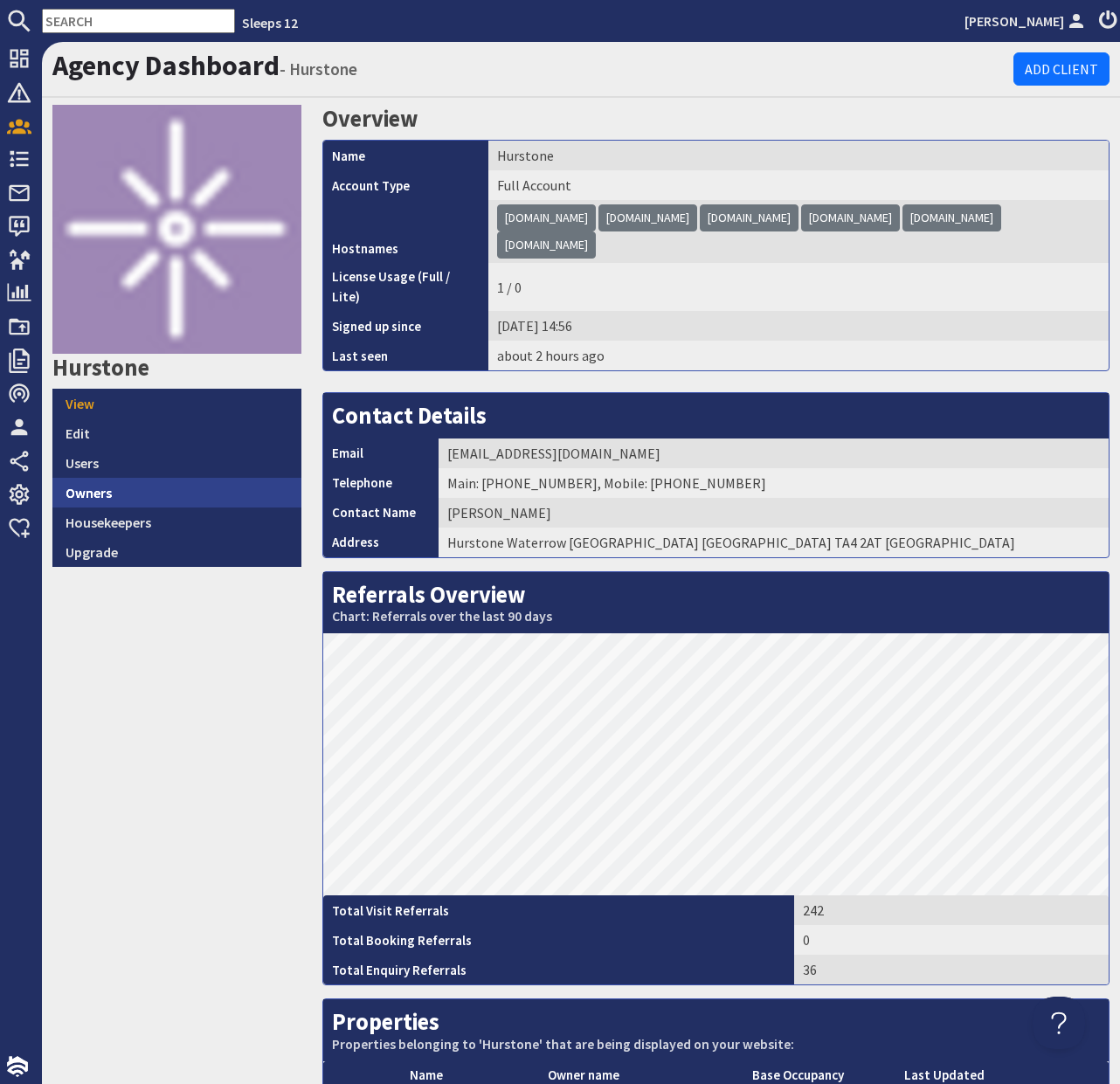
click at [212, 492] on link "Owners" at bounding box center [176, 492] width 249 height 30
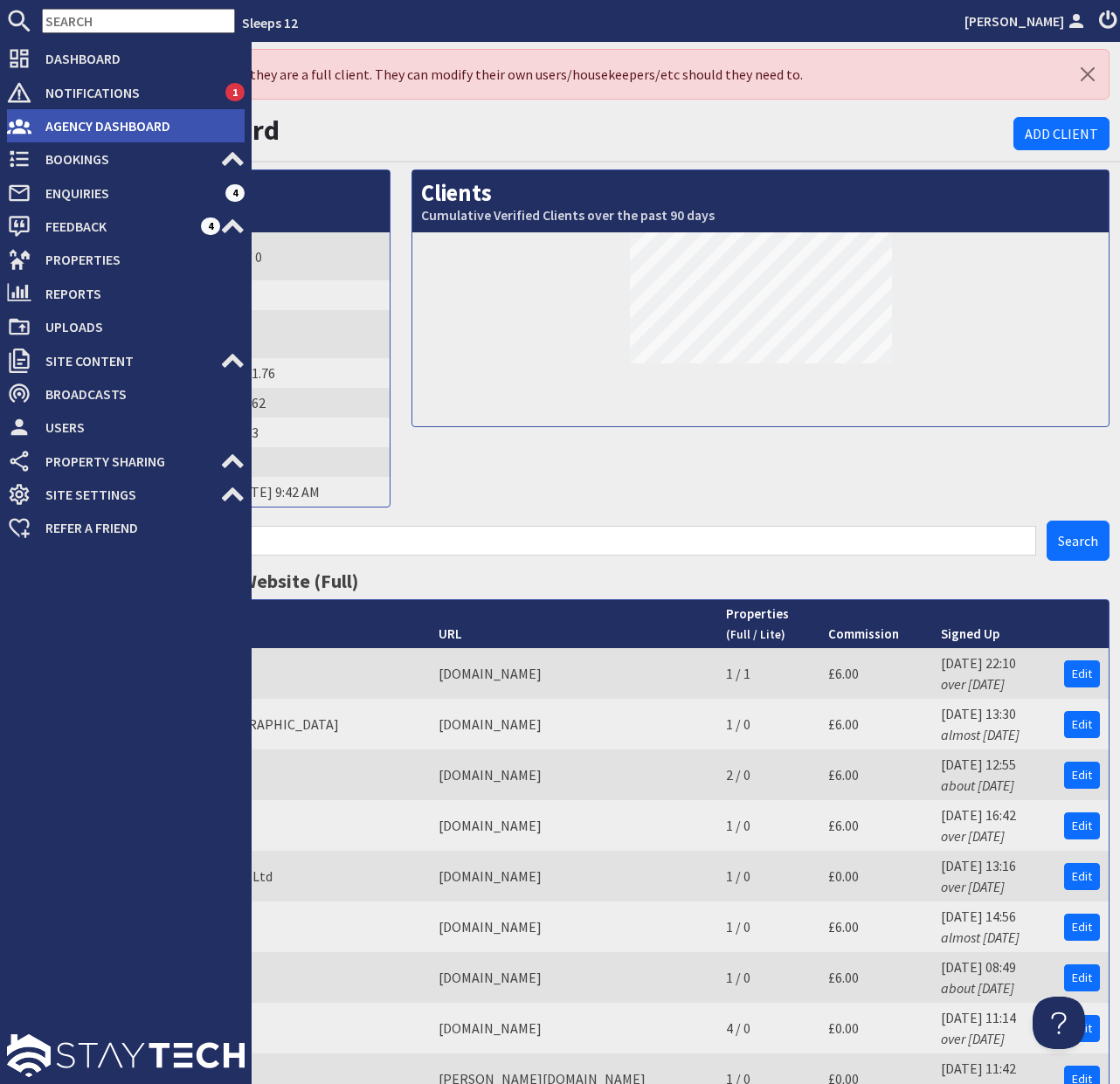
click at [97, 137] on span "Agency Dashboard" at bounding box center [138, 126] width 213 height 28
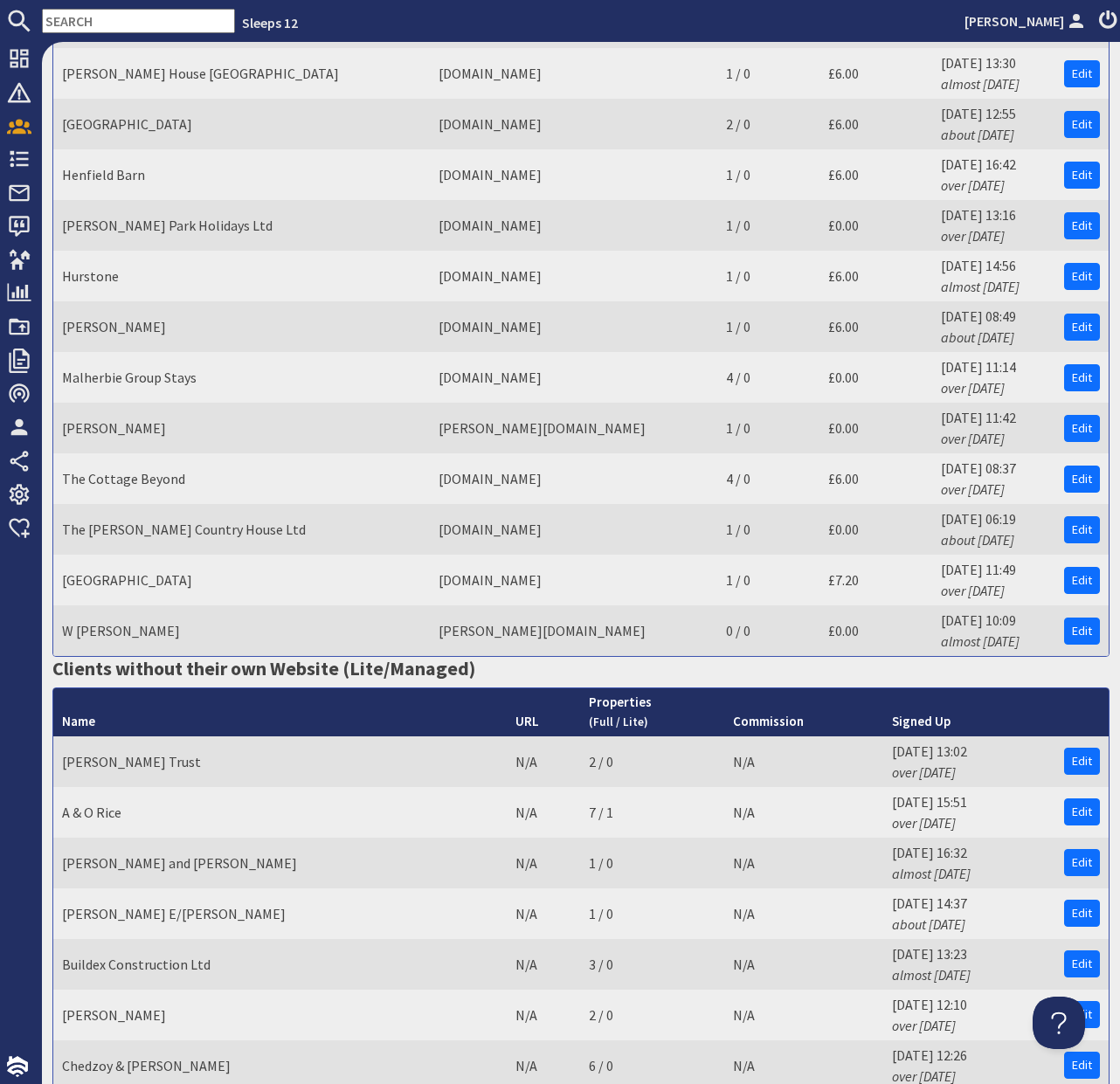
scroll to position [460, 0]
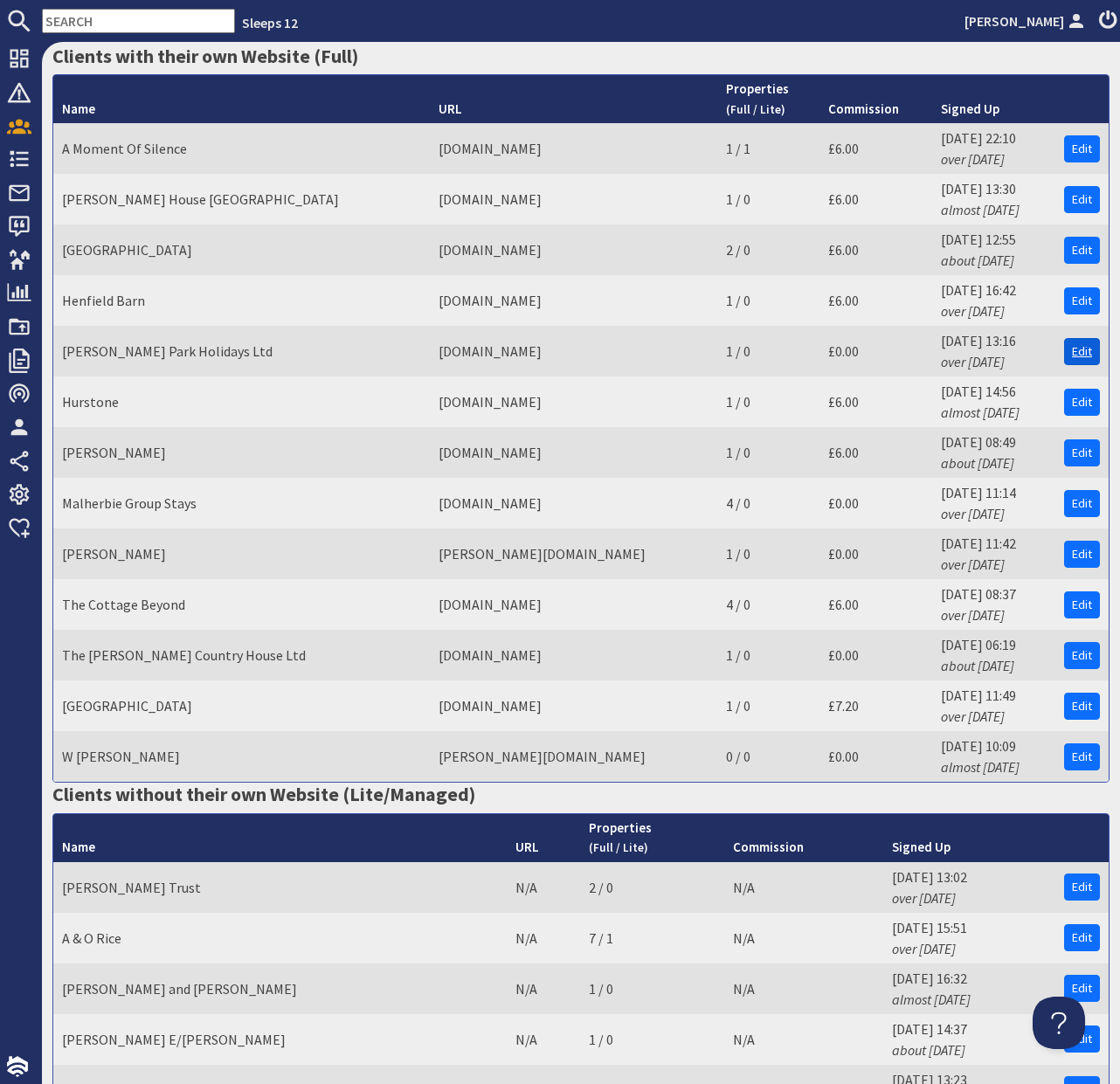
click at [1094, 338] on link "Edit" at bounding box center [1082, 351] width 36 height 27
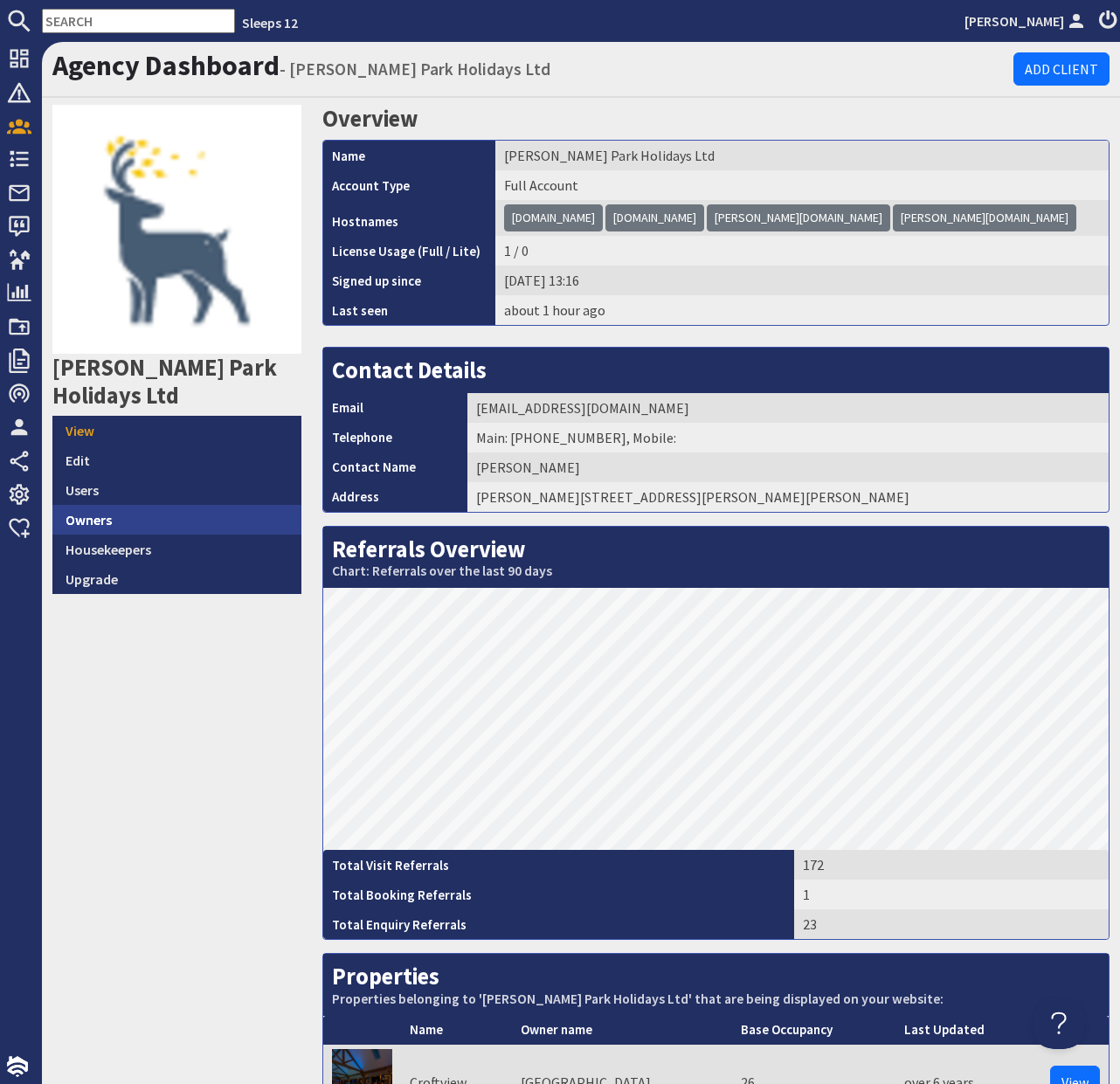
click at [165, 518] on link "Owners" at bounding box center [176, 519] width 249 height 30
